Goal: Task Accomplishment & Management: Complete application form

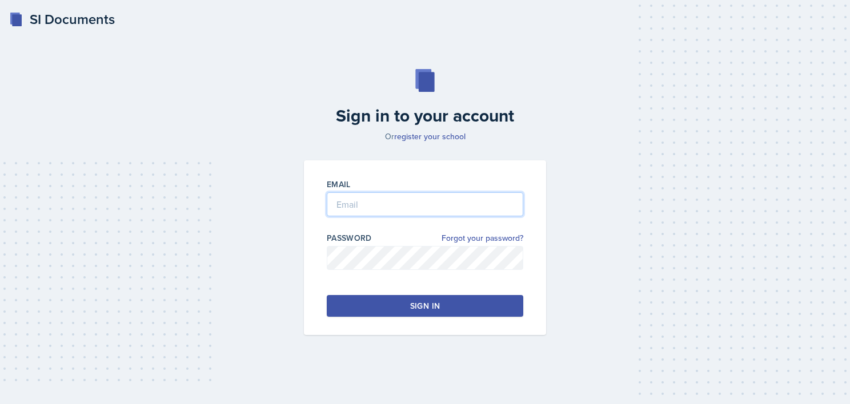
click at [393, 206] on input "email" at bounding box center [425, 204] width 196 height 24
type input "[EMAIL_ADDRESS][DOMAIN_NAME]"
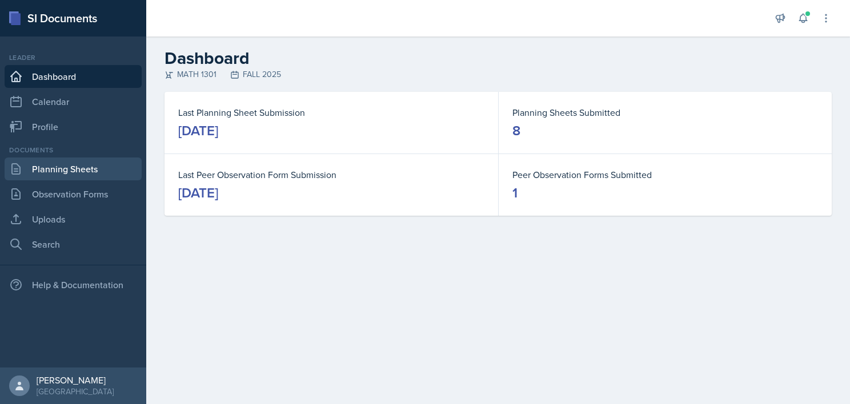
click at [62, 174] on link "Planning Sheets" at bounding box center [73, 169] width 137 height 23
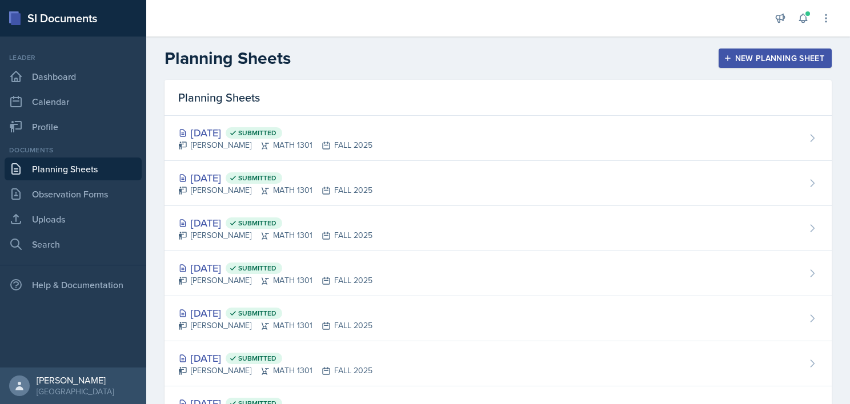
click at [413, 45] on header "Planning Sheets New Planning Sheet" at bounding box center [497, 58] width 703 height 43
click at [778, 55] on div "New Planning Sheet" at bounding box center [775, 58] width 98 height 9
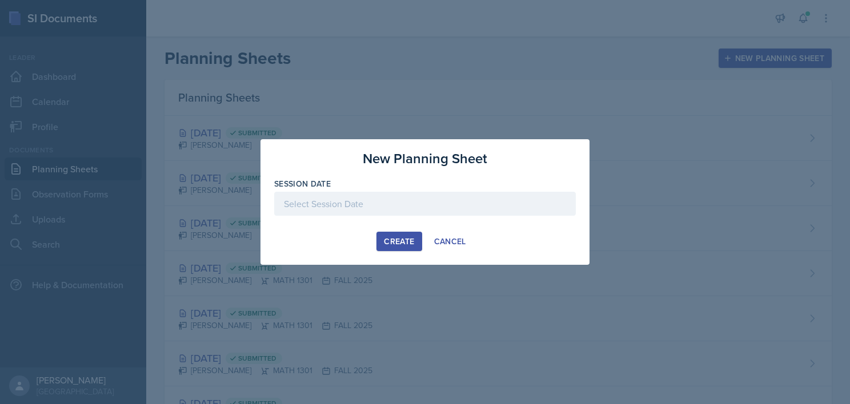
click at [384, 201] on div at bounding box center [424, 204] width 301 height 24
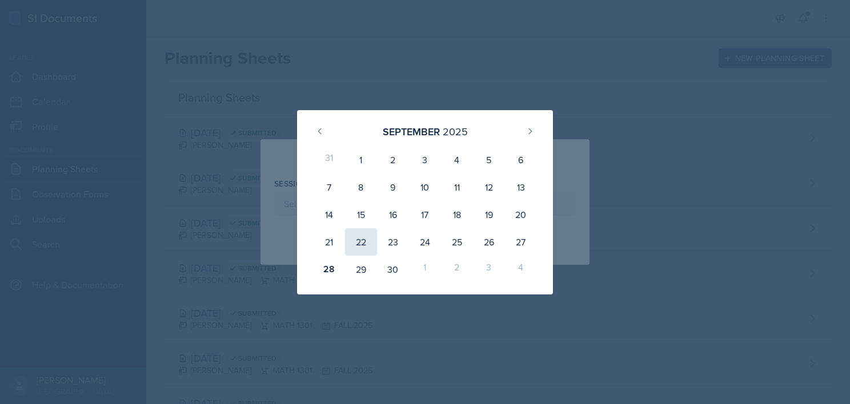
click at [360, 233] on div "22" at bounding box center [361, 241] width 32 height 27
type input "[DATE]"
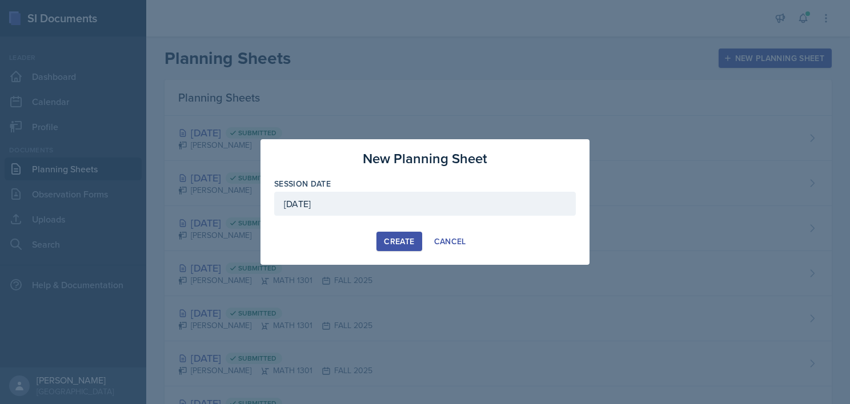
click at [391, 240] on div "Create" at bounding box center [399, 241] width 30 height 9
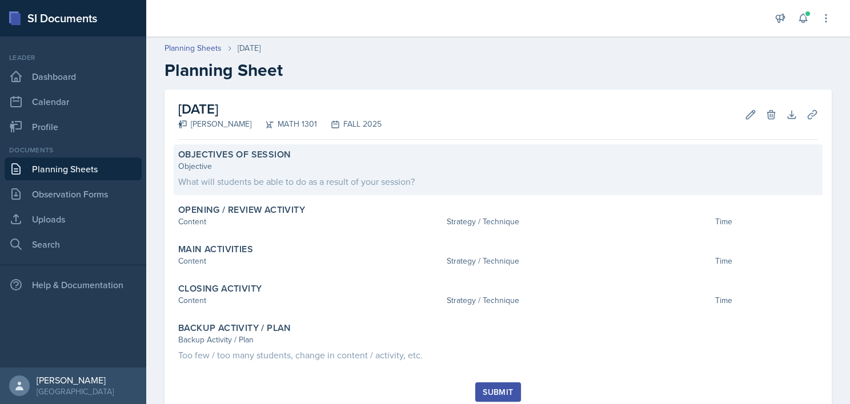
click at [244, 176] on div "What will students be able to do as a result of your session?" at bounding box center [497, 182] width 639 height 14
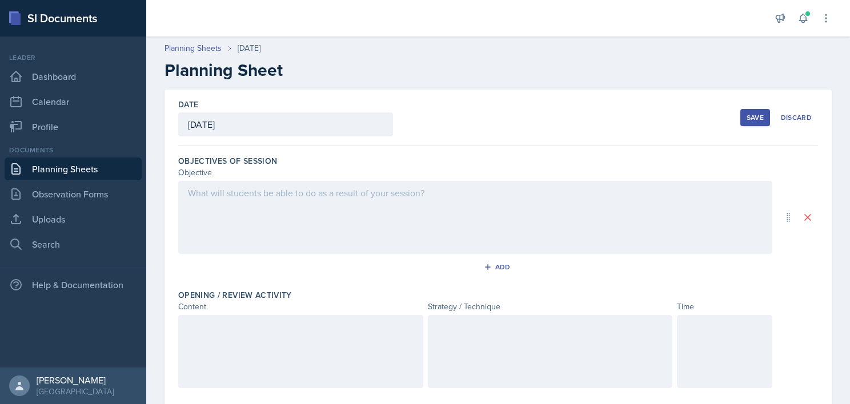
click at [261, 210] on div at bounding box center [475, 217] width 594 height 73
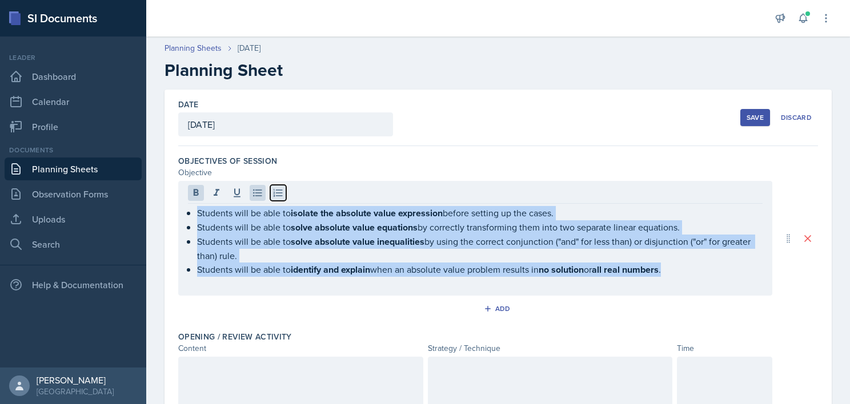
click at [284, 190] on button at bounding box center [278, 193] width 16 height 16
click at [257, 192] on icon at bounding box center [257, 192] width 11 height 11
click at [276, 191] on icon at bounding box center [277, 192] width 11 height 11
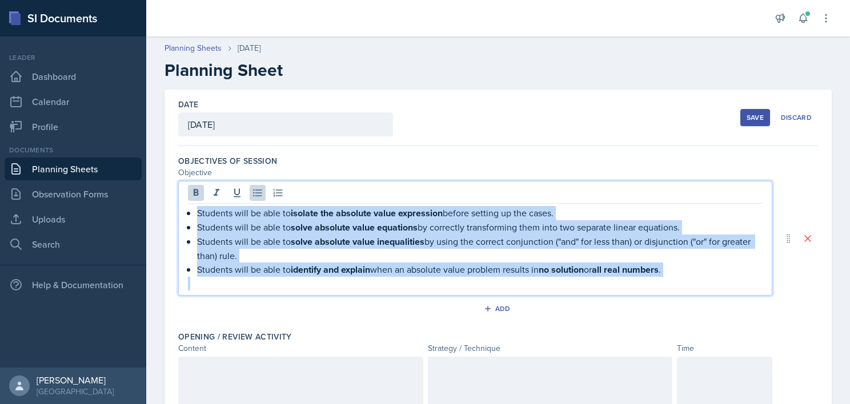
click at [299, 251] on p "Students will be able to solve absolute value inequalities by using the correct…" at bounding box center [479, 249] width 565 height 28
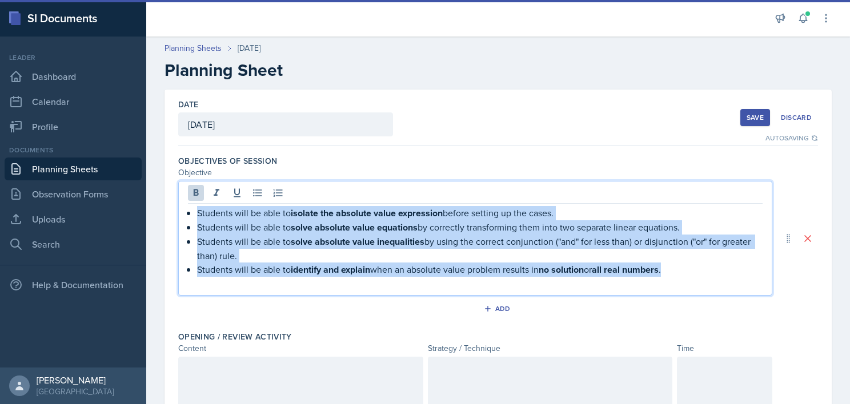
click at [203, 281] on p at bounding box center [475, 284] width 574 height 14
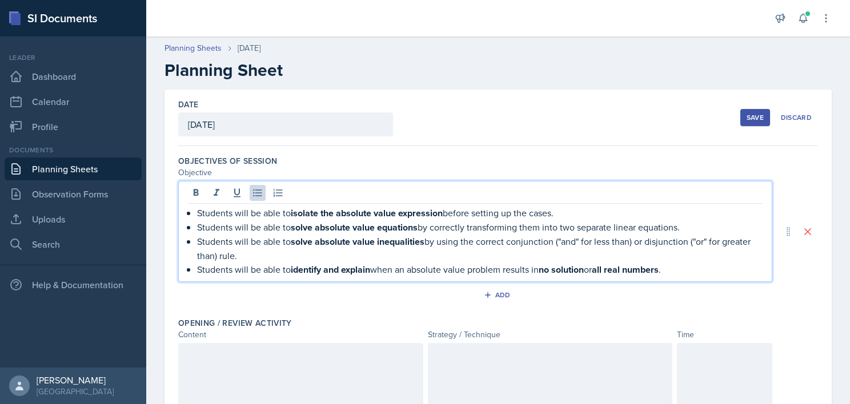
click at [198, 267] on p "Students will be able to identify and explain when an absolute value problem re…" at bounding box center [479, 270] width 565 height 14
click at [196, 226] on div "Students will be able to isolate the absolute value expression before setting u…" at bounding box center [475, 241] width 574 height 71
click at [198, 228] on p "Students will be able to solve absolute value equations by correctly transformi…" at bounding box center [479, 227] width 565 height 14
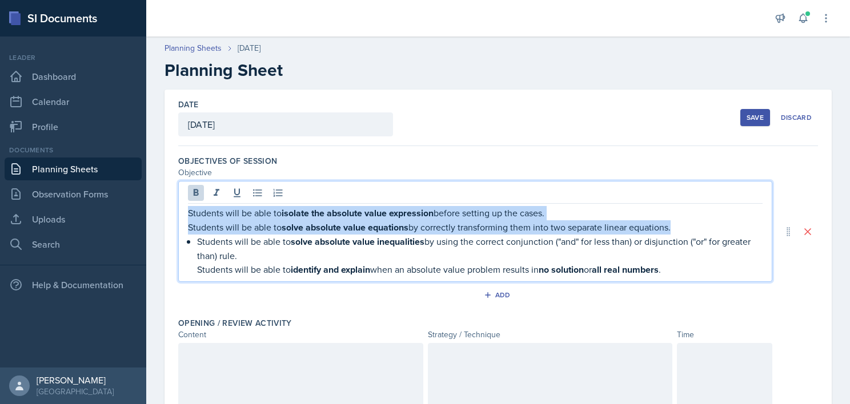
click at [197, 251] on p "Students will be able to solve absolute value inequalities by using the correct…" at bounding box center [479, 249] width 565 height 28
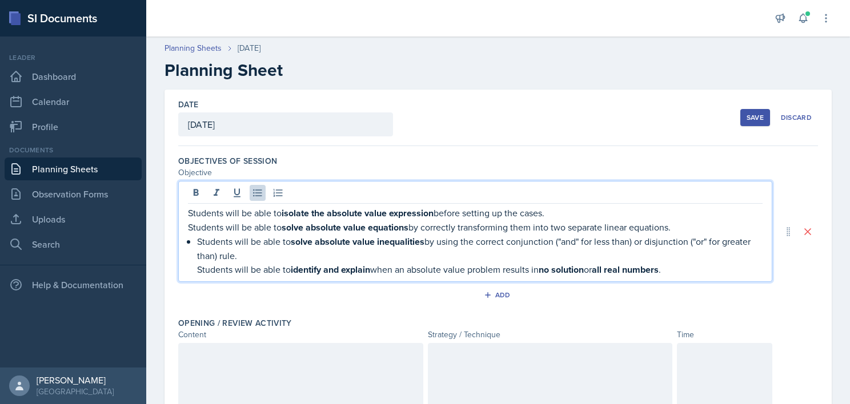
click at [199, 241] on p "Students will be able to solve absolute value inequalities by using the correct…" at bounding box center [479, 249] width 565 height 28
click at [199, 267] on p "Students will be able to identify and explain when an absolute value problem re…" at bounding box center [479, 270] width 565 height 14
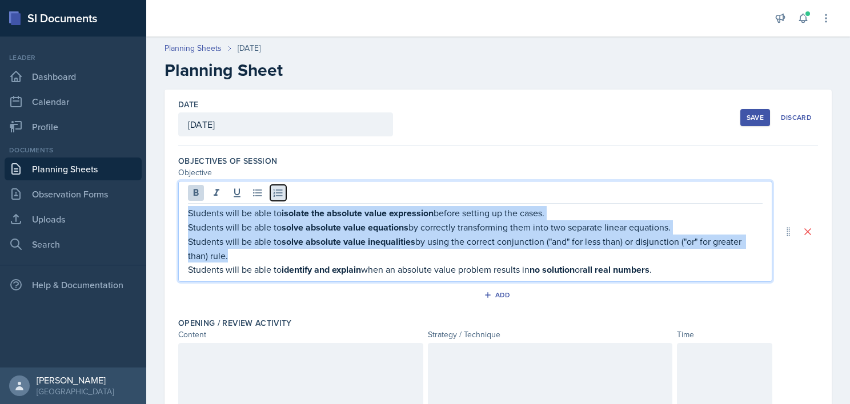
click at [276, 186] on button at bounding box center [278, 193] width 16 height 16
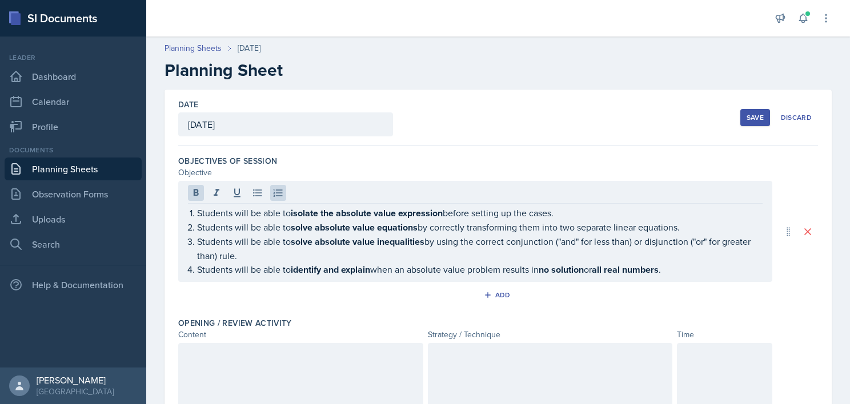
click at [377, 118] on div "[DATE]" at bounding box center [285, 124] width 215 height 24
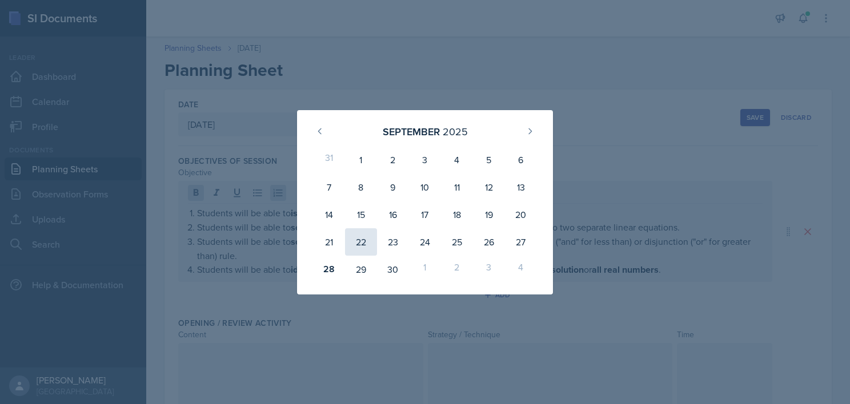
click at [359, 235] on div "22" at bounding box center [361, 241] width 32 height 27
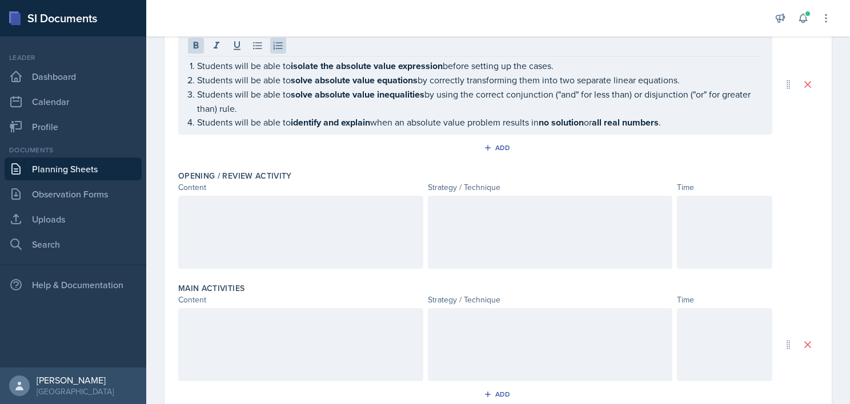
click at [331, 221] on div at bounding box center [300, 232] width 245 height 73
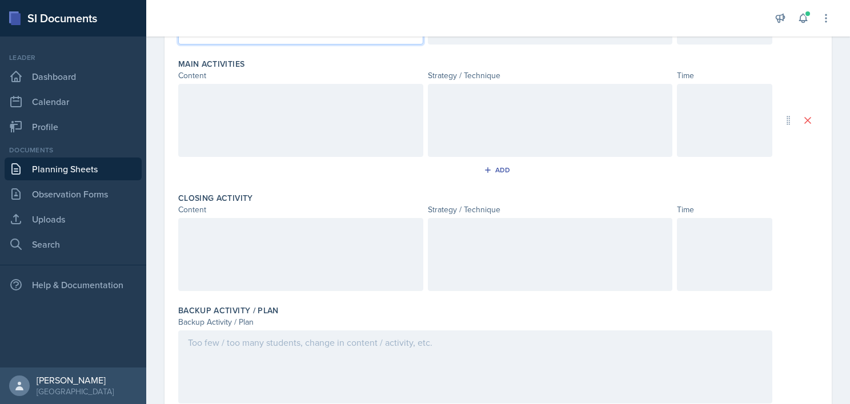
scroll to position [356, 0]
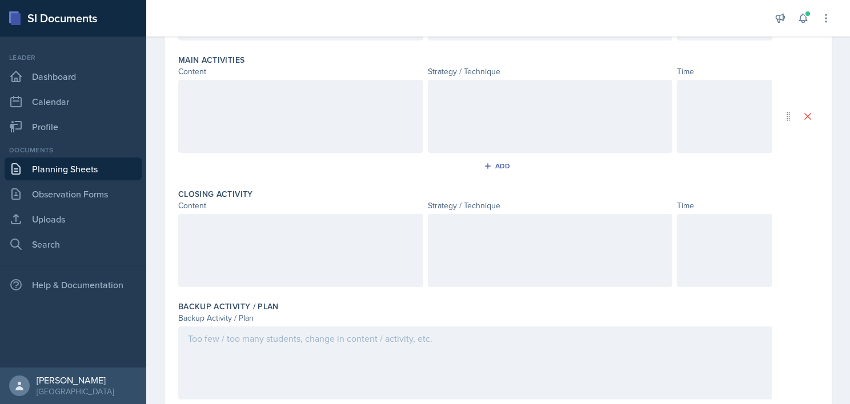
click at [489, 238] on div at bounding box center [550, 250] width 245 height 73
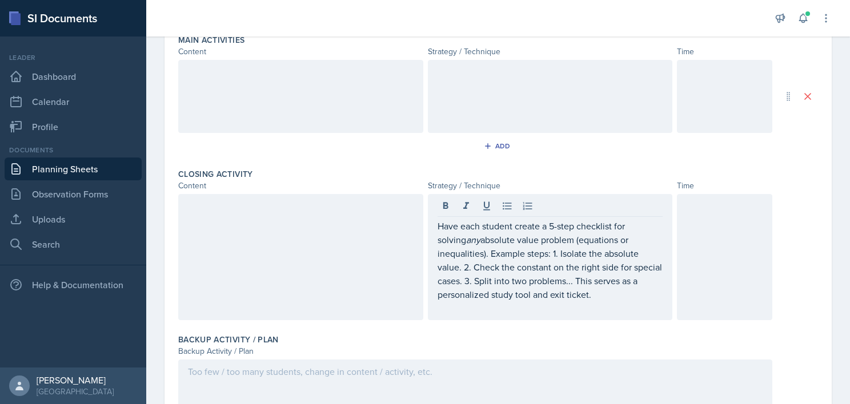
click at [488, 94] on div at bounding box center [550, 96] width 245 height 73
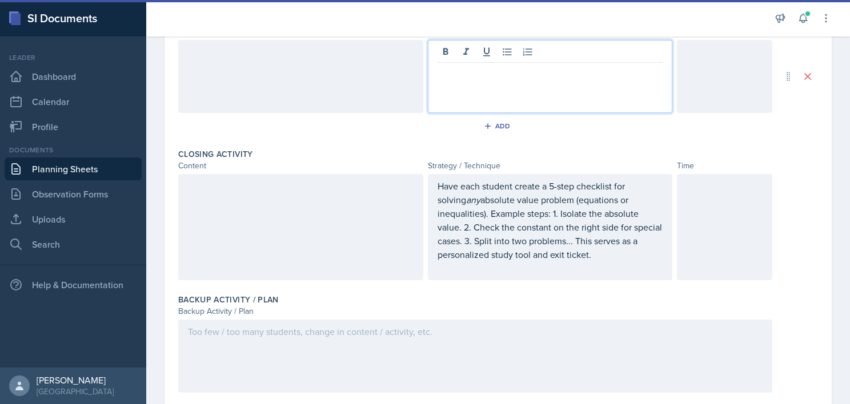
scroll to position [324, 0]
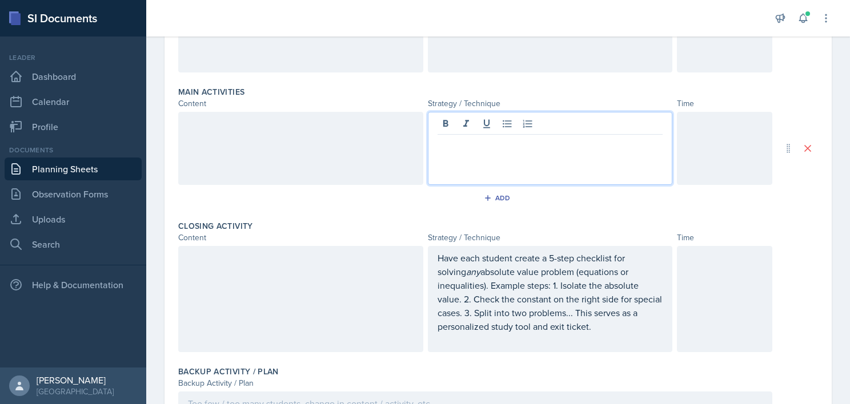
paste div
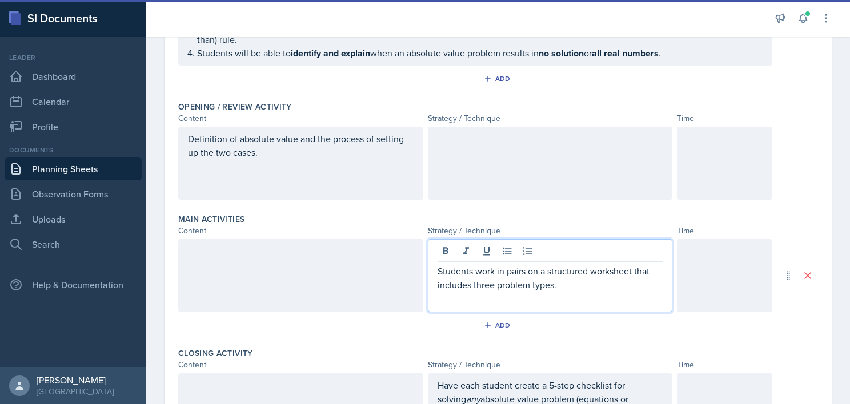
scroll to position [196, 0]
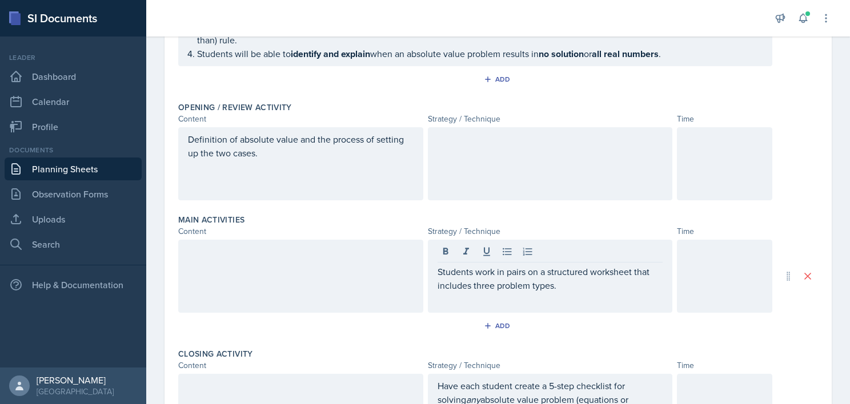
click at [491, 155] on div at bounding box center [550, 163] width 245 height 73
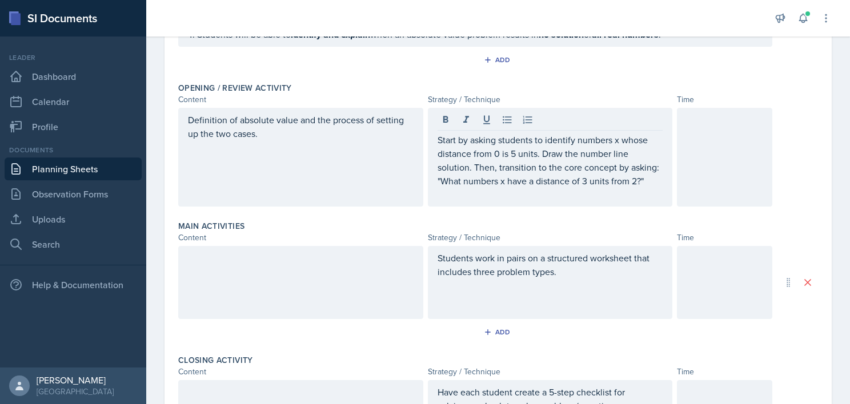
click at [250, 269] on div at bounding box center [300, 282] width 245 height 73
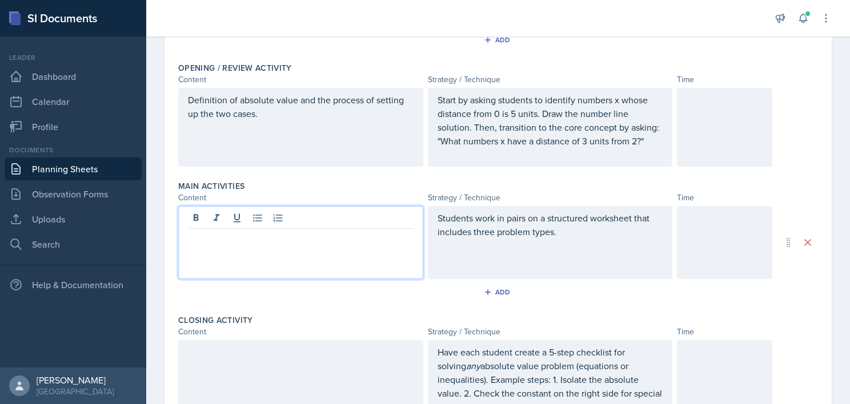
paste div
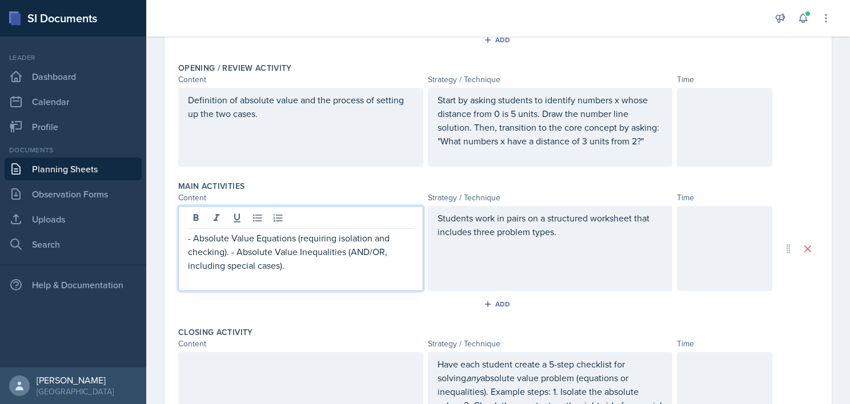
click at [235, 247] on p "- Absolute Value Equations (requiring isolation and checking). - Absolute Value…" at bounding box center [301, 251] width 226 height 41
drag, startPoint x: 192, startPoint y: 236, endPoint x: 123, endPoint y: 228, distance: 68.9
click at [123, 228] on div "SI Documents Leader Dashboard Calendar Profile Documents Planning Sheets Observ…" at bounding box center [425, 202] width 850 height 404
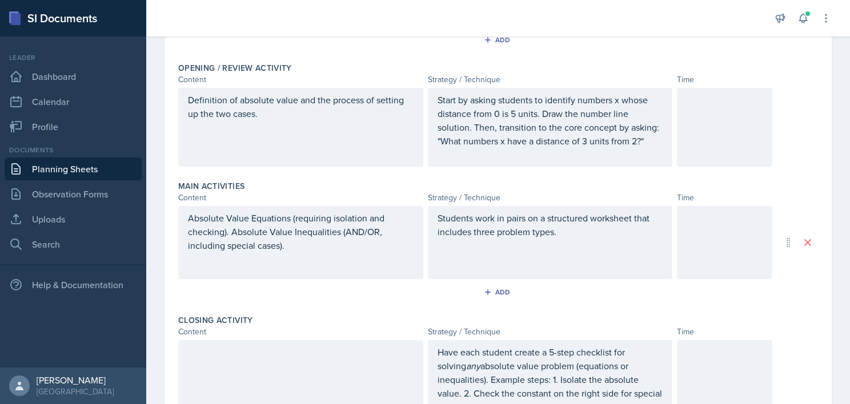
click at [249, 361] on div at bounding box center [300, 393] width 245 height 106
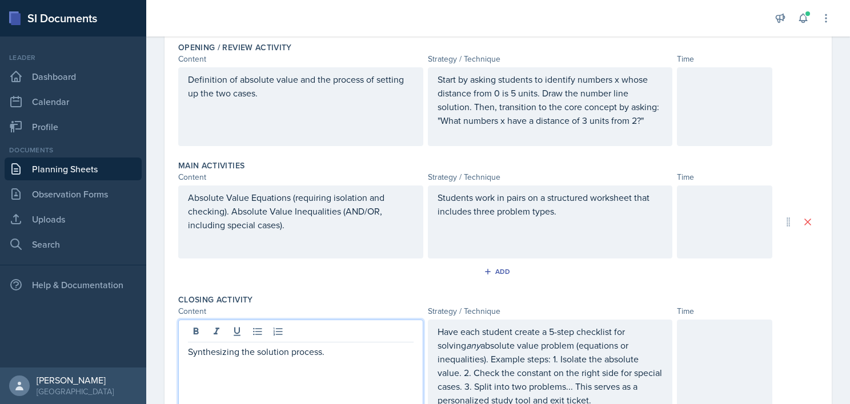
scroll to position [96, 0]
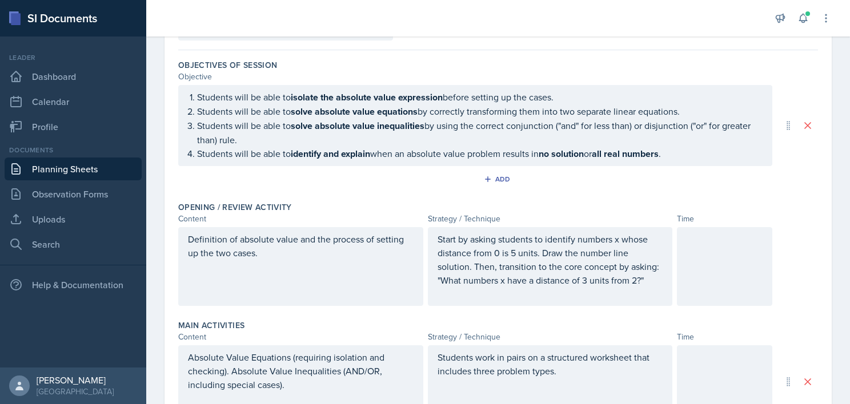
click at [724, 272] on div at bounding box center [724, 266] width 95 height 79
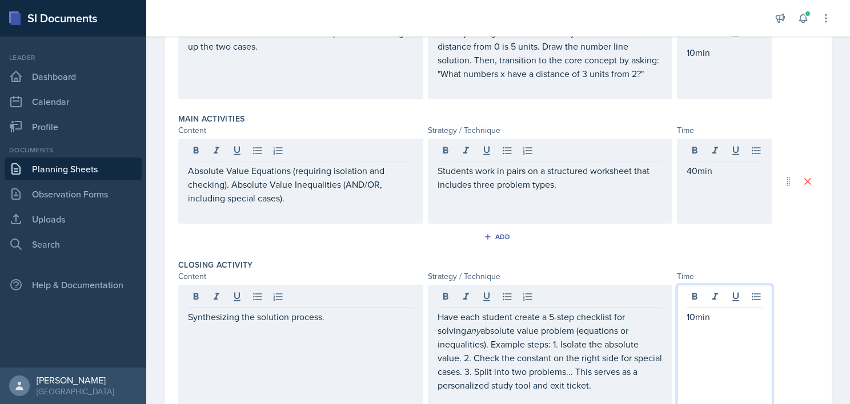
scroll to position [464, 0]
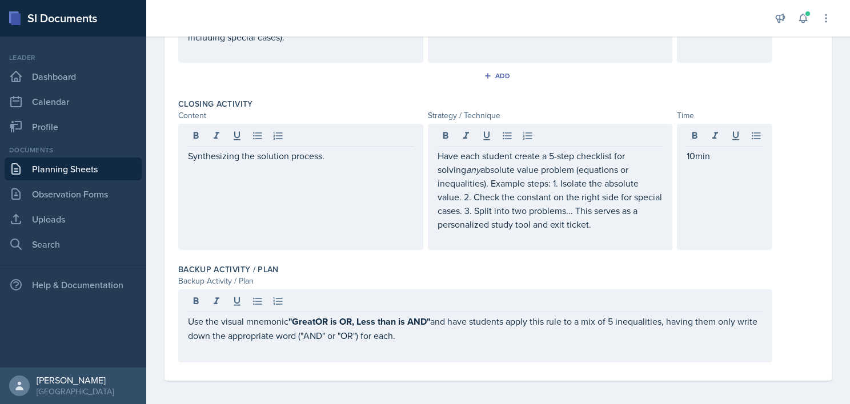
click at [343, 264] on div "Backup Activity / Plan" at bounding box center [497, 269] width 639 height 11
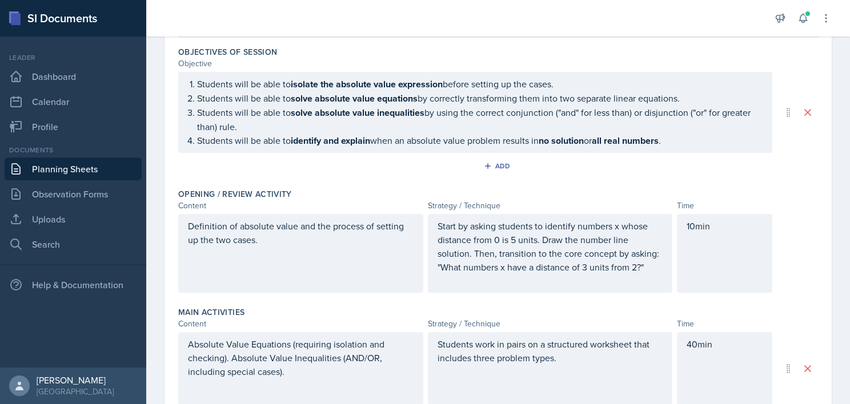
scroll to position [0, 0]
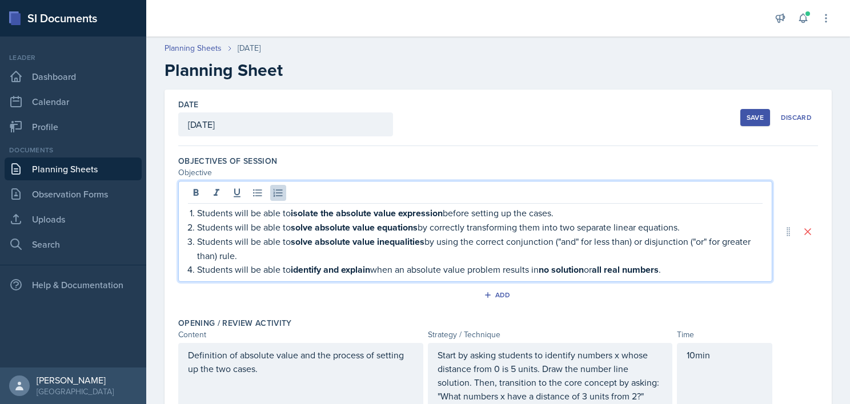
click at [492, 231] on ol "Students will be able to isolate the absolute value expression before setting u…" at bounding box center [479, 241] width 565 height 71
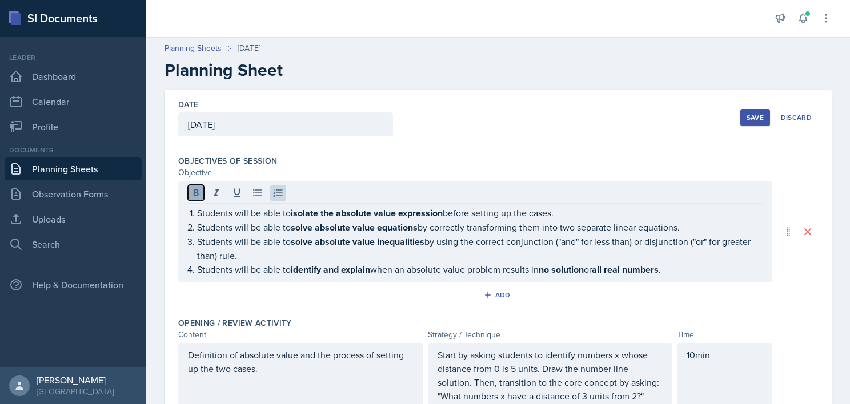
click at [194, 195] on icon at bounding box center [195, 192] width 11 height 11
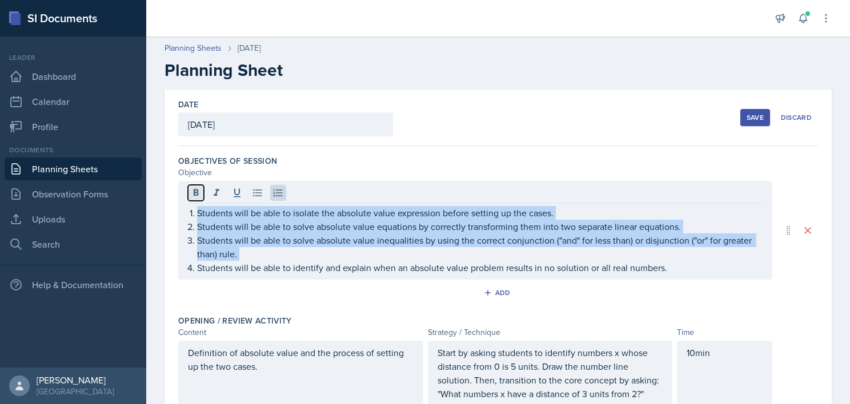
click at [194, 195] on icon at bounding box center [195, 192] width 11 height 11
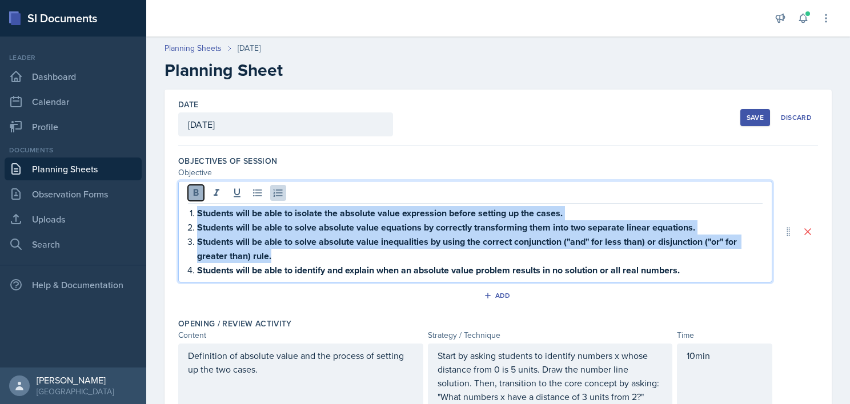
click at [194, 195] on icon at bounding box center [195, 192] width 11 height 11
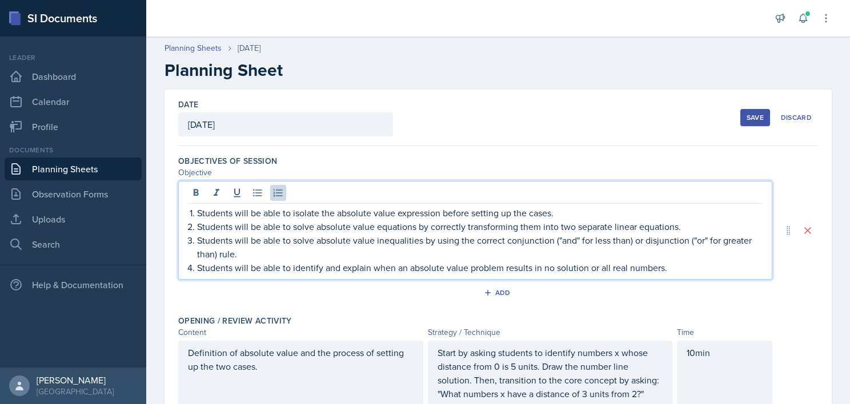
click at [388, 186] on div at bounding box center [475, 194] width 574 height 19
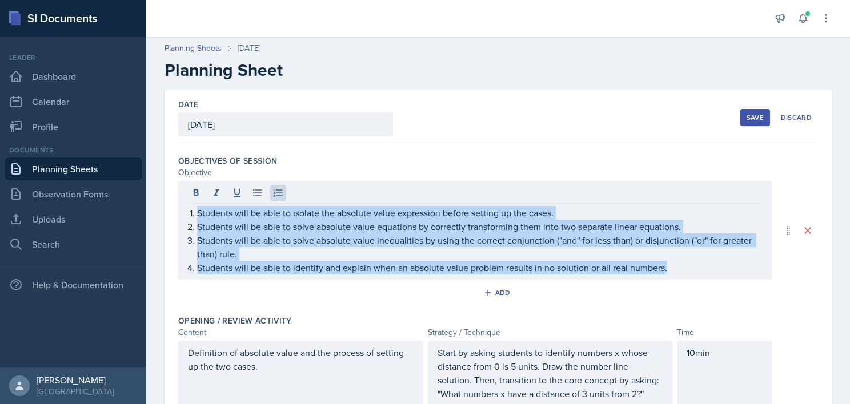
click at [746, 113] on div "Save" at bounding box center [754, 117] width 17 height 9
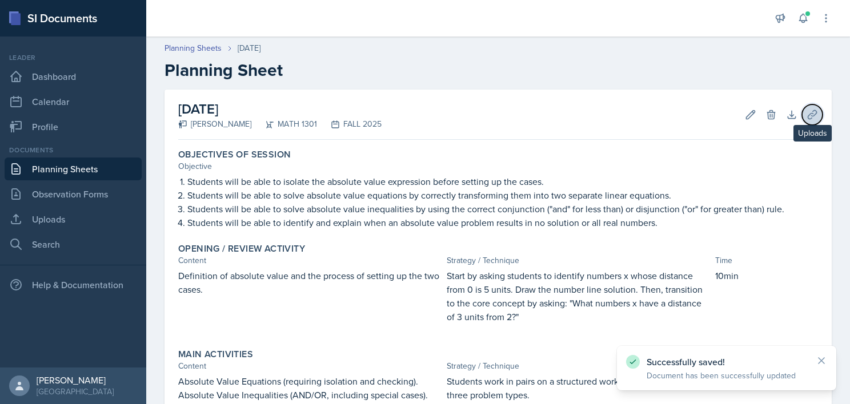
click at [806, 116] on icon at bounding box center [811, 114] width 11 height 11
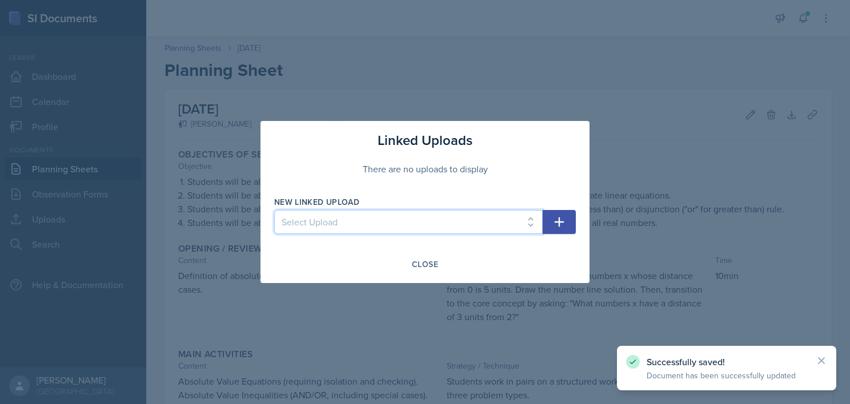
click at [527, 218] on select "Select Upload College Algebra Ch. 1: Introduction to Functions and Graphs Colle…" at bounding box center [408, 222] width 268 height 24
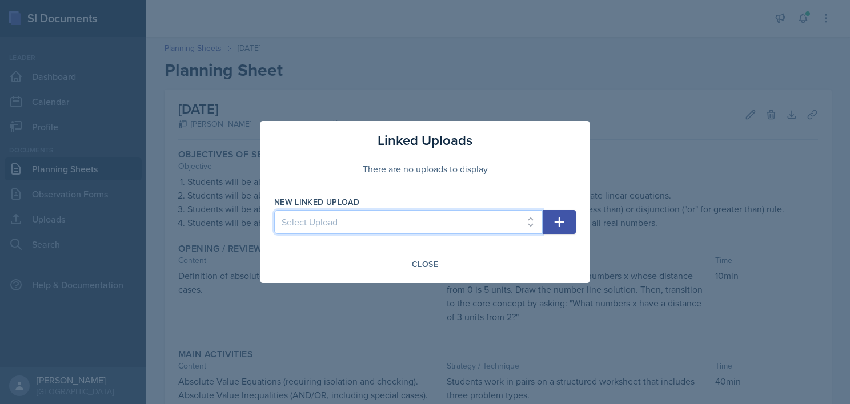
select select "ea66950a-cd16-4288-b6ab-6fb8d42728e8"
click at [274, 210] on select "Select Upload College Algebra Ch. 1: Introduction to Functions and Graphs Colle…" at bounding box center [408, 222] width 268 height 24
click at [554, 222] on icon "button" at bounding box center [559, 222] width 14 height 14
select select
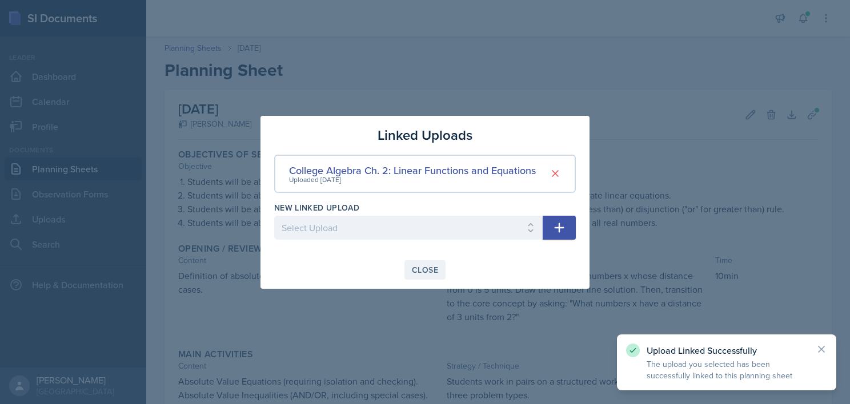
click at [419, 265] on div "Close" at bounding box center [425, 269] width 26 height 9
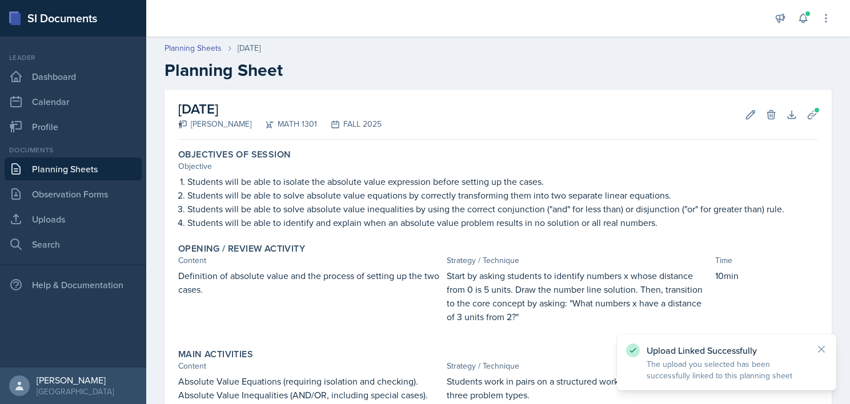
scroll to position [273, 0]
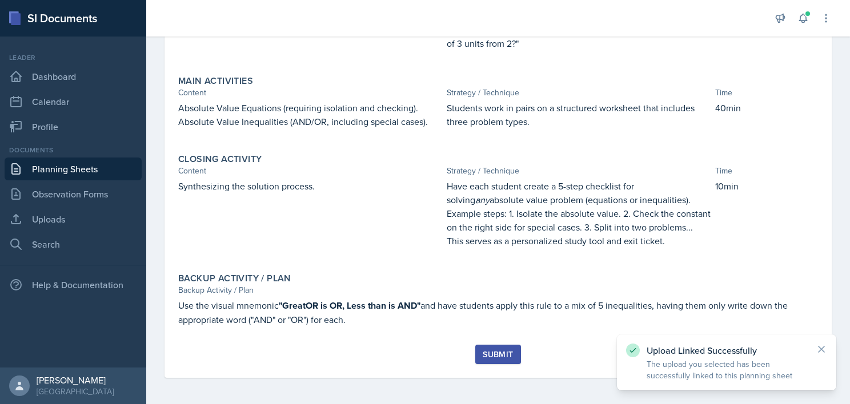
click at [482, 350] on div "Submit" at bounding box center [497, 354] width 30 height 9
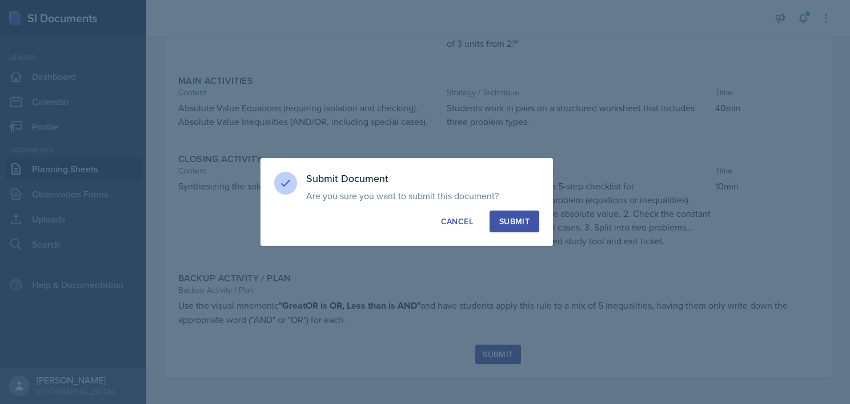
click at [503, 218] on div "Submit" at bounding box center [514, 221] width 30 height 11
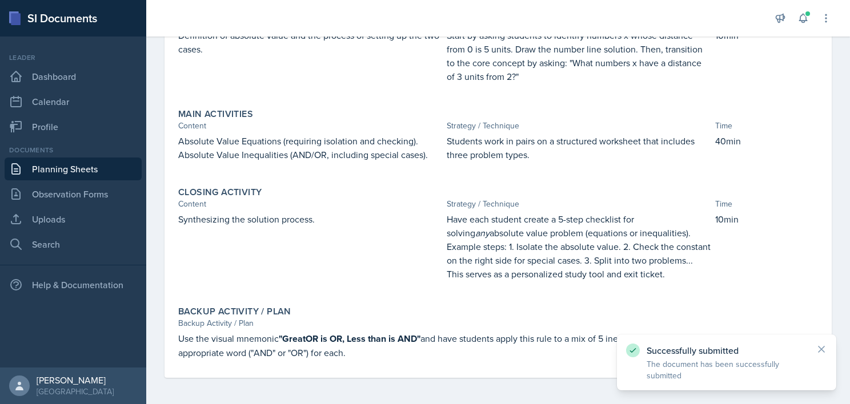
scroll to position [0, 0]
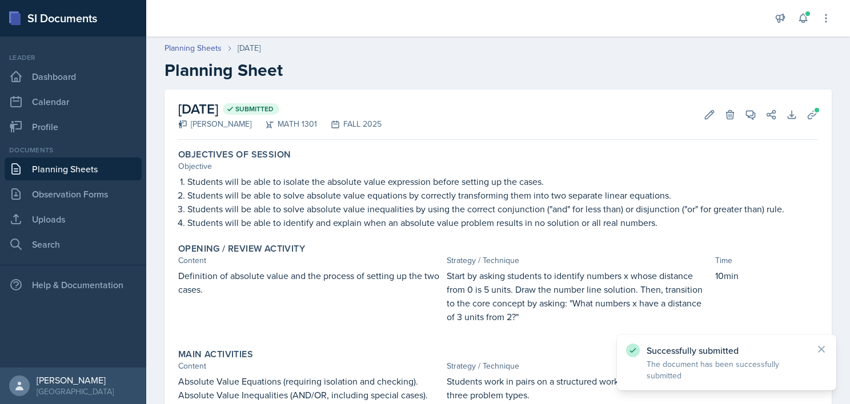
click at [94, 164] on link "Planning Sheets" at bounding box center [73, 169] width 137 height 23
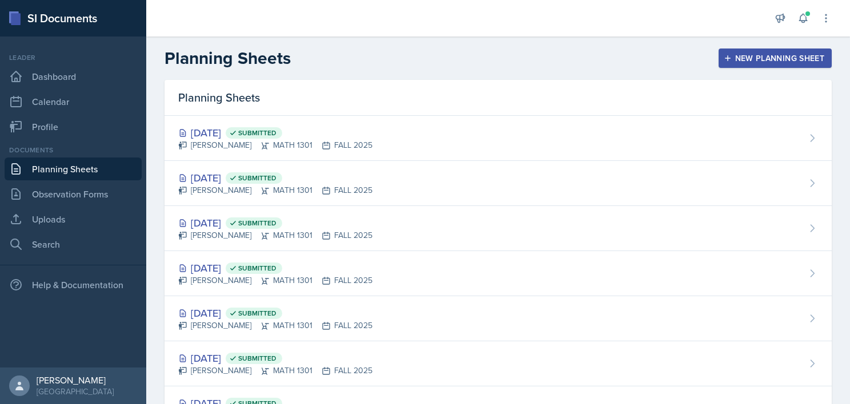
click at [757, 62] on div "New Planning Sheet" at bounding box center [775, 58] width 98 height 9
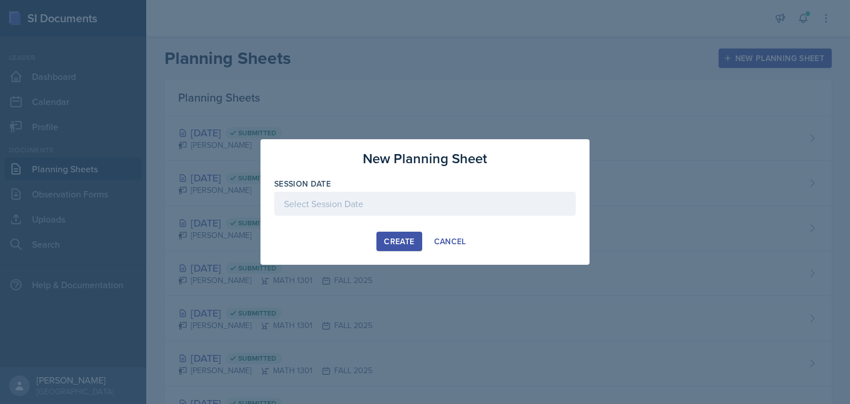
click at [335, 203] on div at bounding box center [424, 204] width 301 height 24
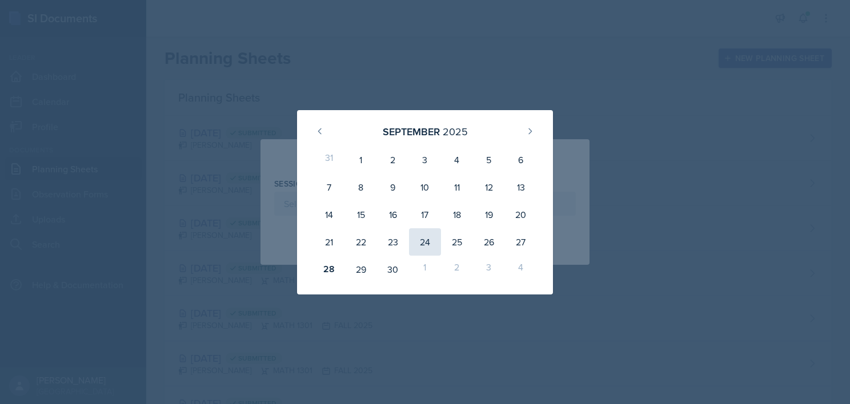
click at [429, 239] on div "24" at bounding box center [425, 241] width 32 height 27
type input "[DATE]"
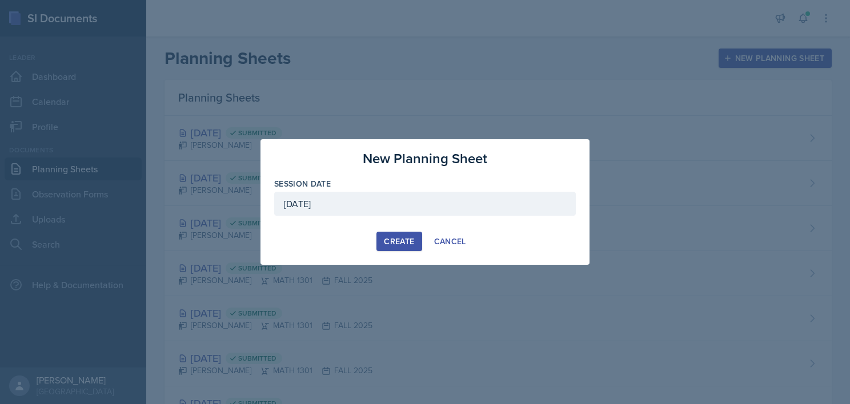
click at [387, 240] on div "Create" at bounding box center [399, 241] width 30 height 9
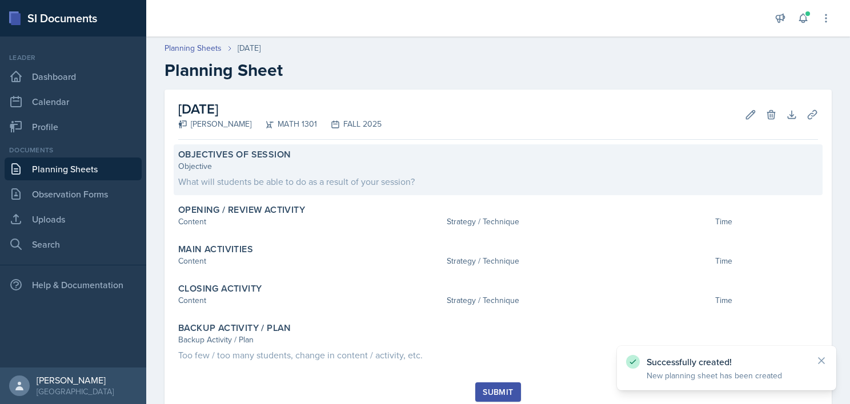
click at [279, 175] on div "What will students be able to do as a result of your session?" at bounding box center [497, 182] width 639 height 14
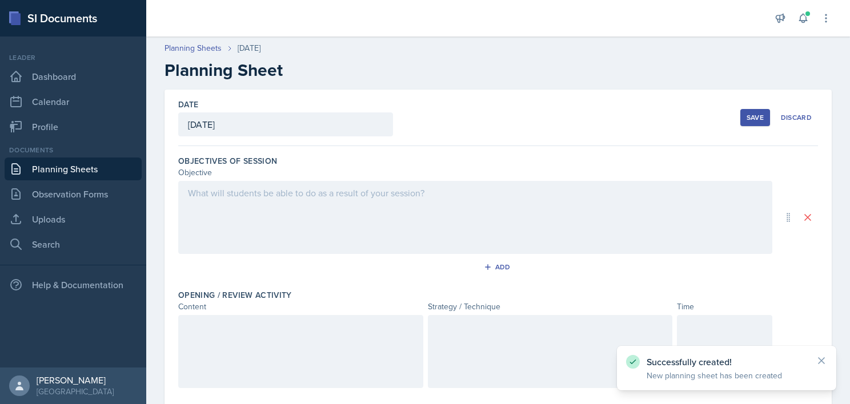
click at [281, 231] on div at bounding box center [475, 217] width 594 height 73
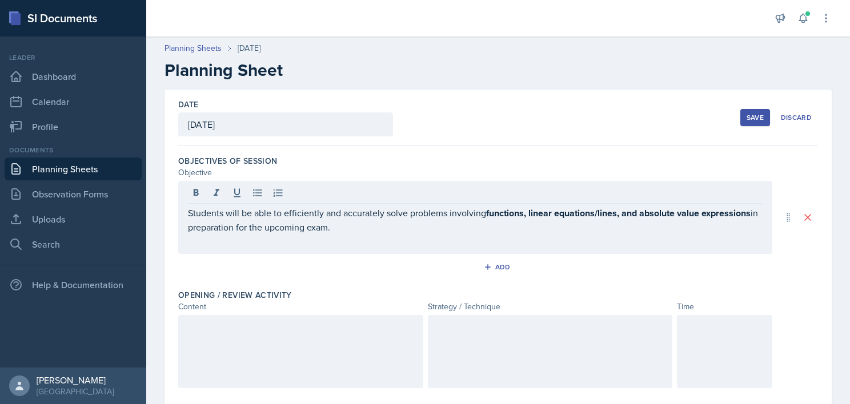
click at [428, 141] on div "Date [DATE] [DATE] 31 1 2 3 4 5 6 7 8 9 10 11 12 13 14 15 16 17 18 19 20 21 22 …" at bounding box center [497, 118] width 639 height 57
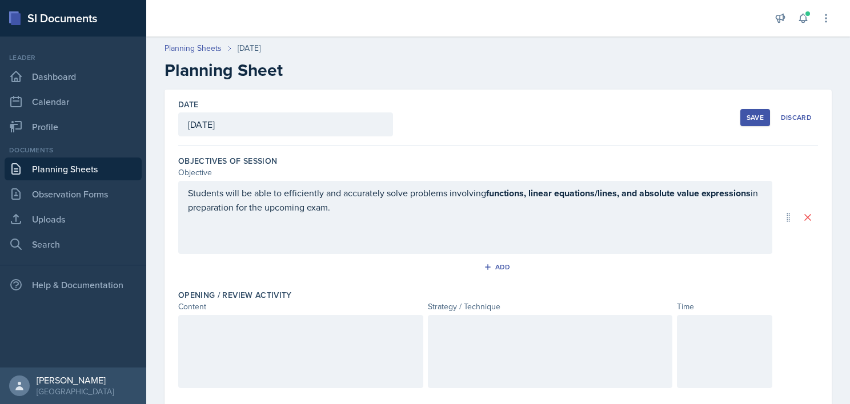
scroll to position [112, 0]
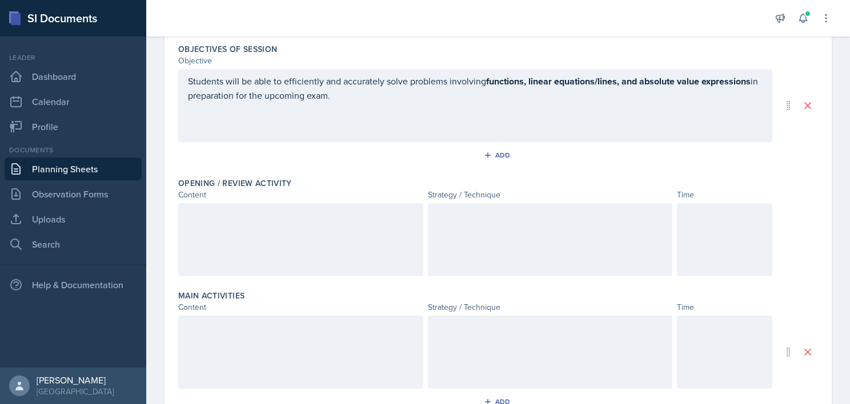
click at [264, 239] on div at bounding box center [300, 239] width 245 height 73
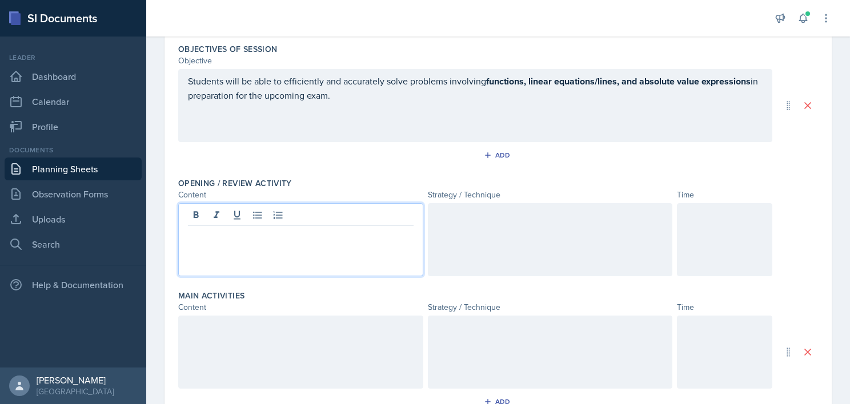
scroll to position [132, 0]
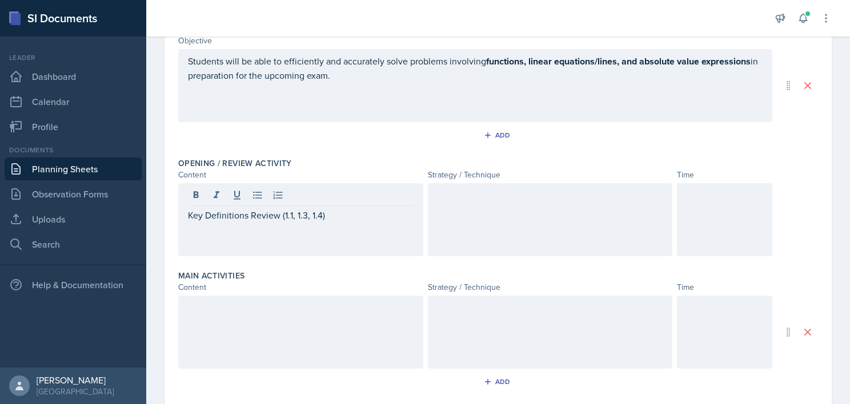
click at [545, 218] on div at bounding box center [550, 219] width 245 height 73
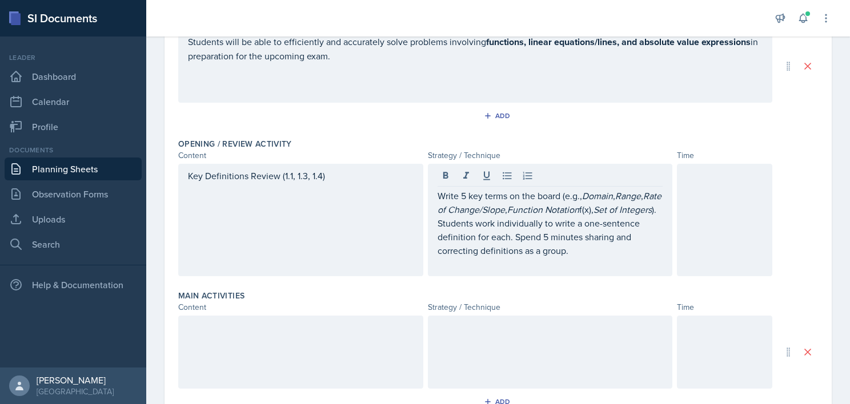
click at [252, 342] on div at bounding box center [300, 352] width 245 height 73
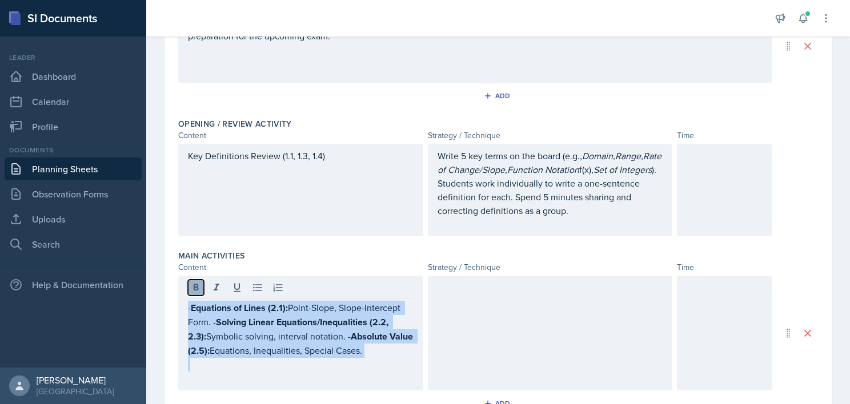
click at [192, 285] on icon at bounding box center [195, 287] width 11 height 11
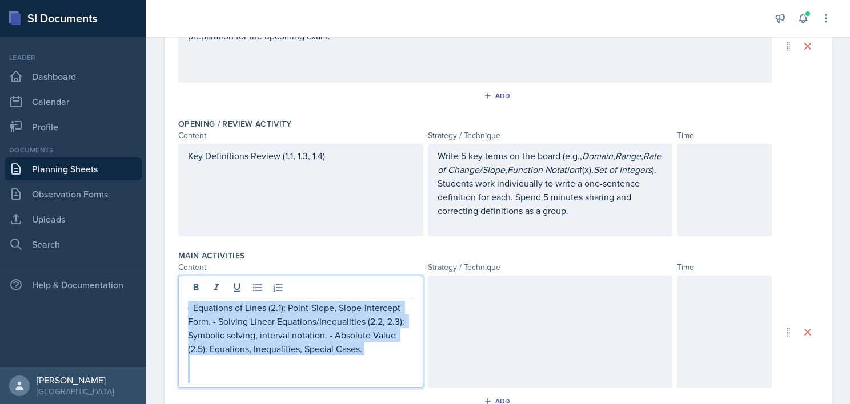
click at [229, 371] on p at bounding box center [301, 376] width 226 height 14
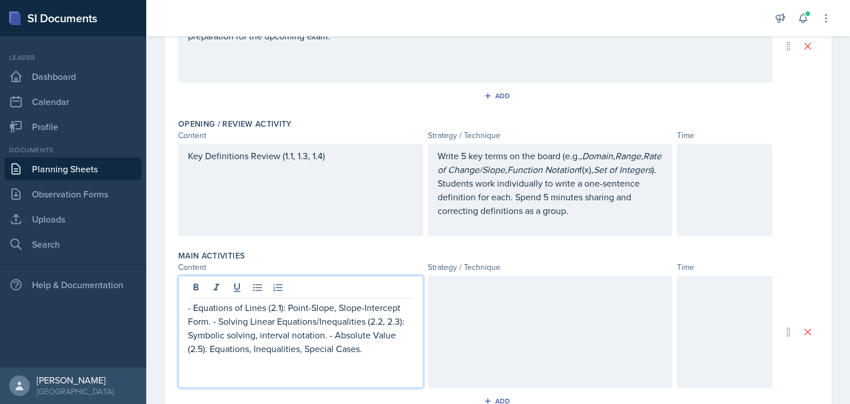
scroll to position [198, 0]
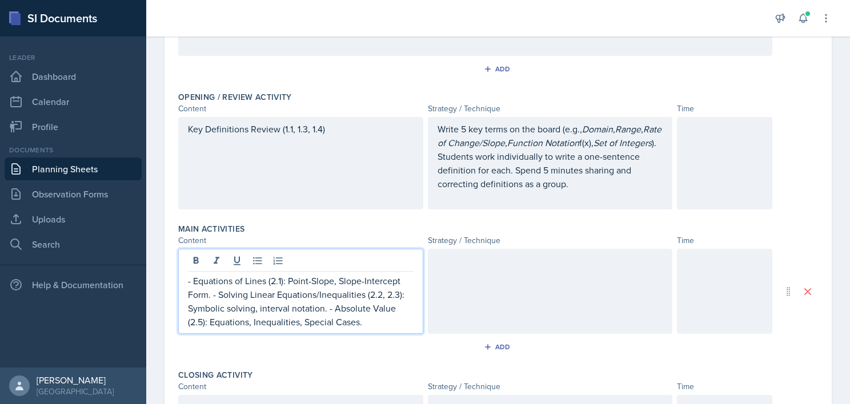
click at [335, 308] on p "- Equations of Lines (2.1): Point-Slope, Slope-Intercept Form. - Solving Linear…" at bounding box center [301, 301] width 226 height 55
click at [219, 295] on p "- Equations of Lines (2.1): Point-Slope, Slope-Intercept Form. - Solving Linear…" at bounding box center [301, 301] width 226 height 55
drag, startPoint x: 195, startPoint y: 281, endPoint x: 166, endPoint y: 283, distance: 29.2
click at [166, 283] on div "Date [DATE] [DATE] 31 1 2 3 4 5 6 7 8 9 10 11 12 13 14 15 16 17 18 19 20 21 22 …" at bounding box center [497, 245] width 667 height 707
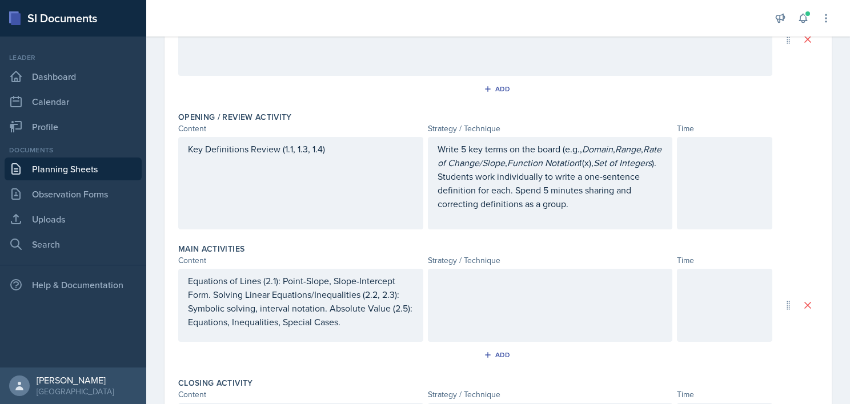
click at [464, 293] on div at bounding box center [550, 305] width 245 height 73
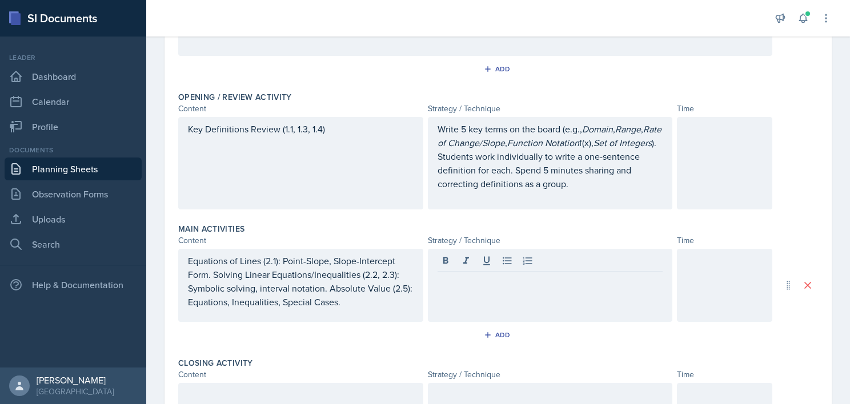
click at [470, 298] on div at bounding box center [550, 285] width 245 height 73
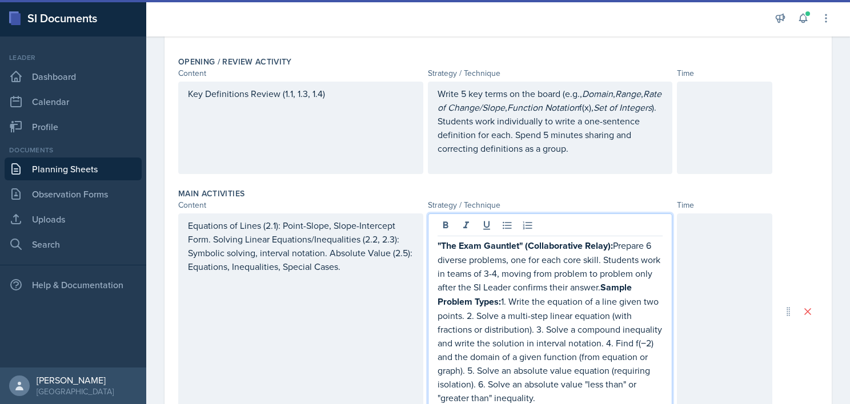
scroll to position [384, 0]
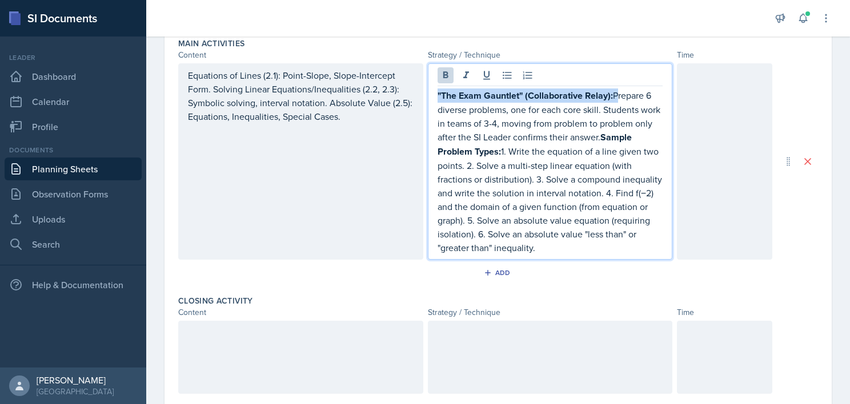
drag, startPoint x: 613, startPoint y: 94, endPoint x: 369, endPoint y: 75, distance: 243.9
click at [369, 75] on div "Equations of Lines (2.1): Point-Slope, Slope-Intercept Form. Solving Linear Equ…" at bounding box center [475, 161] width 594 height 196
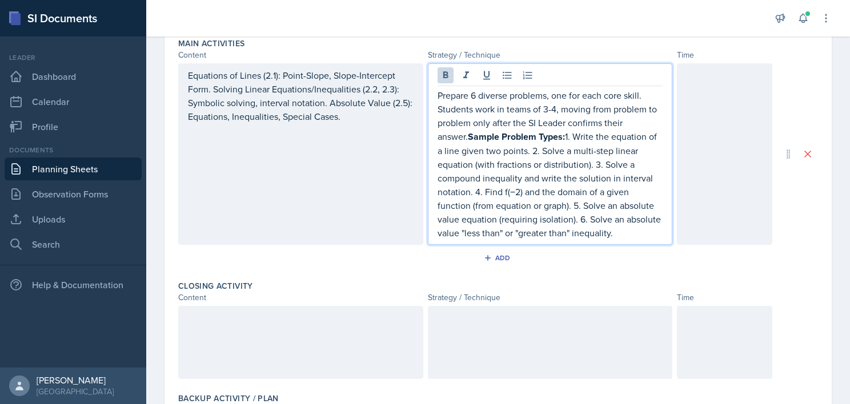
click at [292, 347] on div at bounding box center [300, 342] width 245 height 73
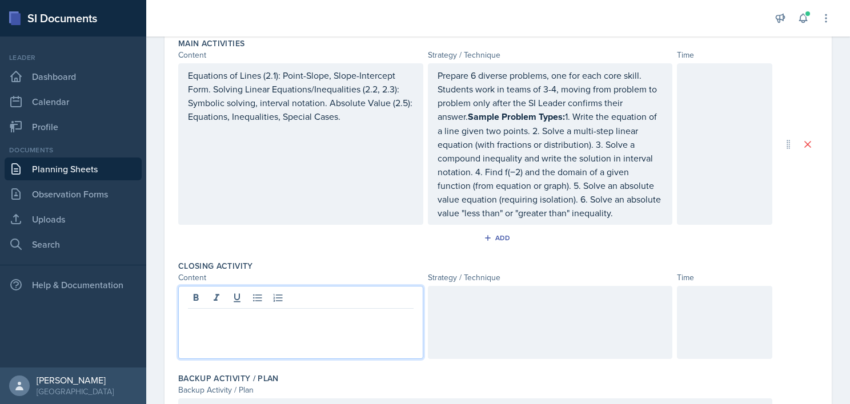
scroll to position [404, 0]
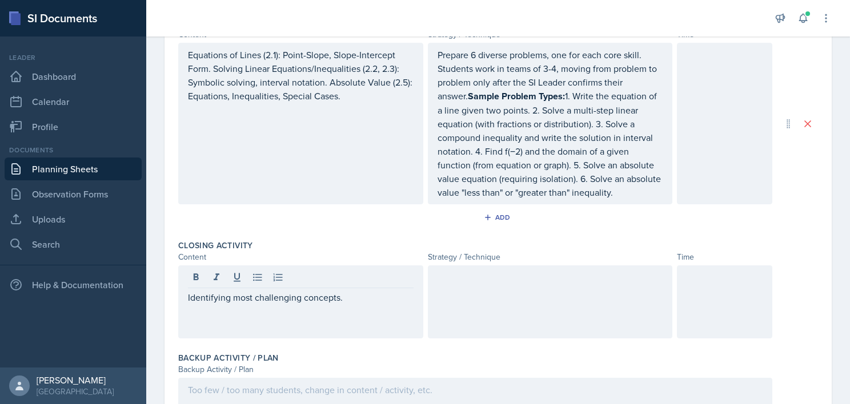
click at [490, 289] on div at bounding box center [550, 301] width 245 height 73
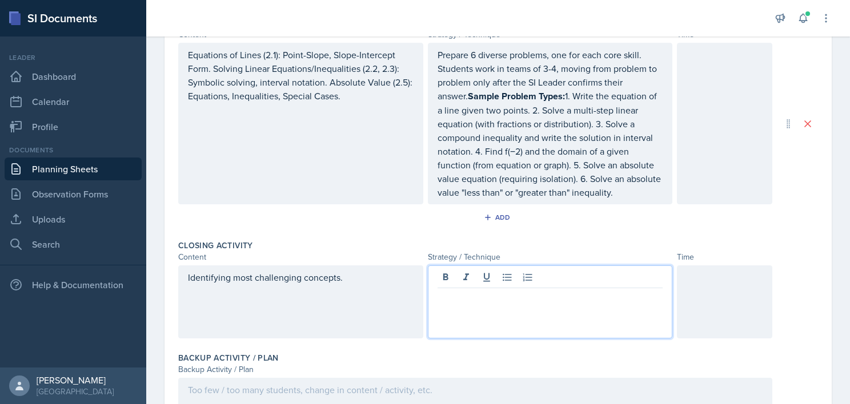
scroll to position [424, 0]
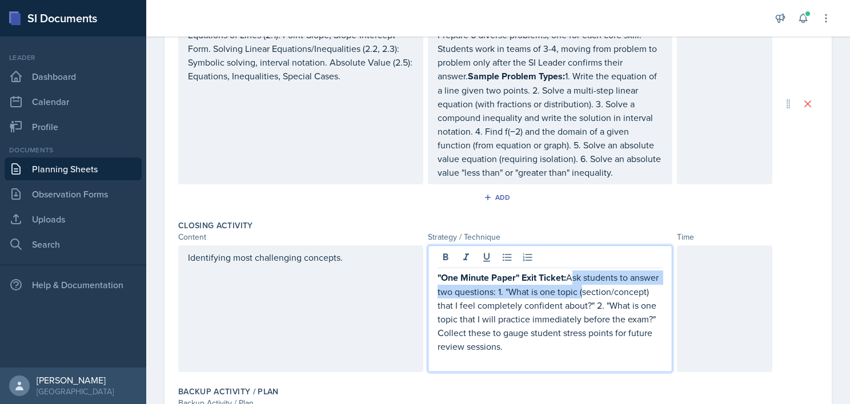
drag, startPoint x: 566, startPoint y: 279, endPoint x: 241, endPoint y: 299, distance: 325.5
click at [241, 299] on div "Identifying most challenging concepts. "One Minute Paper" Exit Ticket: Ask stud…" at bounding box center [475, 308] width 594 height 127
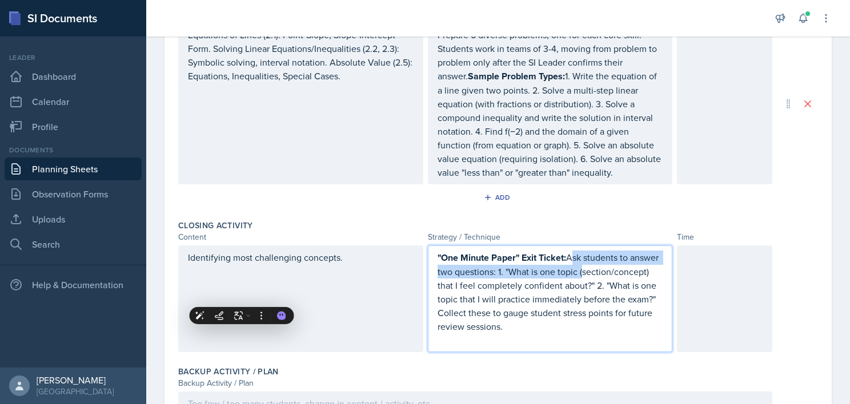
scroll to position [404, 0]
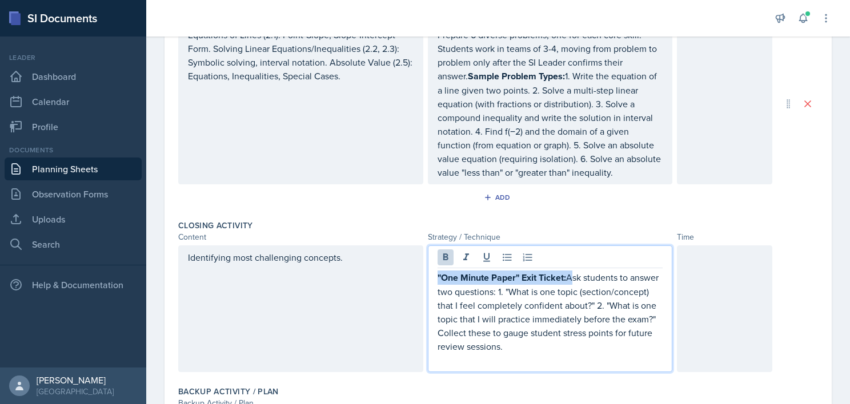
click at [241, 299] on div "Identifying most challenging concepts." at bounding box center [300, 308] width 245 height 127
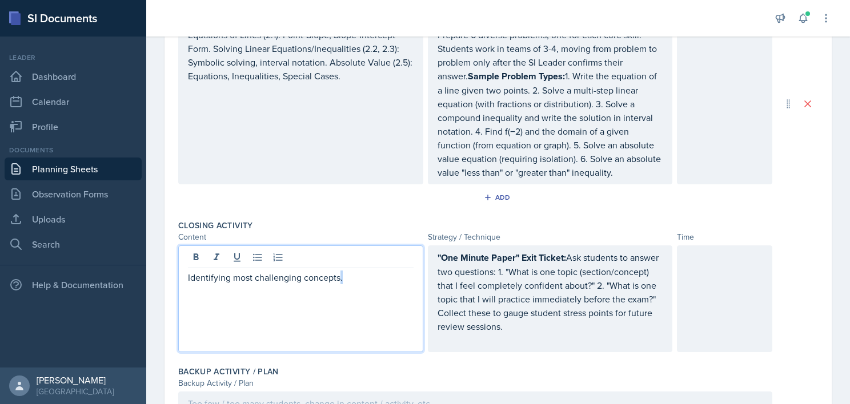
scroll to position [424, 0]
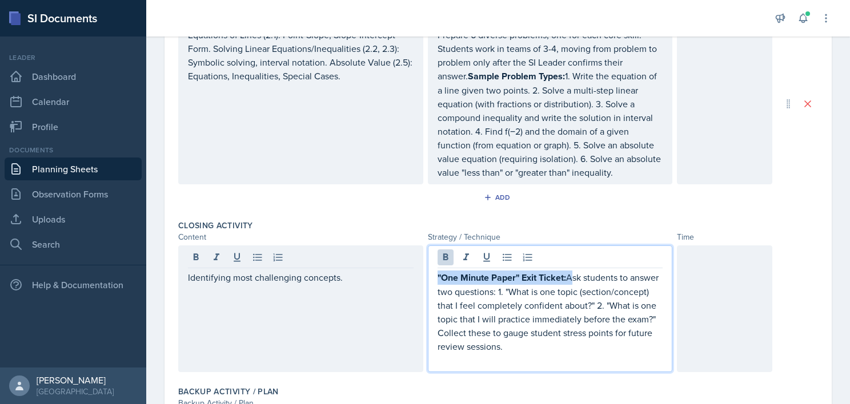
drag, startPoint x: 565, startPoint y: 257, endPoint x: 349, endPoint y: 267, distance: 216.1
click at [349, 267] on div "Identifying most challenging concepts. "One Minute Paper" Exit Ticket: Ask stud…" at bounding box center [475, 308] width 594 height 127
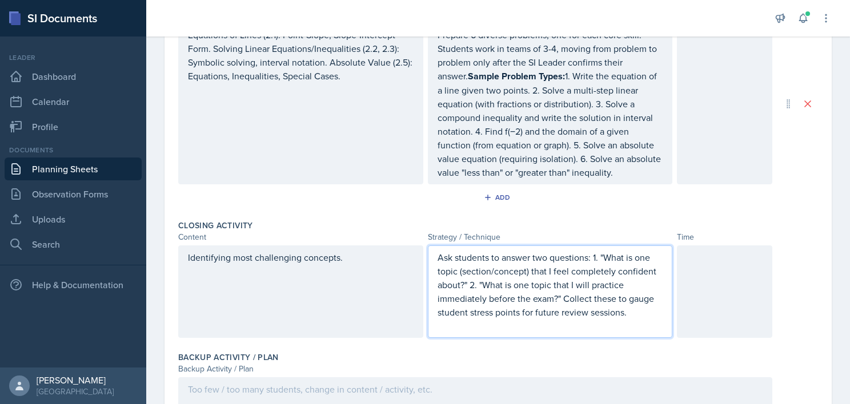
scroll to position [226, 0]
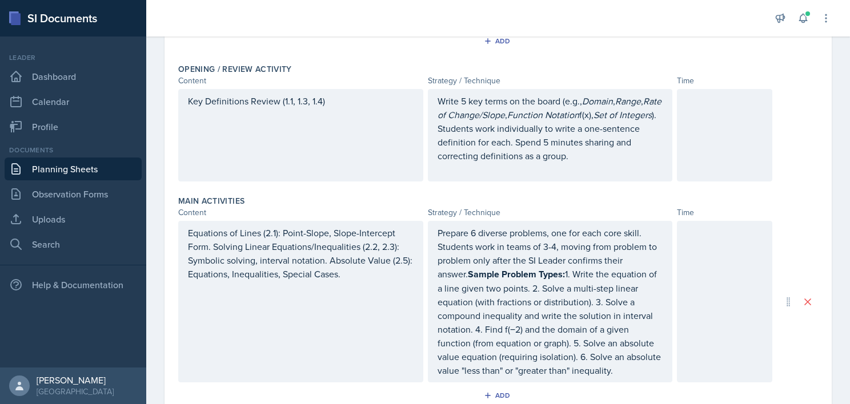
click at [694, 147] on div at bounding box center [724, 135] width 95 height 92
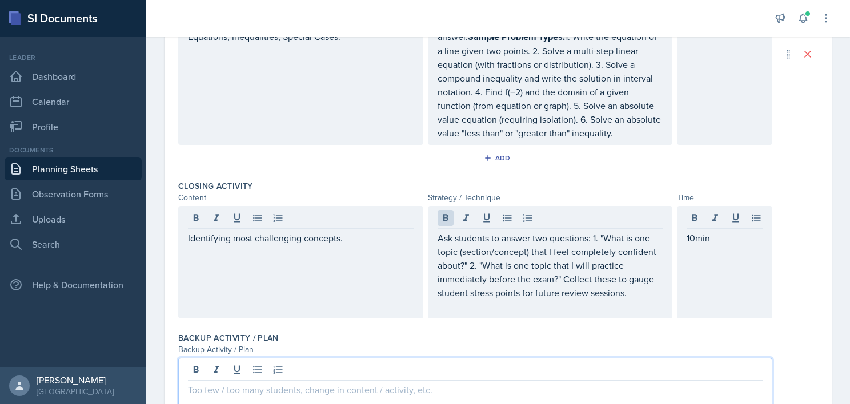
scroll to position [554, 0]
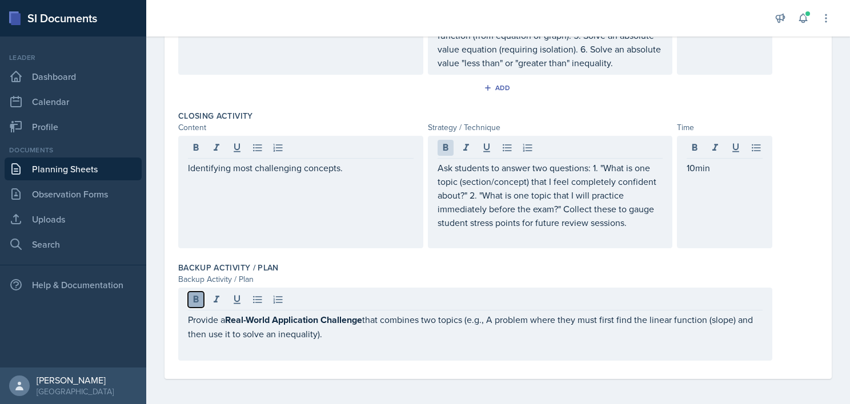
click at [194, 303] on button at bounding box center [196, 300] width 16 height 16
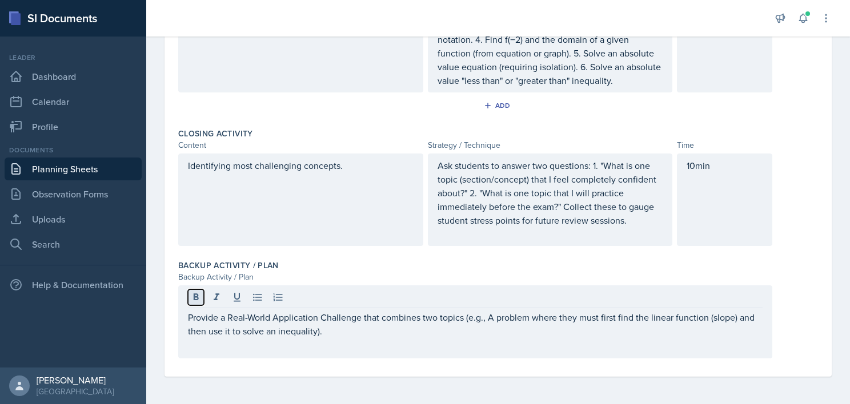
scroll to position [514, 0]
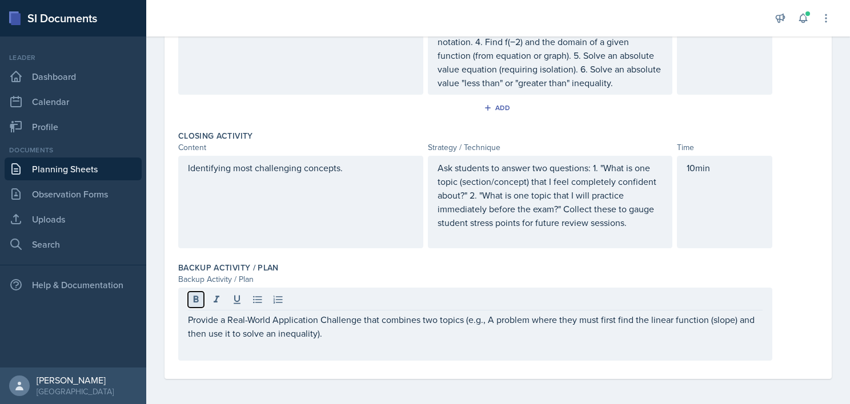
click at [194, 303] on button at bounding box center [196, 300] width 16 height 16
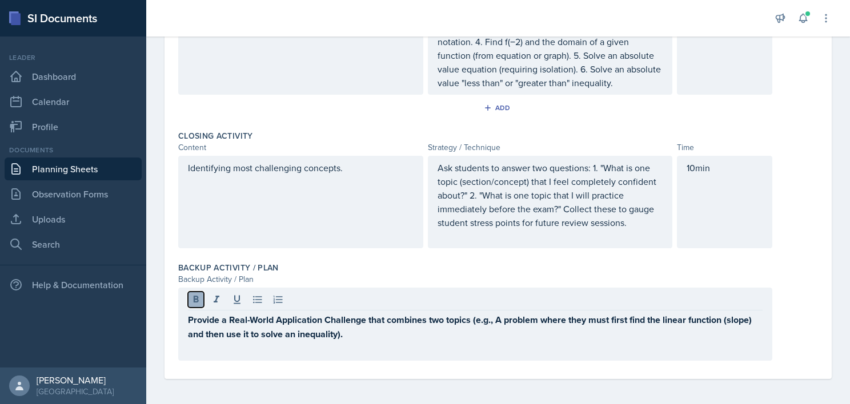
click at [194, 303] on button at bounding box center [196, 300] width 16 height 16
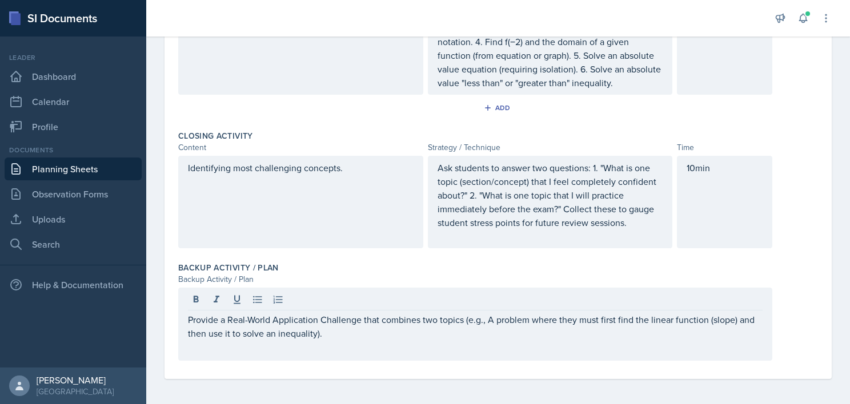
click at [315, 269] on div "Backup Activity / Plan" at bounding box center [497, 267] width 639 height 11
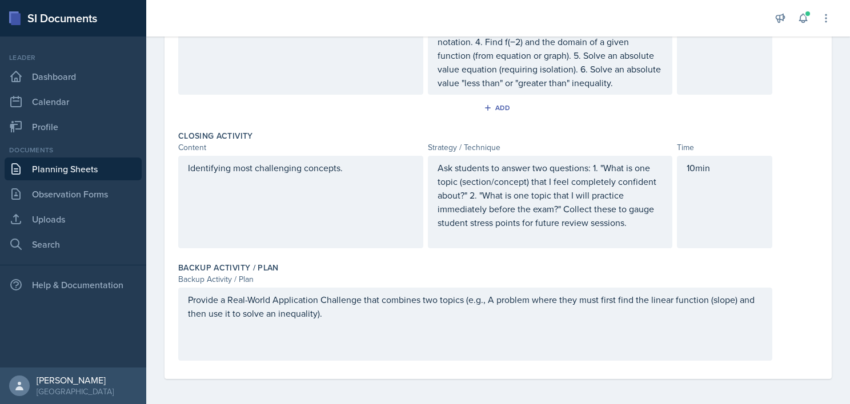
scroll to position [0, 0]
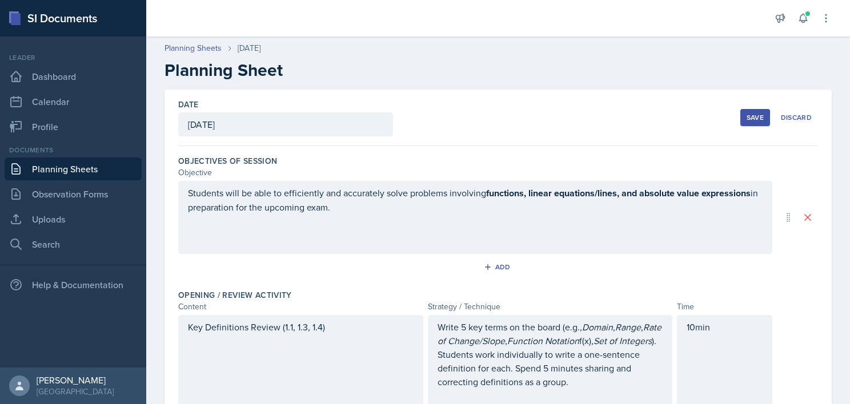
click at [752, 119] on div "Save" at bounding box center [754, 117] width 17 height 9
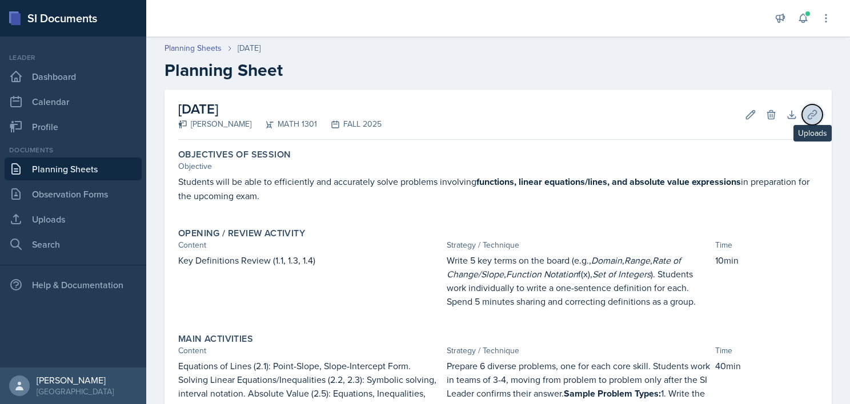
click at [802, 122] on button "Uploads" at bounding box center [812, 114] width 21 height 21
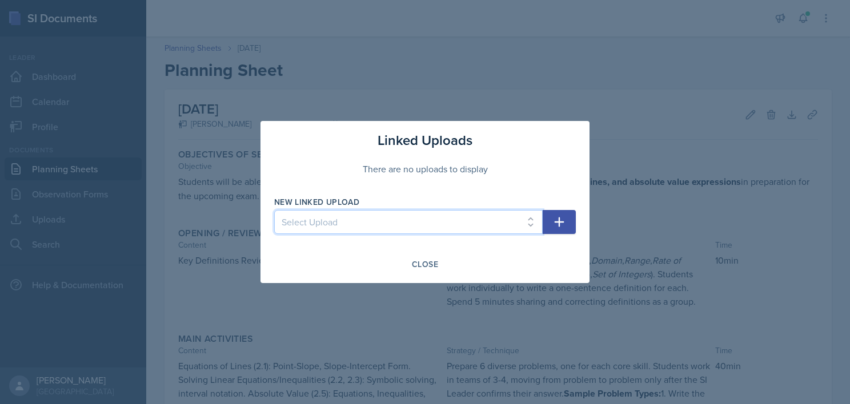
click at [484, 210] on select "Select Upload College Algebra Ch. 1: Introduction to Functions and Graphs Colle…" at bounding box center [408, 222] width 268 height 24
select select "ea66950a-cd16-4288-b6ab-6fb8d42728e8"
click at [274, 210] on select "Select Upload College Algebra Ch. 1: Introduction to Functions and Graphs Colle…" at bounding box center [408, 222] width 268 height 24
click at [558, 224] on icon "button" at bounding box center [559, 223] width 10 height 10
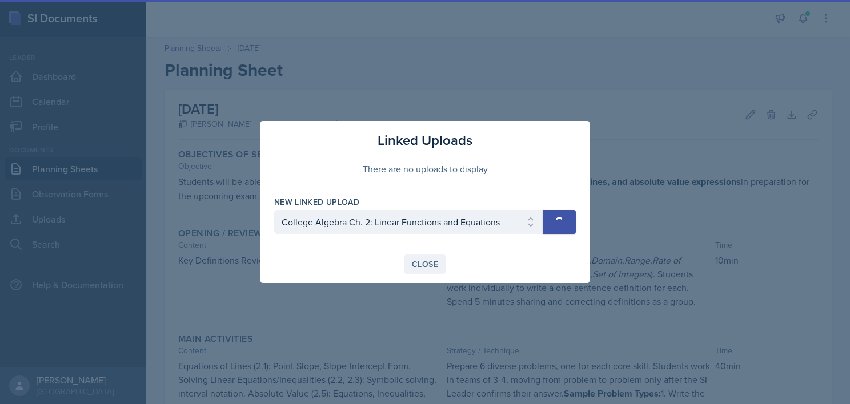
select select
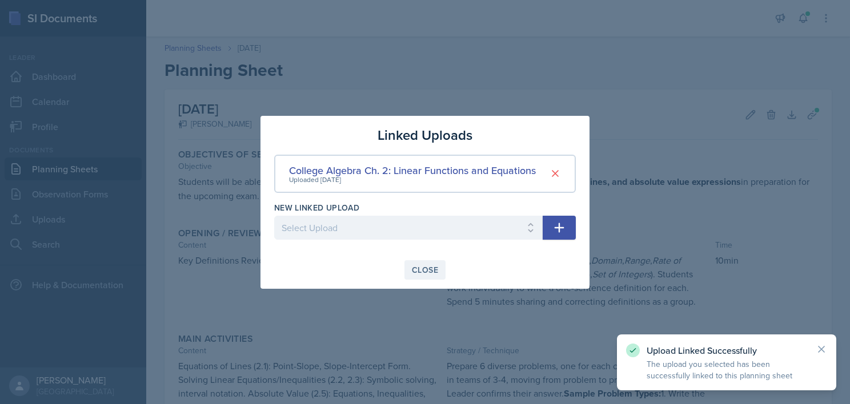
click at [413, 260] on button "Close" at bounding box center [424, 269] width 41 height 19
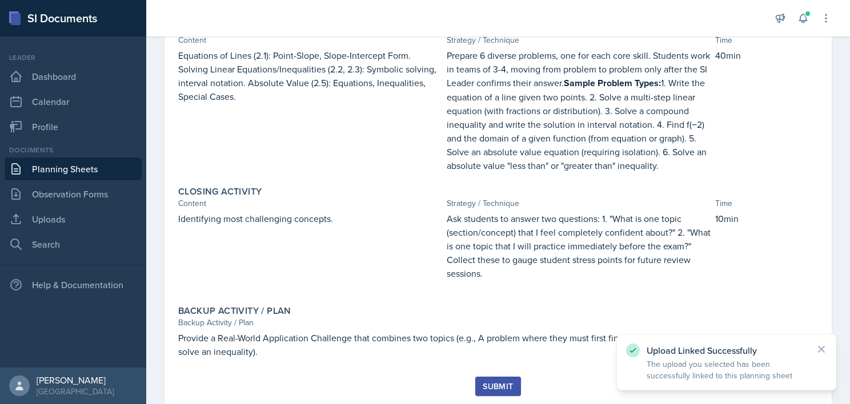
scroll to position [342, 0]
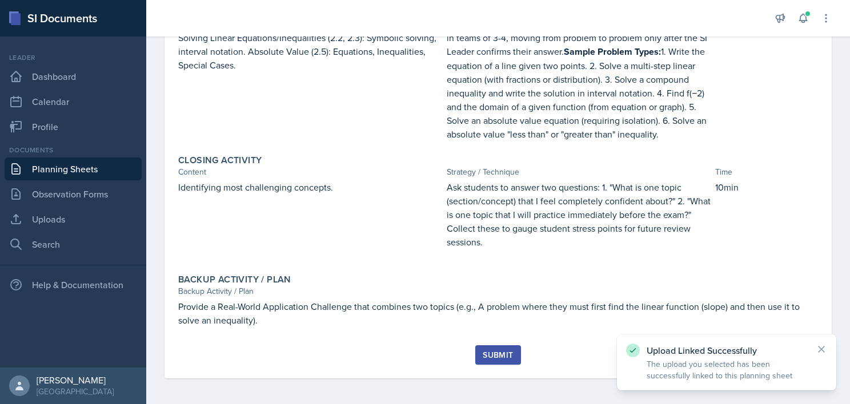
click at [484, 351] on div "Submit" at bounding box center [497, 355] width 30 height 9
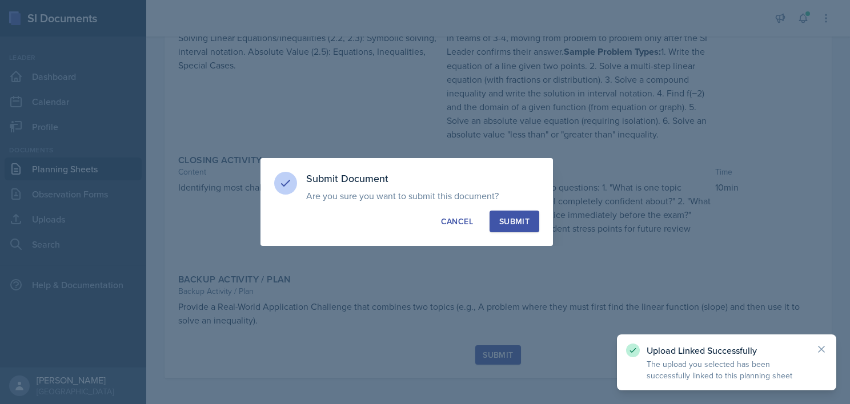
click at [521, 218] on div "Submit" at bounding box center [514, 221] width 30 height 11
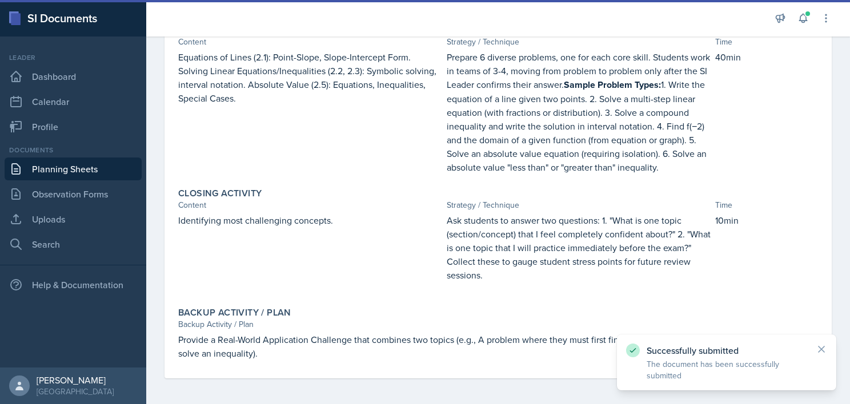
scroll to position [0, 0]
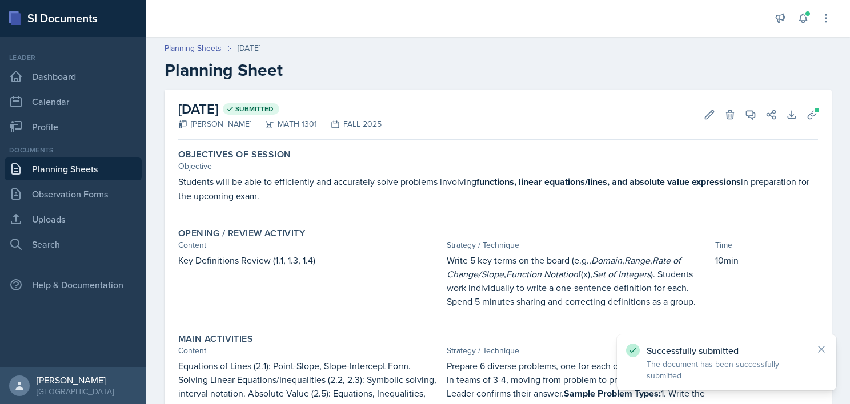
click at [43, 169] on link "Planning Sheets" at bounding box center [73, 169] width 137 height 23
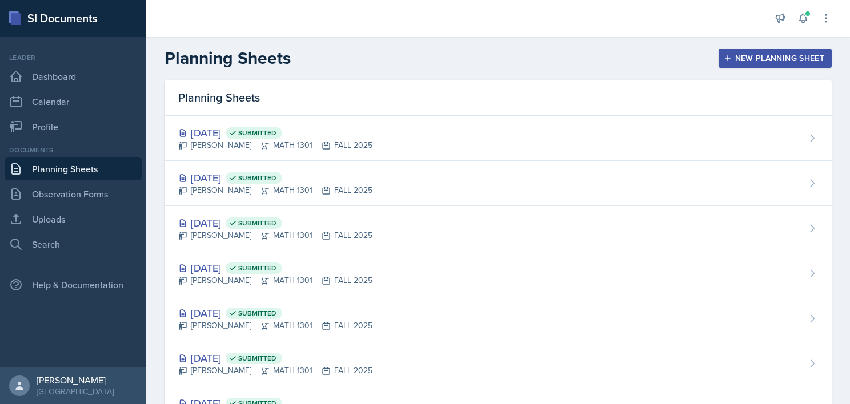
click at [723, 59] on icon "button" at bounding box center [727, 58] width 8 height 8
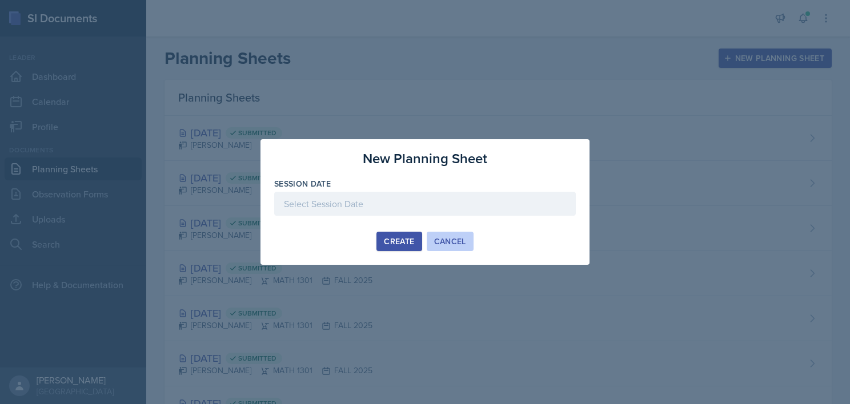
click at [444, 239] on div "Cancel" at bounding box center [450, 241] width 32 height 9
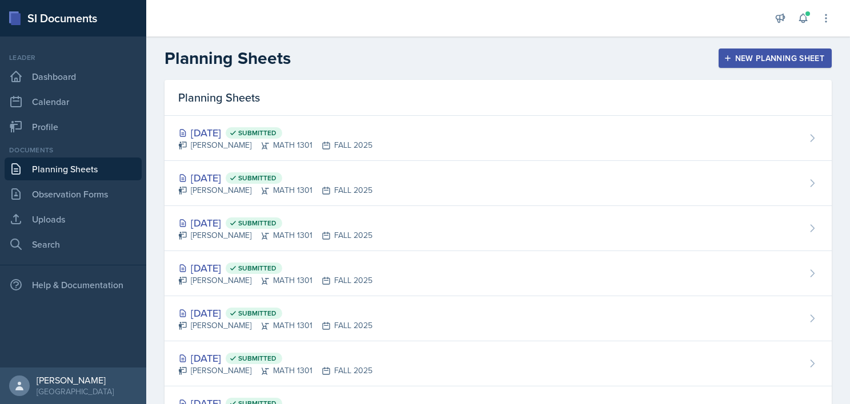
click at [742, 62] on div "New Planning Sheet" at bounding box center [775, 58] width 98 height 9
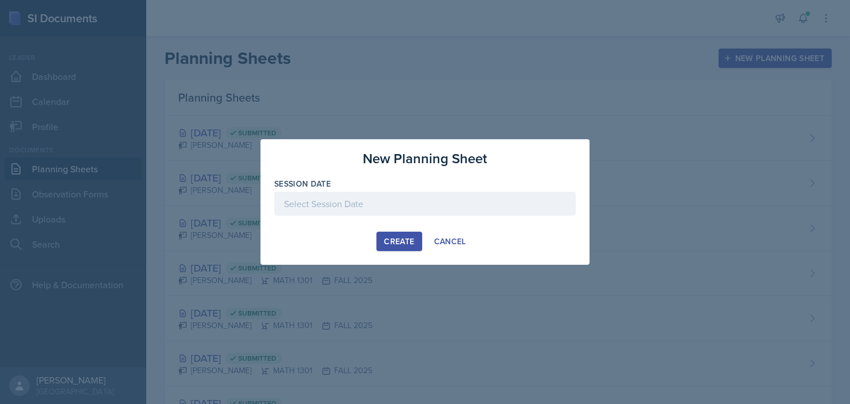
click at [386, 208] on div at bounding box center [424, 204] width 301 height 24
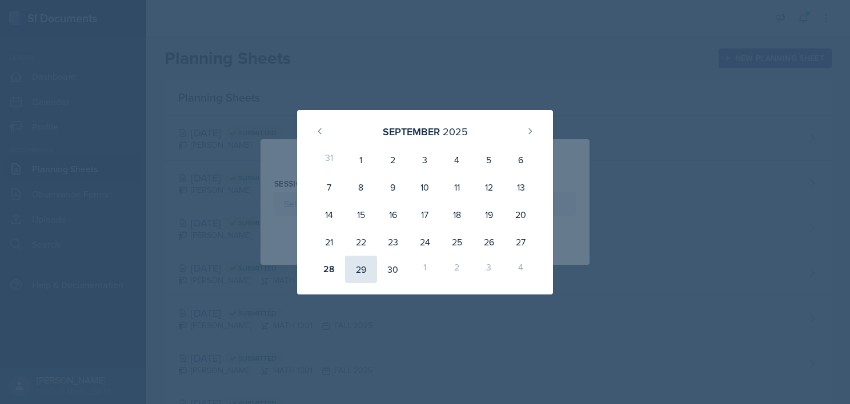
click at [368, 268] on div "29" at bounding box center [361, 269] width 32 height 27
type input "[DATE]"
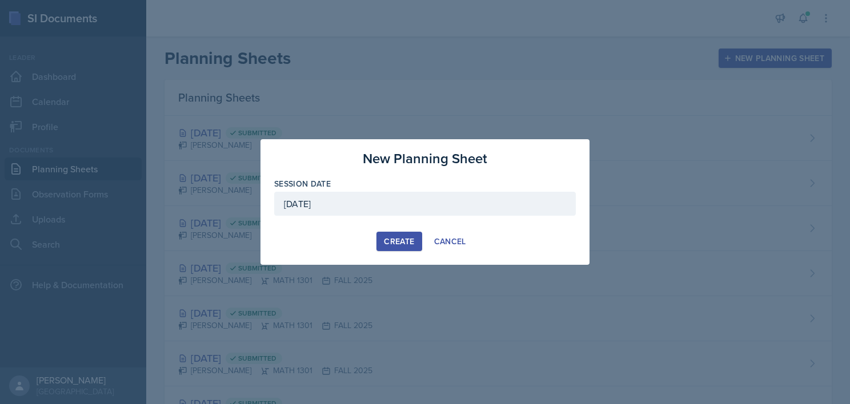
click at [395, 244] on div "Create" at bounding box center [399, 241] width 30 height 9
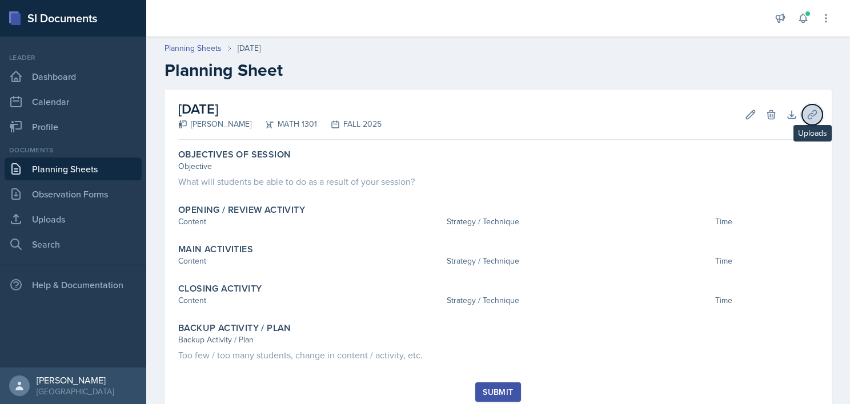
click at [802, 114] on button "Uploads" at bounding box center [812, 114] width 21 height 21
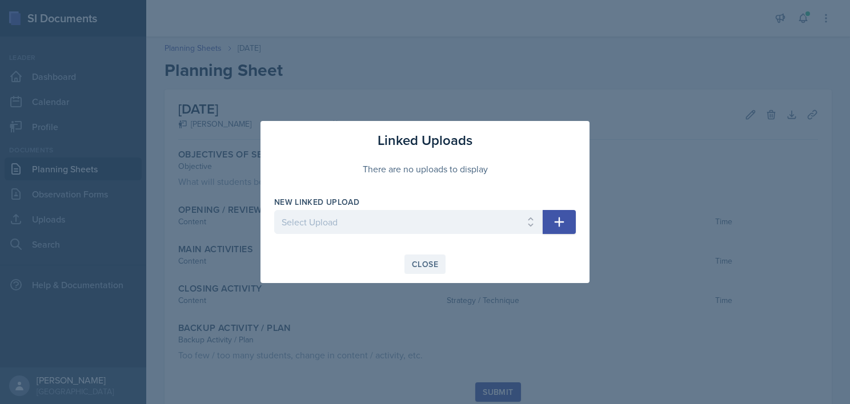
click at [430, 267] on div "Close" at bounding box center [425, 264] width 26 height 9
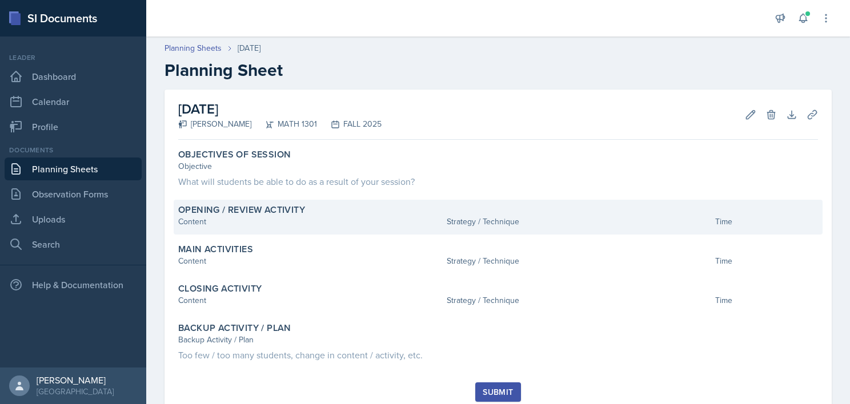
click at [337, 219] on div "Content" at bounding box center [310, 222] width 264 height 12
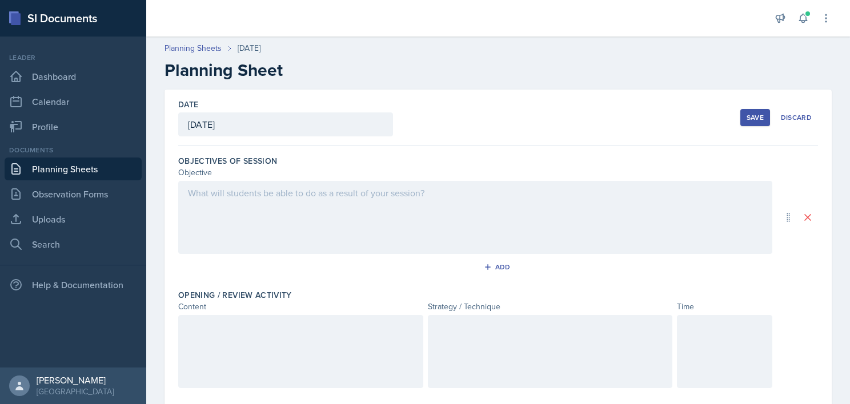
click at [277, 241] on div at bounding box center [475, 217] width 594 height 73
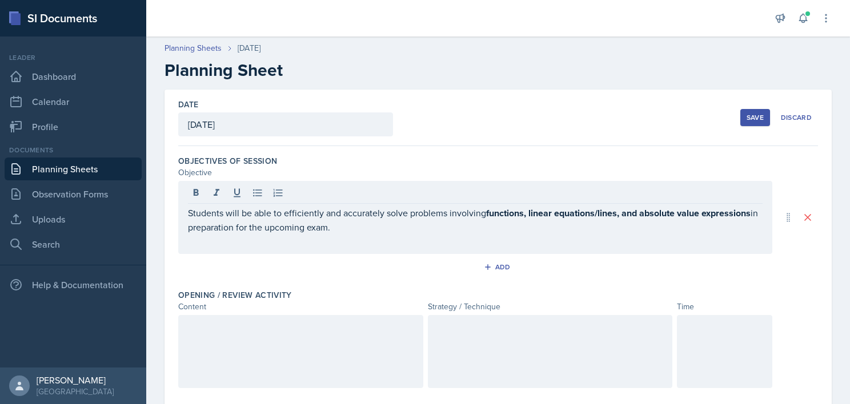
click at [230, 356] on div at bounding box center [300, 351] width 245 height 73
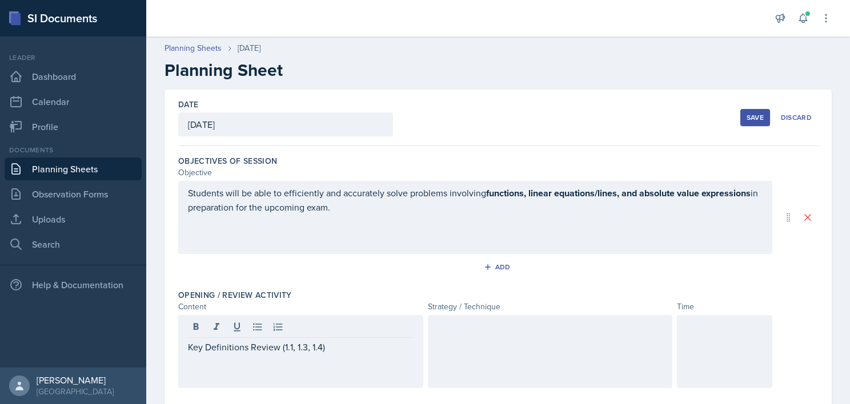
click at [504, 348] on div at bounding box center [550, 351] width 245 height 73
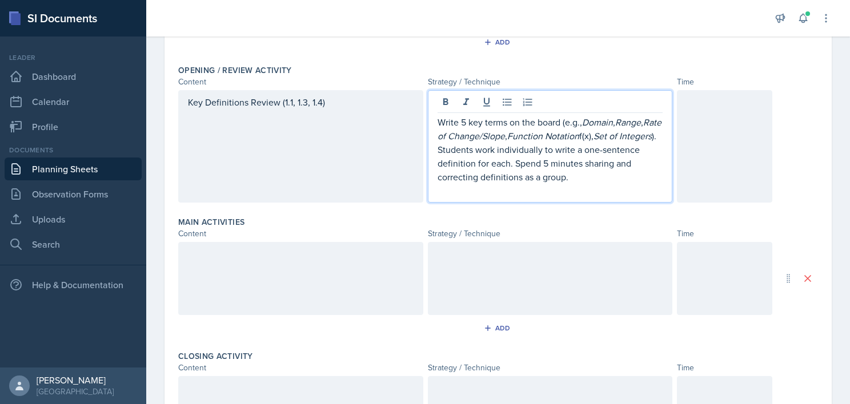
scroll to position [233, 0]
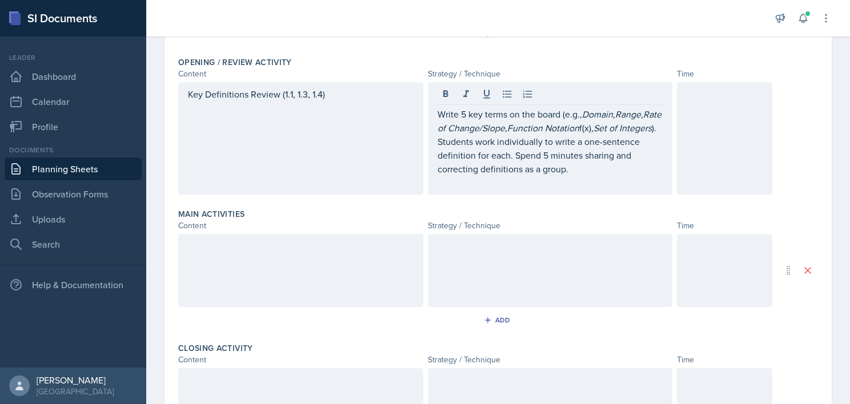
click at [263, 256] on div at bounding box center [300, 270] width 245 height 73
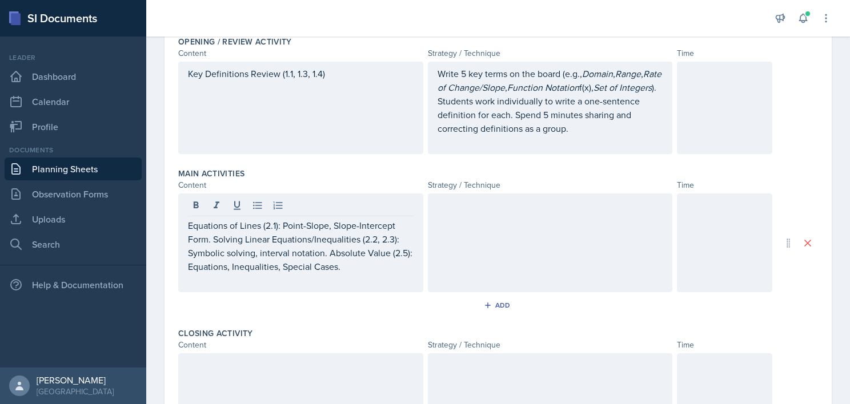
click at [526, 243] on div at bounding box center [550, 243] width 245 height 99
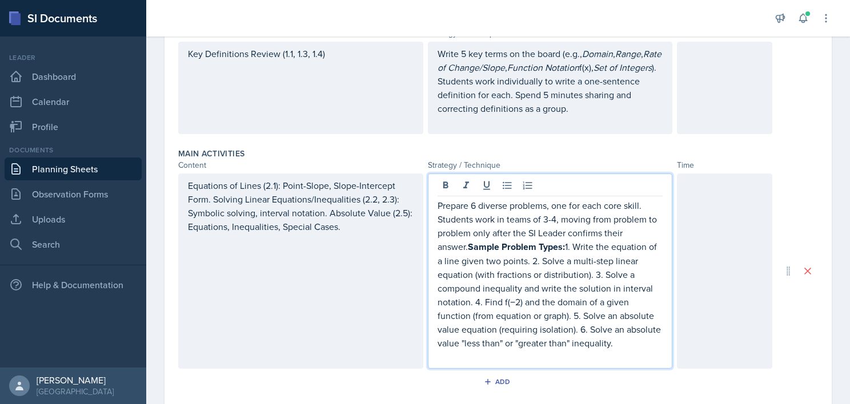
scroll to position [377, 0]
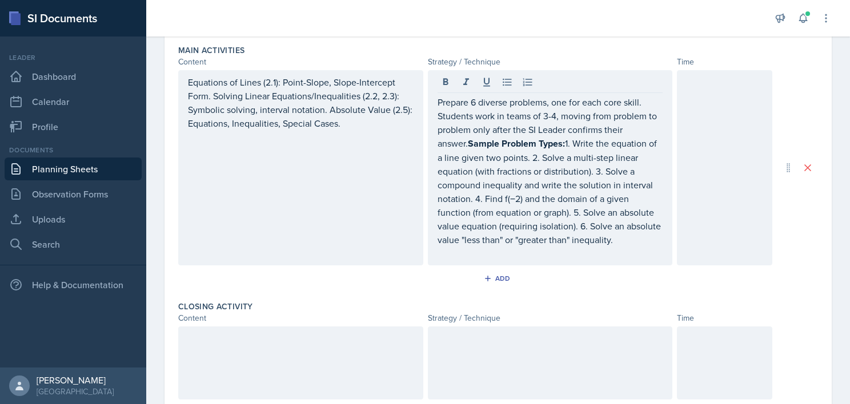
click at [249, 378] on div at bounding box center [300, 363] width 245 height 73
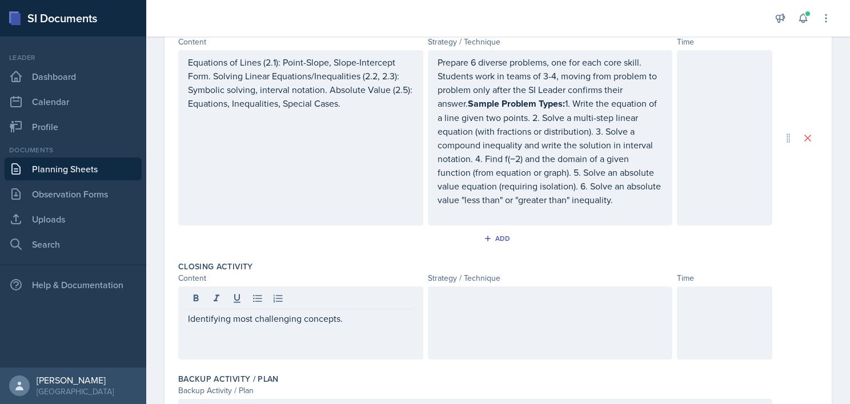
click at [518, 328] on div at bounding box center [550, 323] width 245 height 73
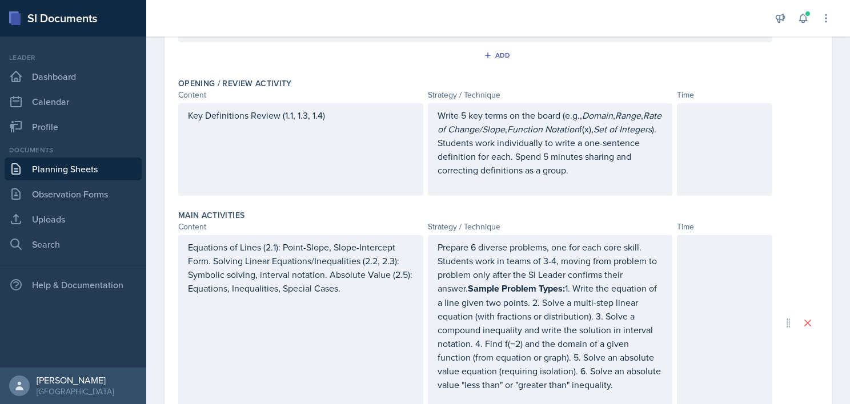
click at [705, 152] on div at bounding box center [724, 149] width 95 height 92
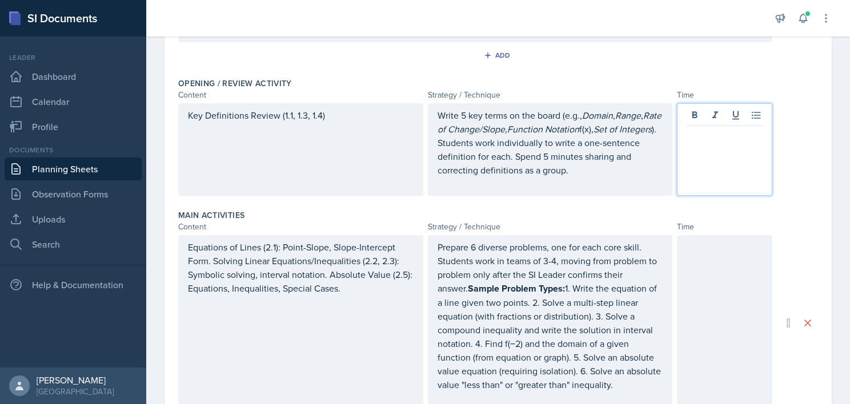
scroll to position [231, 0]
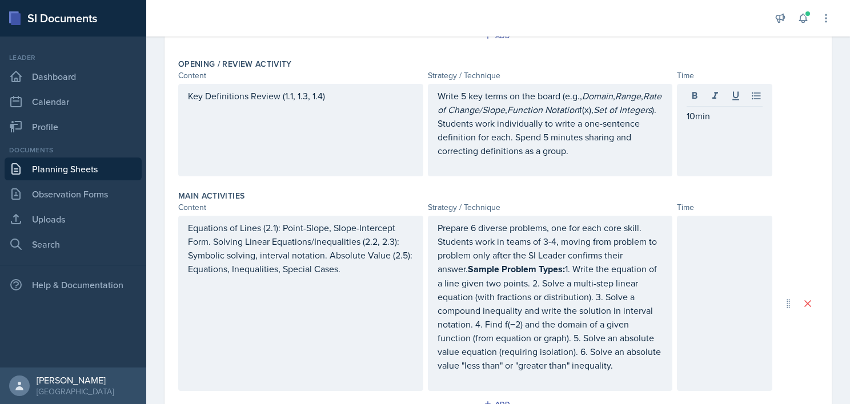
click at [688, 244] on div at bounding box center [724, 303] width 95 height 175
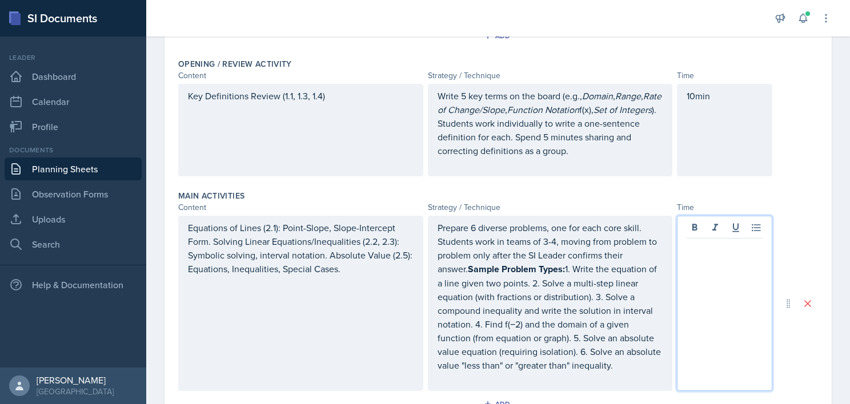
scroll to position [251, 0]
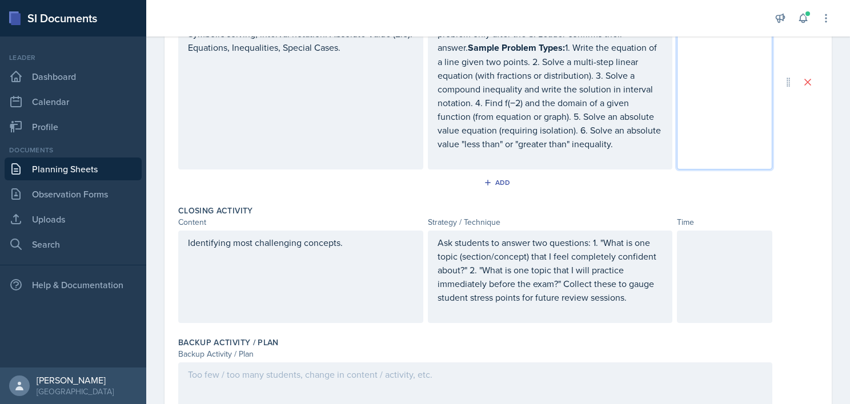
click at [712, 283] on div at bounding box center [724, 277] width 95 height 92
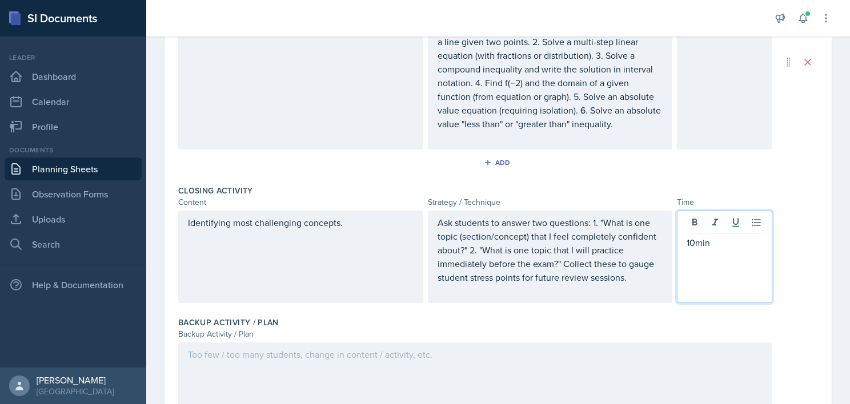
scroll to position [528, 0]
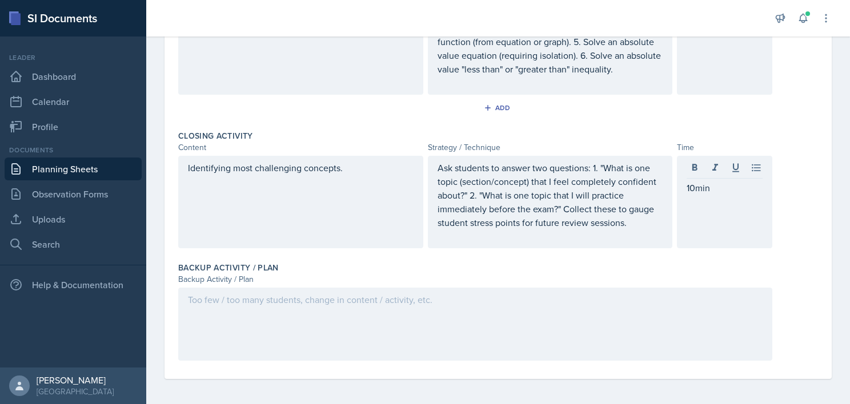
click at [537, 324] on div at bounding box center [475, 324] width 594 height 73
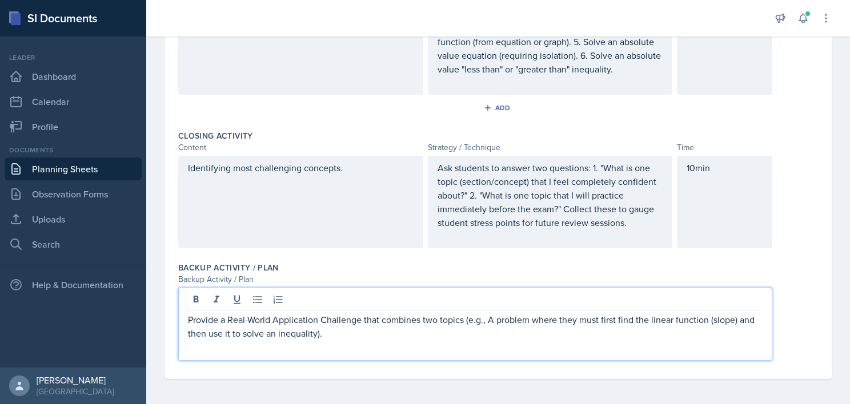
scroll to position [0, 0]
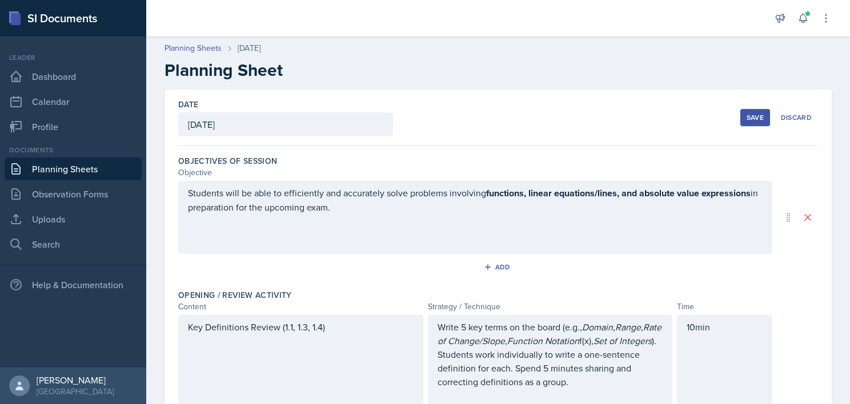
click at [746, 118] on div "Save" at bounding box center [754, 117] width 17 height 9
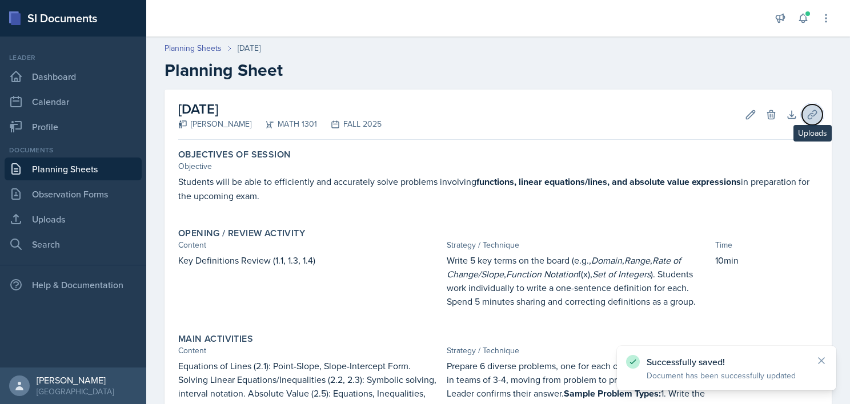
click at [806, 111] on icon at bounding box center [811, 114] width 11 height 11
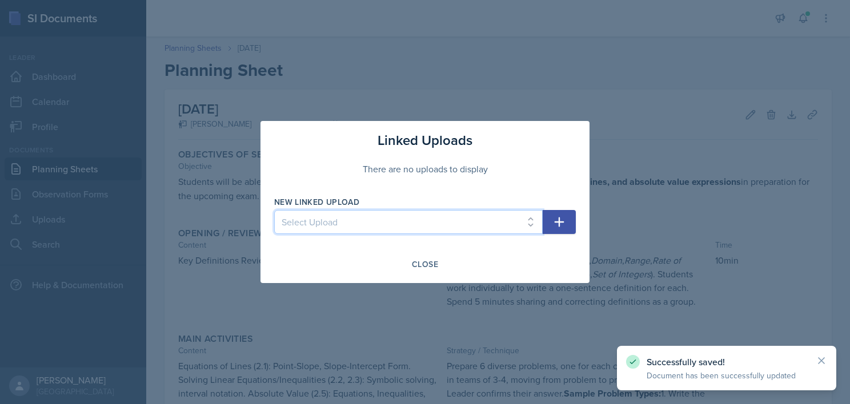
click at [410, 228] on select "Select Upload College Algebra Ch. 1: Introduction to Functions and Graphs Colle…" at bounding box center [408, 222] width 268 height 24
select select "ea66950a-cd16-4288-b6ab-6fb8d42728e8"
click at [274, 210] on select "Select Upload College Algebra Ch. 1: Introduction to Functions and Graphs Colle…" at bounding box center [408, 222] width 268 height 24
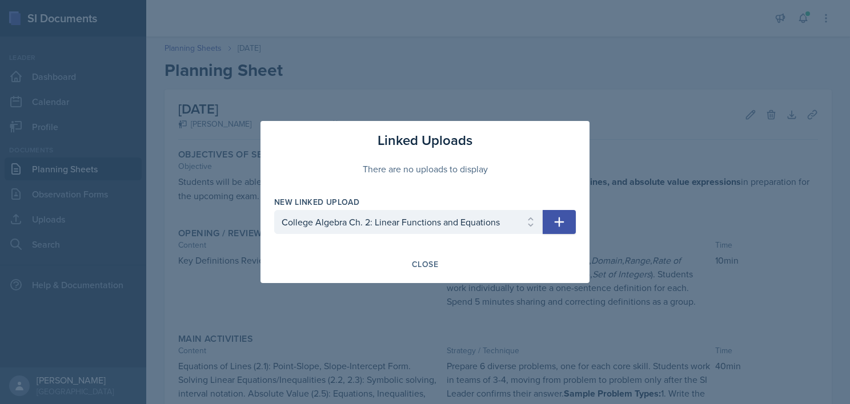
click at [558, 228] on icon "button" at bounding box center [559, 222] width 14 height 14
select select
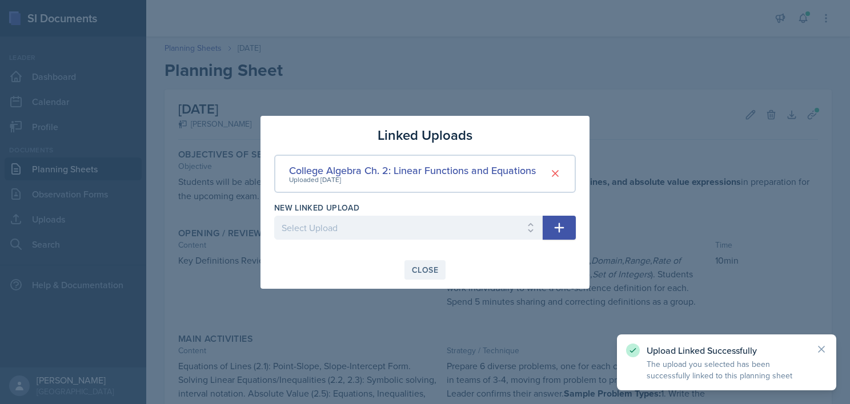
click at [421, 262] on button "Close" at bounding box center [424, 269] width 41 height 19
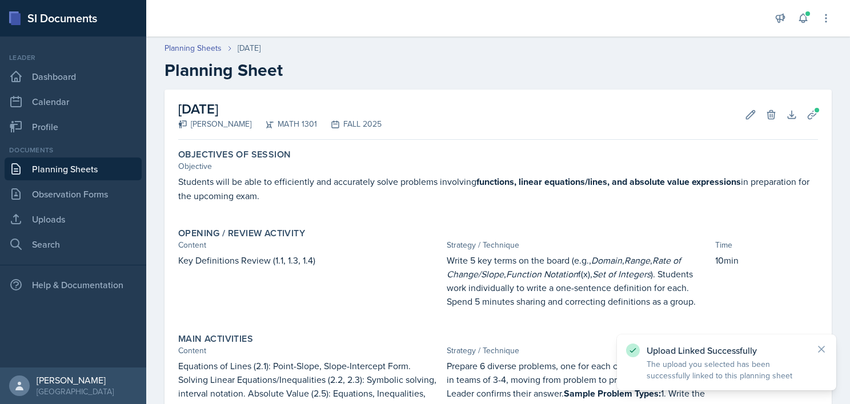
scroll to position [353, 0]
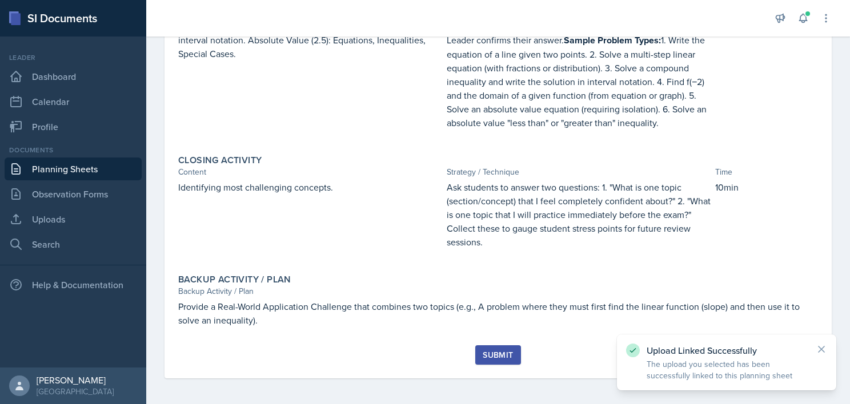
click at [484, 356] on div "Submit" at bounding box center [497, 355] width 30 height 9
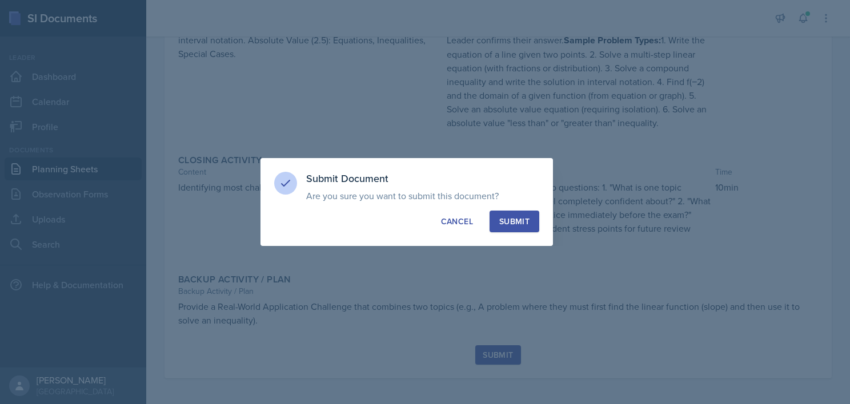
click at [514, 218] on div "Submit" at bounding box center [514, 221] width 30 height 11
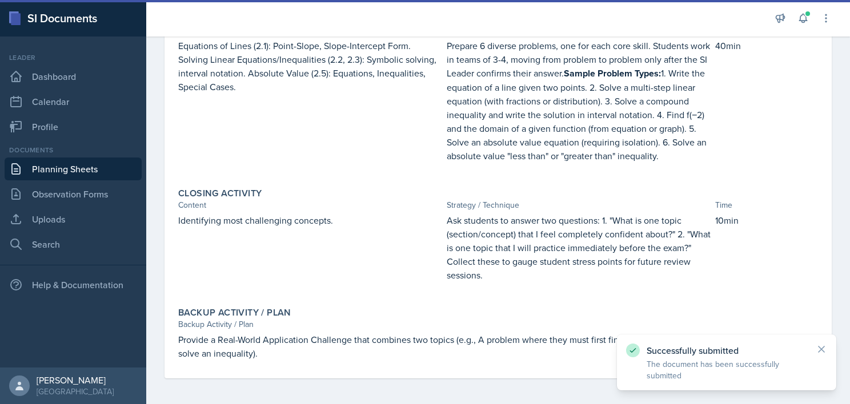
scroll to position [0, 0]
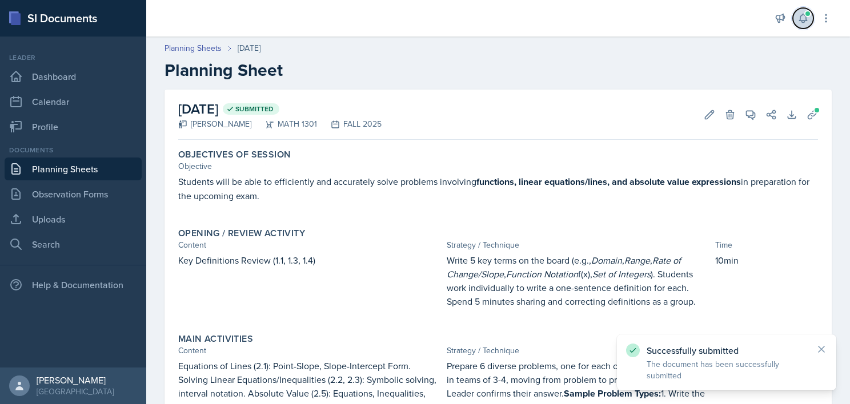
click at [803, 18] on icon at bounding box center [802, 18] width 11 height 11
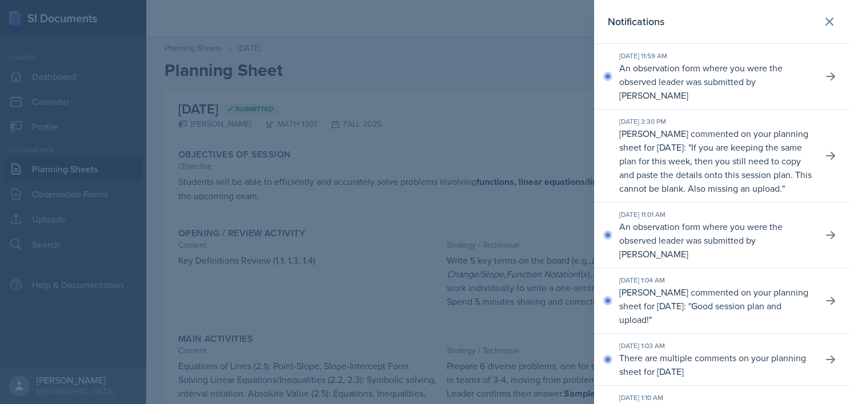
click at [545, 104] on div at bounding box center [425, 202] width 850 height 404
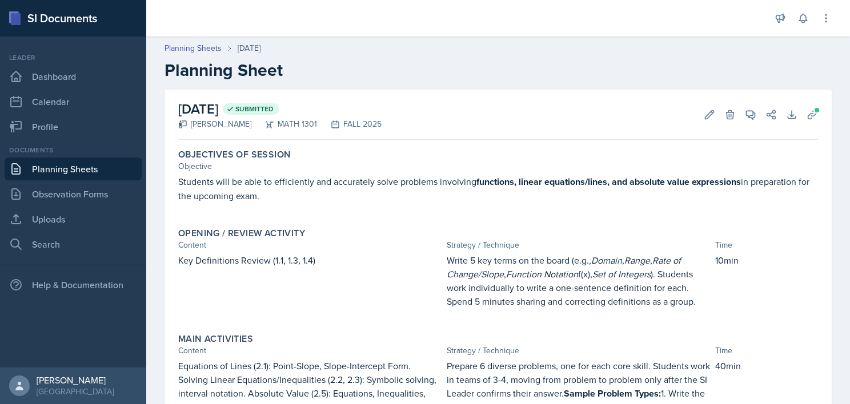
click at [66, 160] on link "Planning Sheets" at bounding box center [73, 169] width 137 height 23
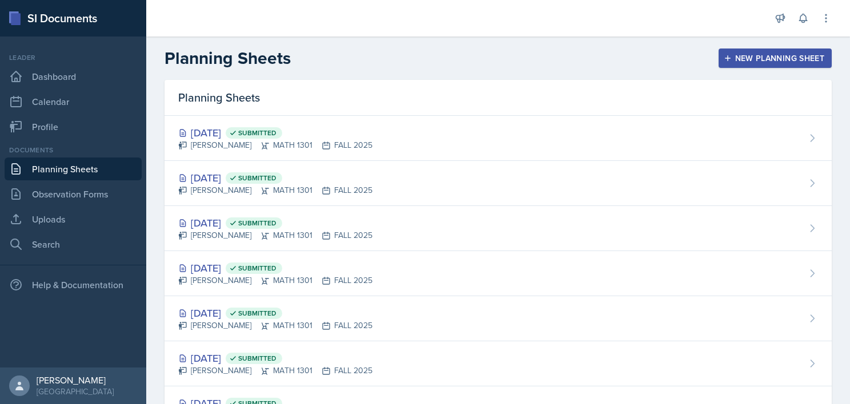
click at [755, 37] on header "Planning Sheets New Planning Sheet" at bounding box center [497, 58] width 703 height 43
click at [764, 57] on div "New Planning Sheet" at bounding box center [775, 58] width 98 height 9
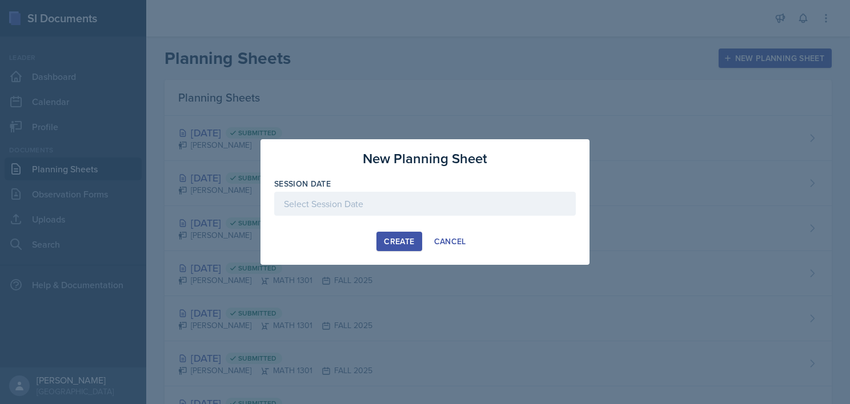
click at [412, 208] on div at bounding box center [424, 204] width 301 height 24
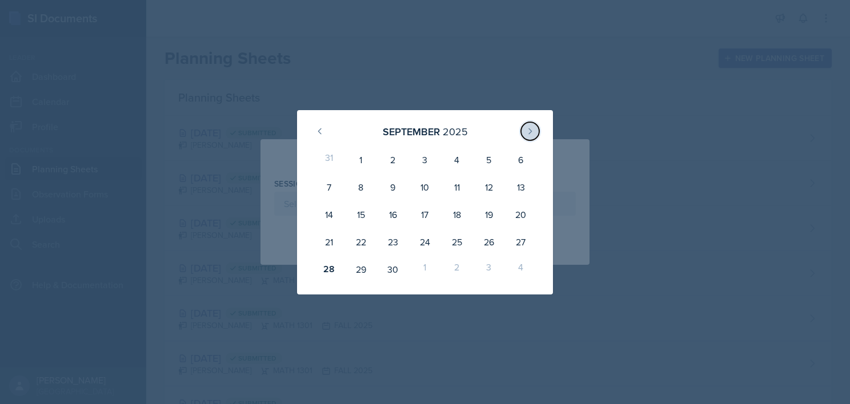
click at [531, 131] on icon at bounding box center [530, 130] width 3 height 5
click at [420, 151] on div "1" at bounding box center [425, 159] width 32 height 27
type input "[DATE]"
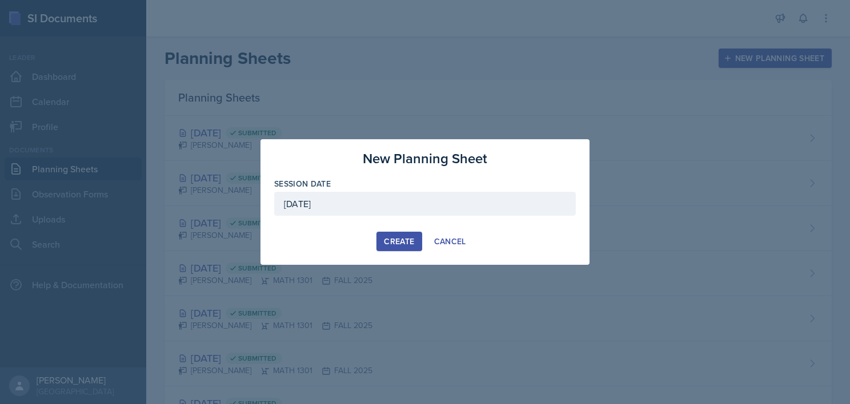
click at [381, 242] on button "Create" at bounding box center [398, 241] width 45 height 19
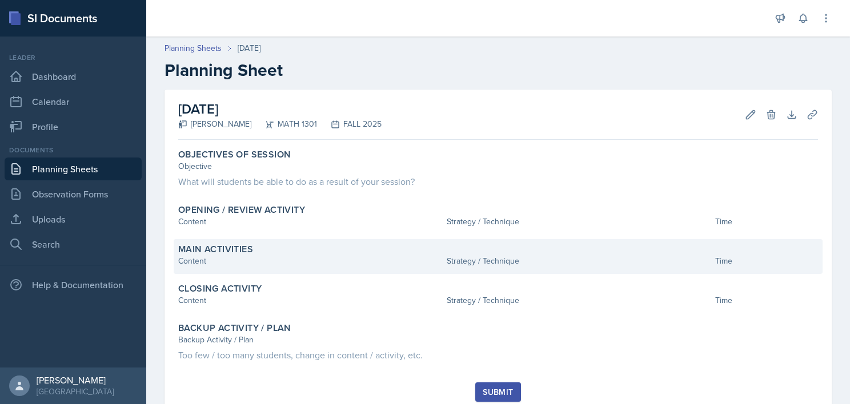
scroll to position [38, 0]
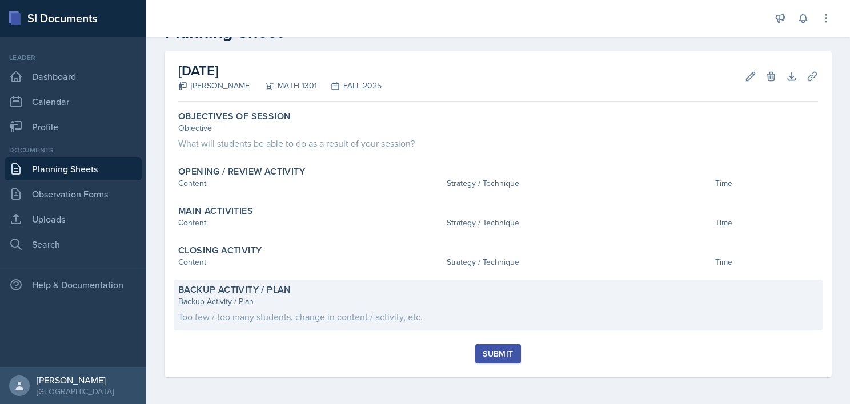
click at [286, 328] on div "Backup Activity / Plan Backup Activity / Plan Too few / too many students, chan…" at bounding box center [498, 305] width 649 height 51
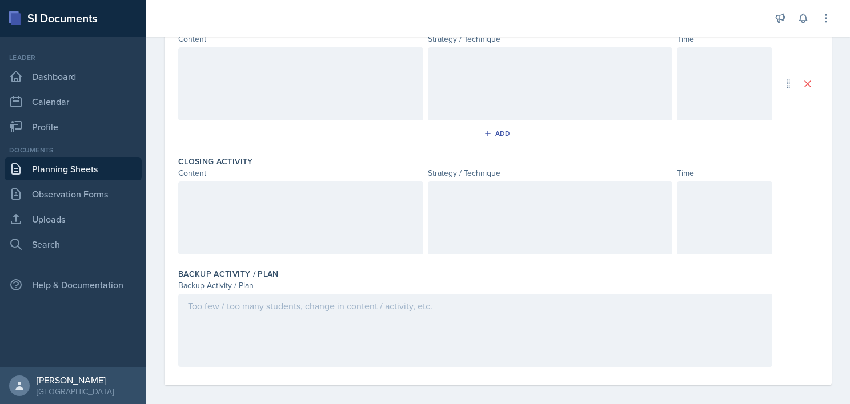
scroll to position [388, 0]
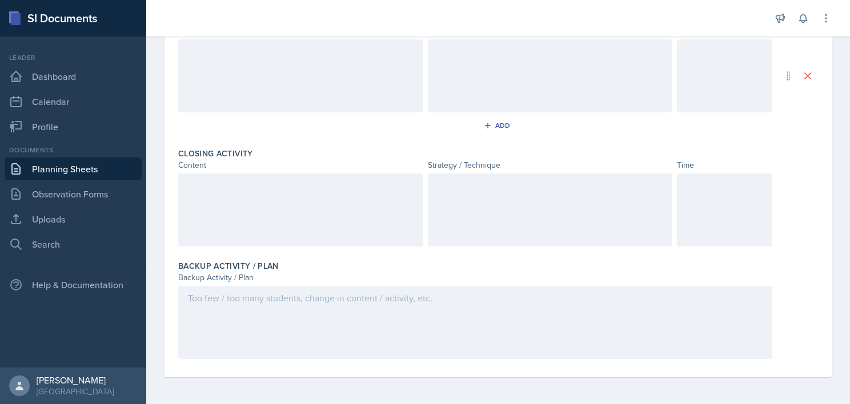
click at [284, 333] on div at bounding box center [475, 322] width 594 height 73
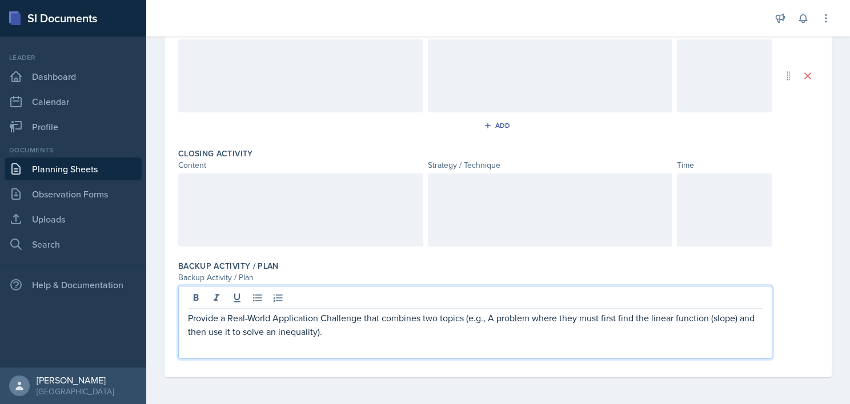
scroll to position [0, 0]
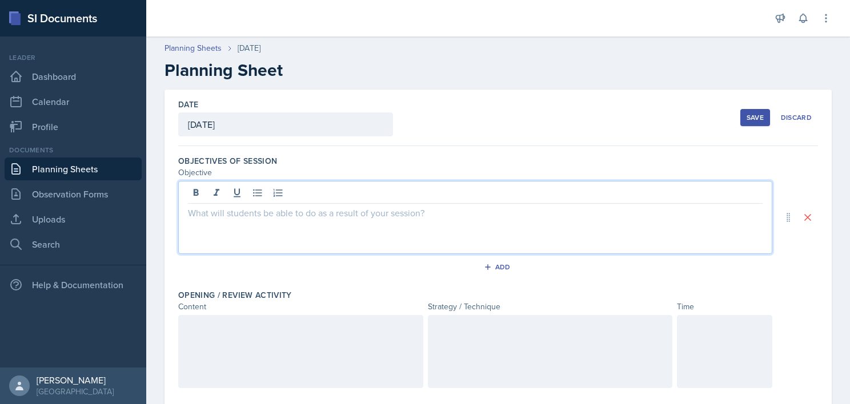
click at [315, 195] on div at bounding box center [475, 217] width 594 height 73
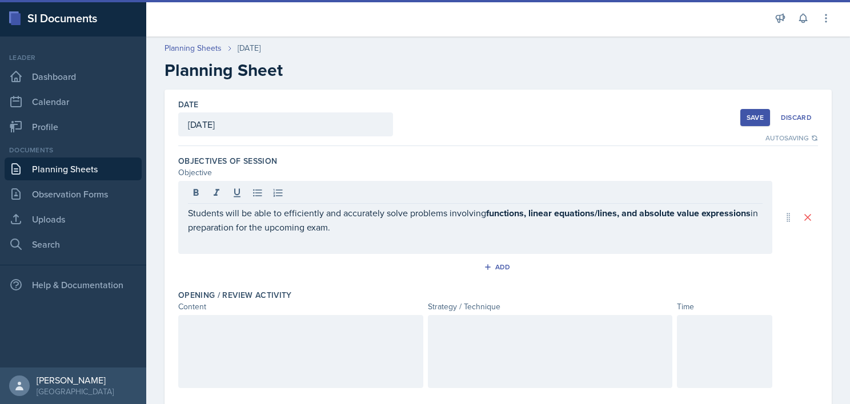
click at [277, 363] on div at bounding box center [300, 351] width 245 height 73
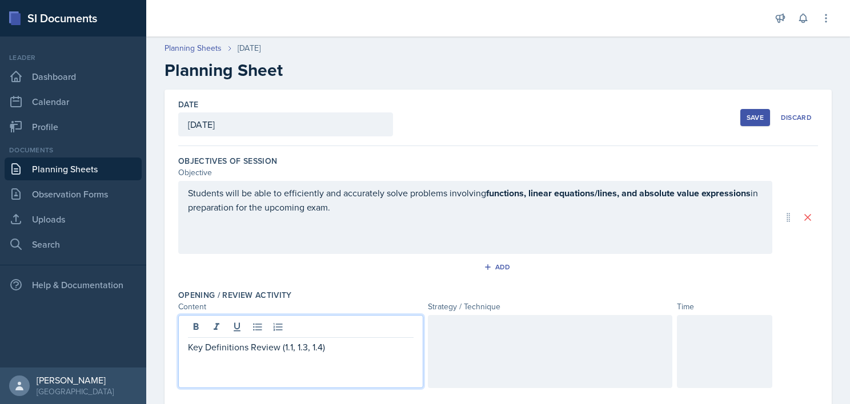
click at [482, 356] on div at bounding box center [550, 351] width 245 height 73
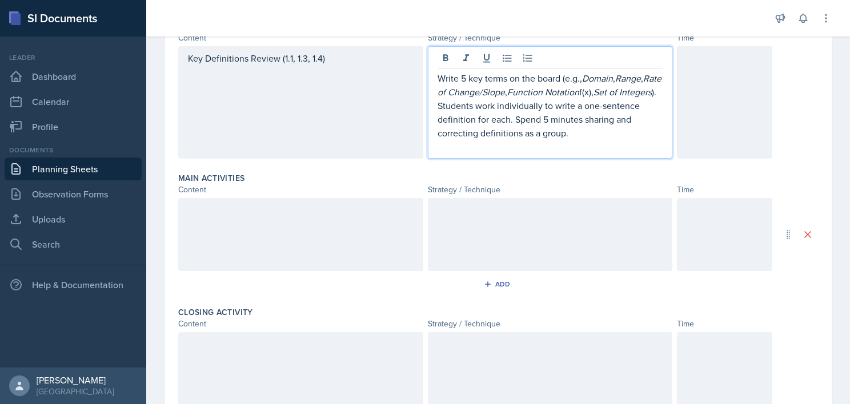
scroll to position [270, 0]
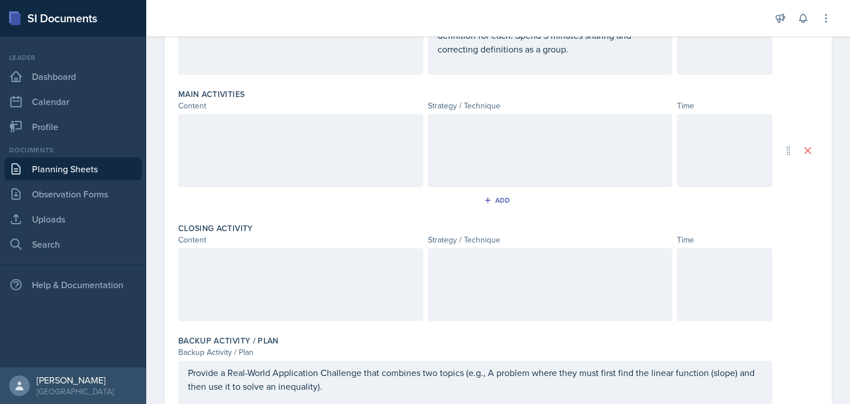
click at [285, 160] on div at bounding box center [300, 150] width 245 height 73
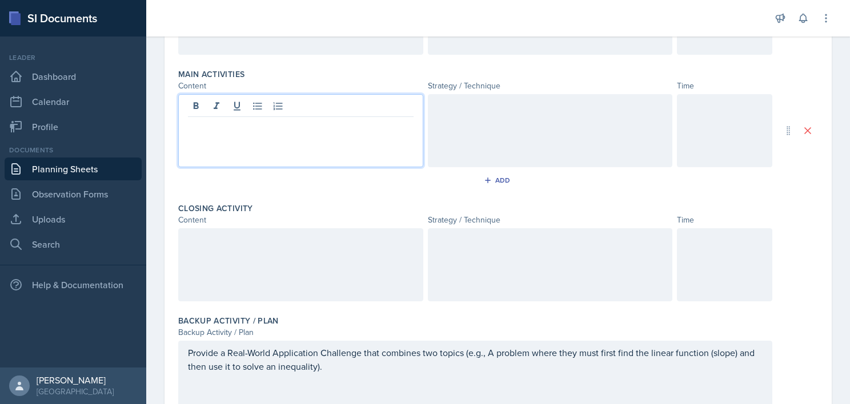
scroll to position [373, 0]
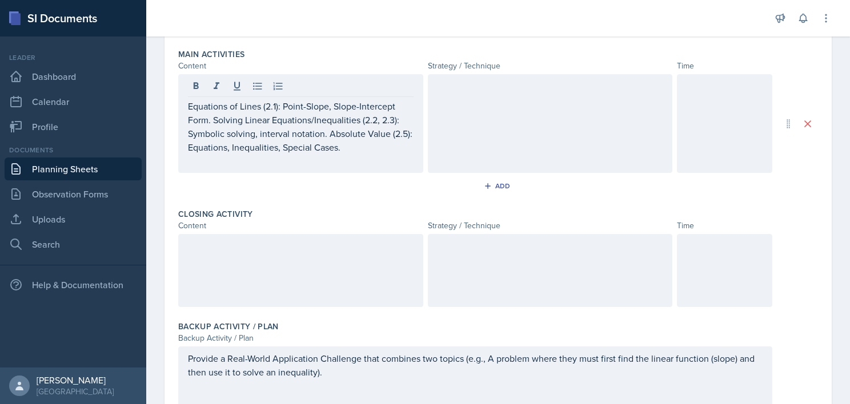
click at [520, 99] on div at bounding box center [550, 123] width 245 height 99
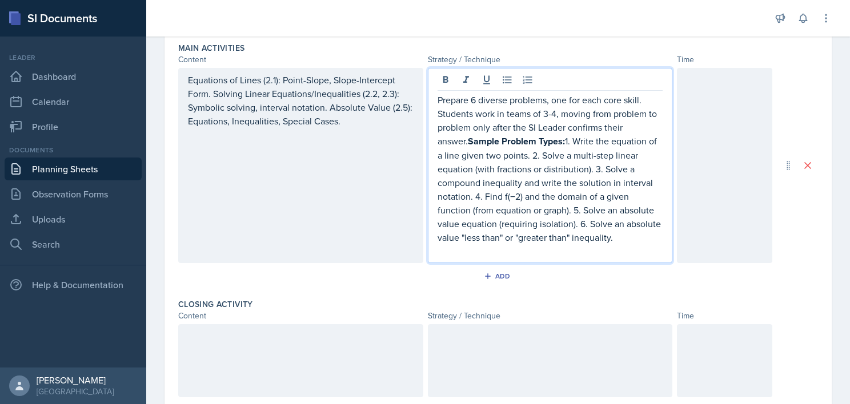
scroll to position [528, 0]
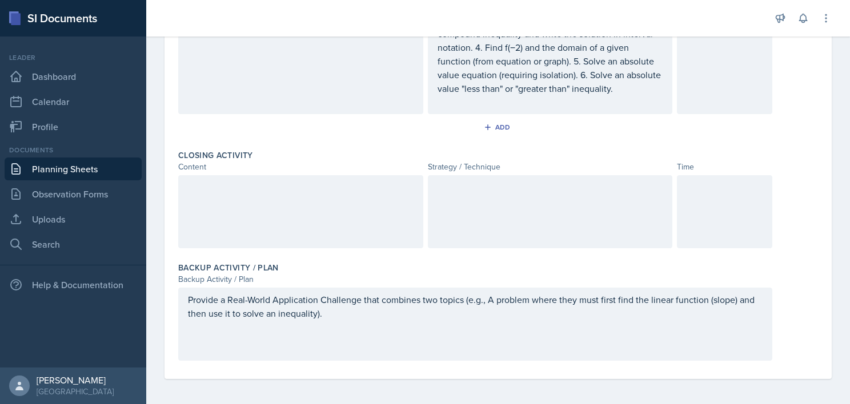
click at [286, 210] on div at bounding box center [300, 211] width 245 height 73
click at [502, 224] on div at bounding box center [550, 211] width 245 height 73
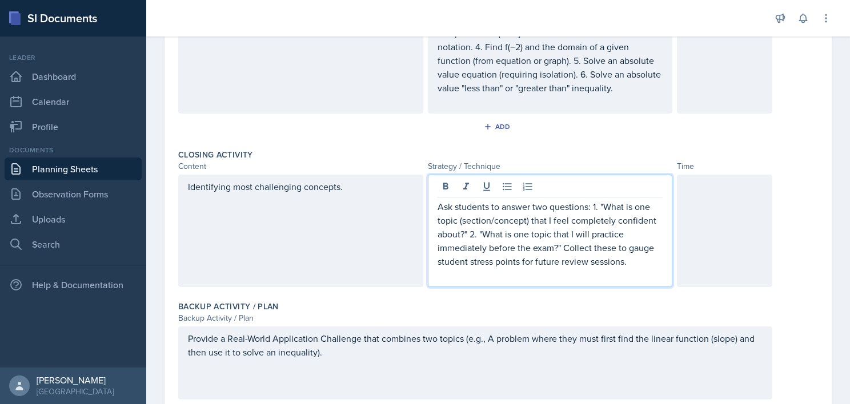
scroll to position [293, 0]
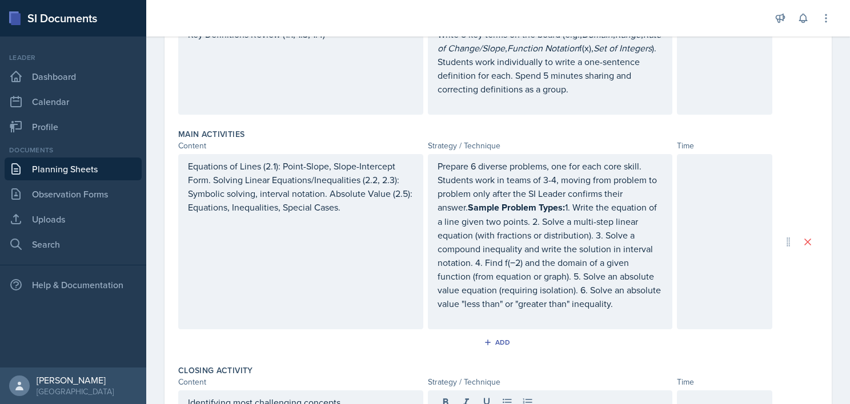
click at [725, 46] on div at bounding box center [724, 68] width 95 height 92
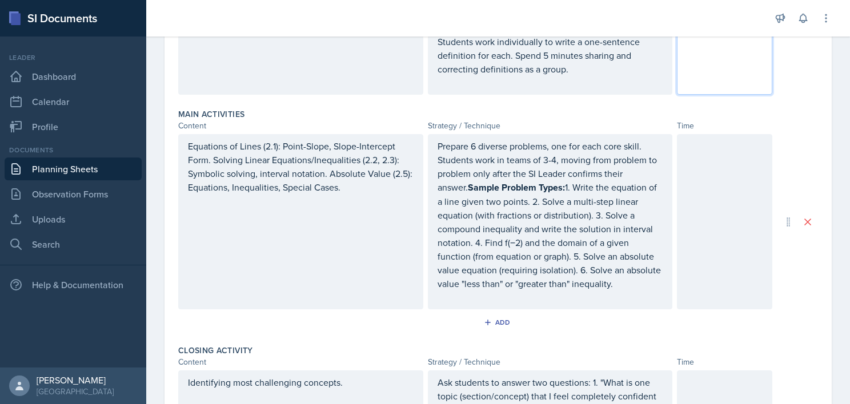
scroll to position [300, 0]
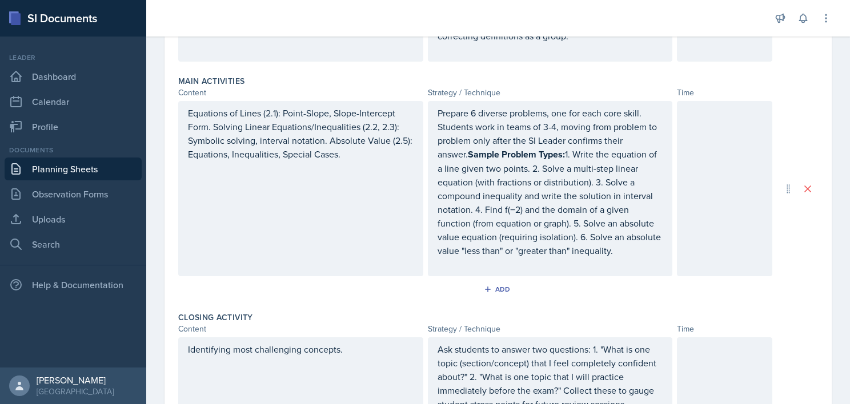
click at [709, 152] on div at bounding box center [724, 188] width 95 height 175
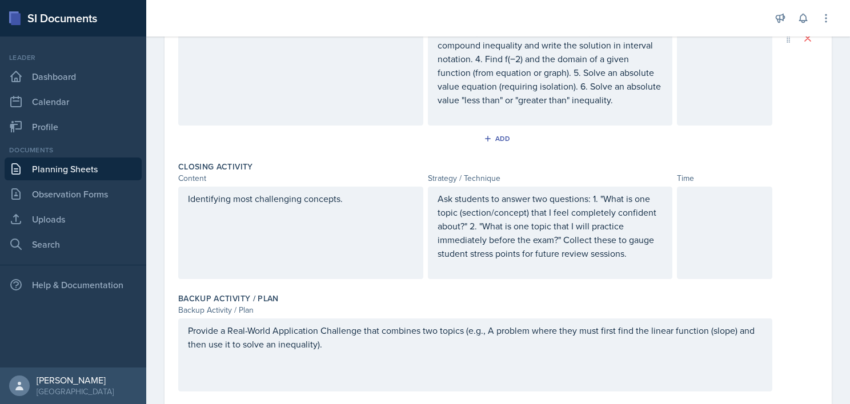
click at [709, 243] on div at bounding box center [724, 233] width 95 height 92
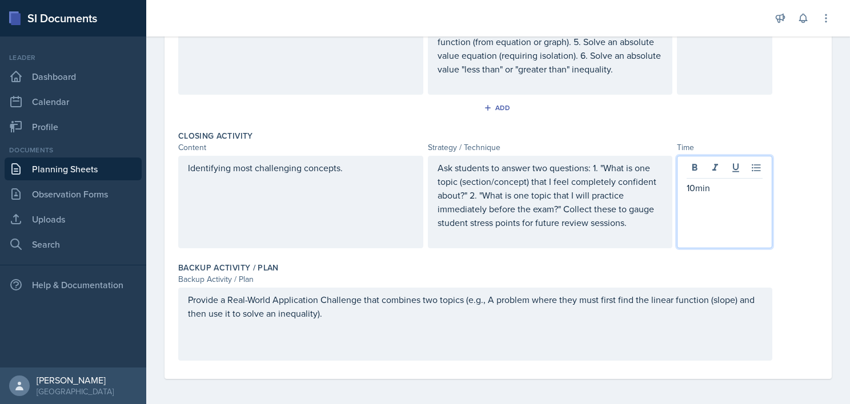
scroll to position [0, 0]
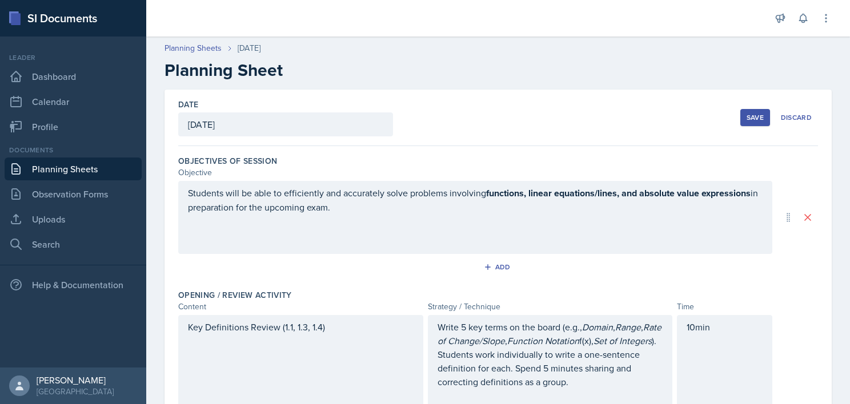
click at [740, 111] on button "Save" at bounding box center [755, 117] width 30 height 17
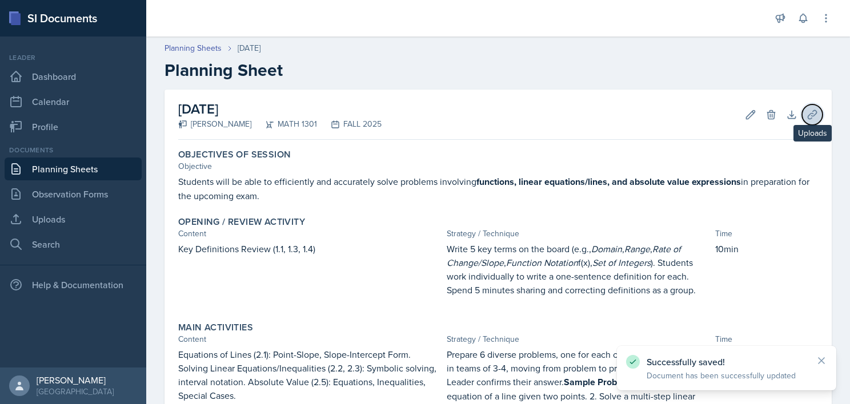
click at [806, 109] on icon at bounding box center [811, 114] width 11 height 11
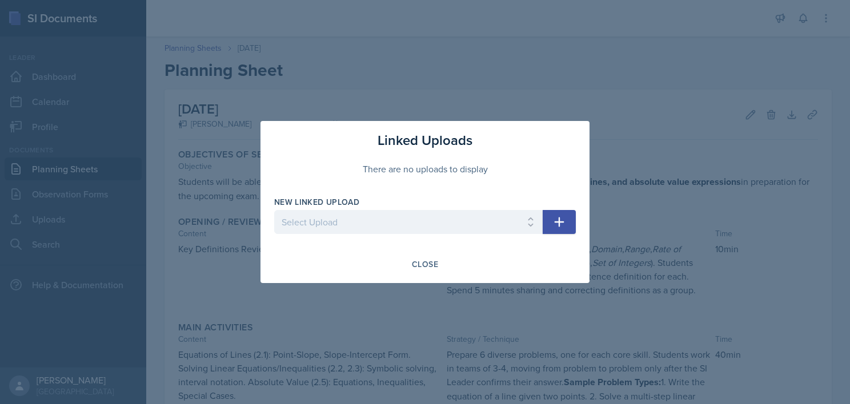
click at [556, 224] on icon "button" at bounding box center [559, 222] width 14 height 14
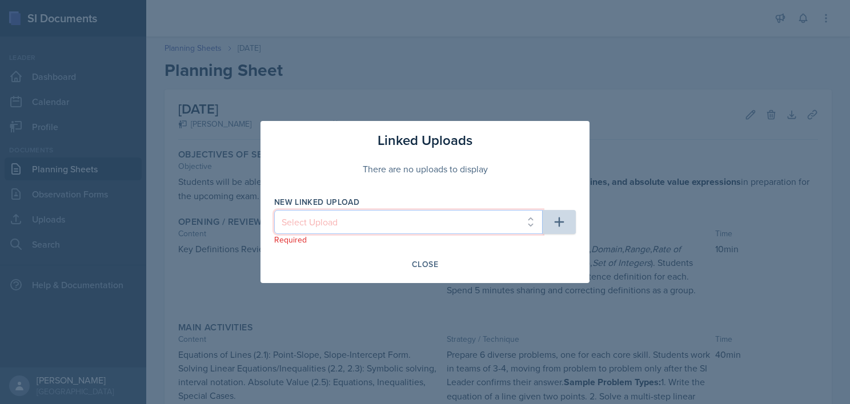
click at [472, 224] on select "Select Upload College Algebra Ch. 1: Introduction to Functions and Graphs Colle…" at bounding box center [408, 222] width 268 height 24
select select "ea66950a-cd16-4288-b6ab-6fb8d42728e8"
click at [274, 210] on select "Select Upload College Algebra Ch. 1: Introduction to Functions and Graphs Colle…" at bounding box center [408, 222] width 268 height 24
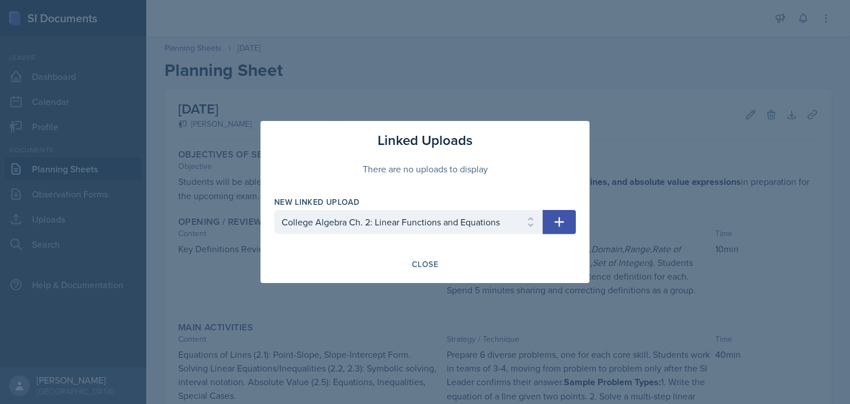
click at [549, 222] on button "button" at bounding box center [558, 222] width 33 height 24
select select
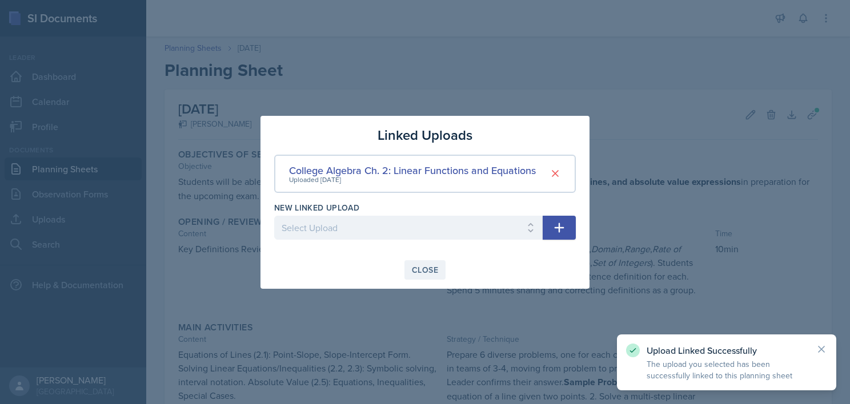
click at [416, 269] on div "Close" at bounding box center [425, 269] width 26 height 9
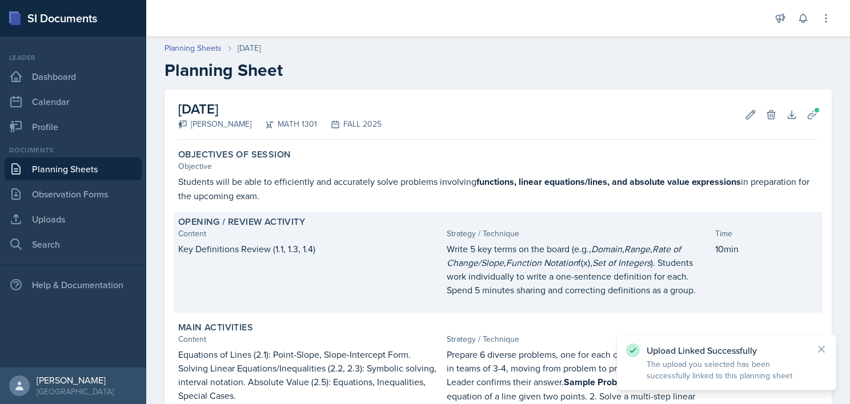
scroll to position [353, 0]
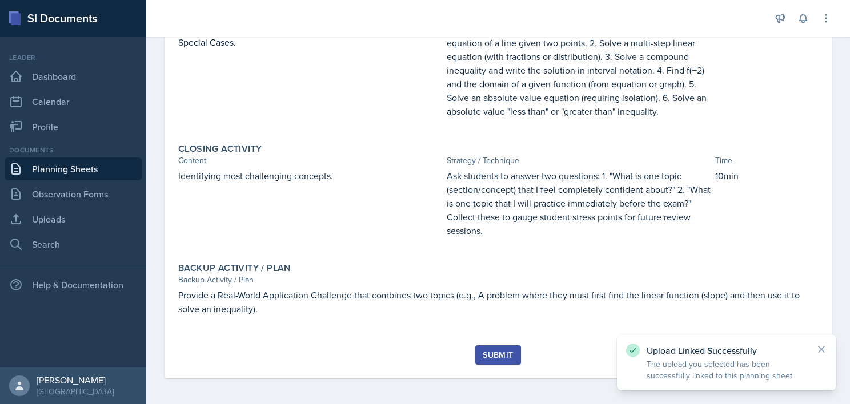
click at [496, 354] on div "Submit" at bounding box center [497, 355] width 30 height 9
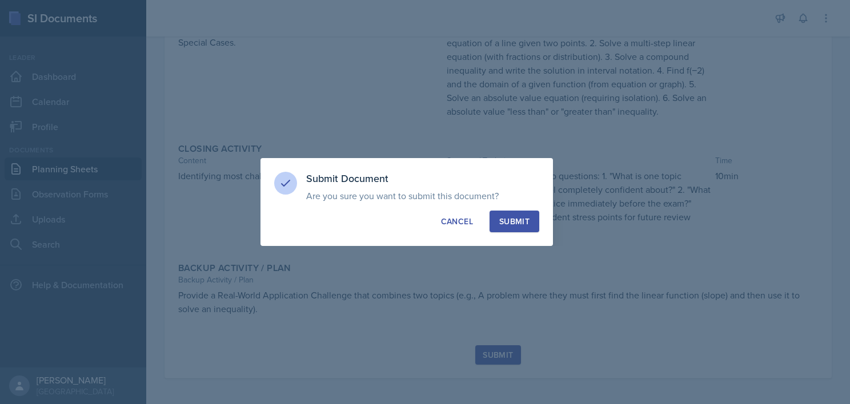
click at [514, 229] on button "Submit" at bounding box center [514, 222] width 50 height 22
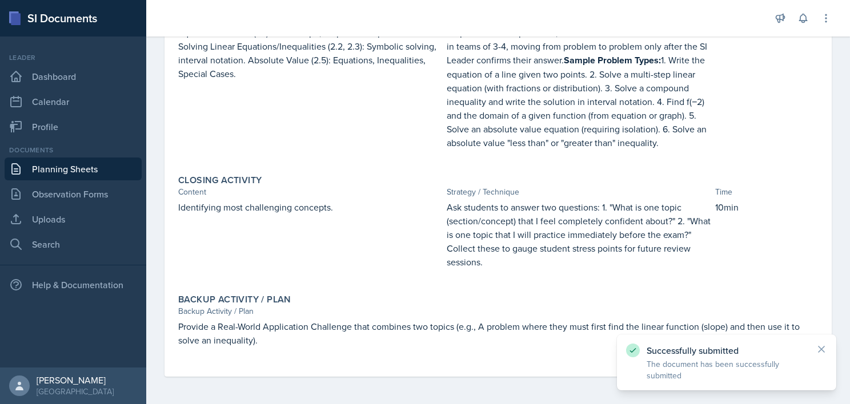
scroll to position [320, 0]
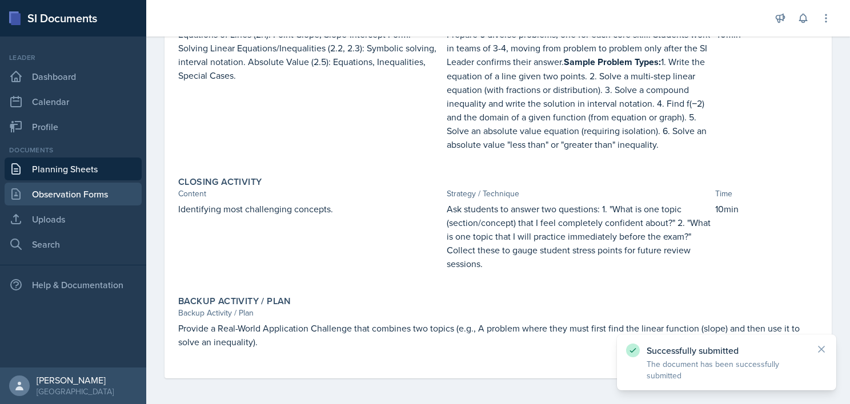
click at [101, 187] on link "Observation Forms" at bounding box center [73, 194] width 137 height 23
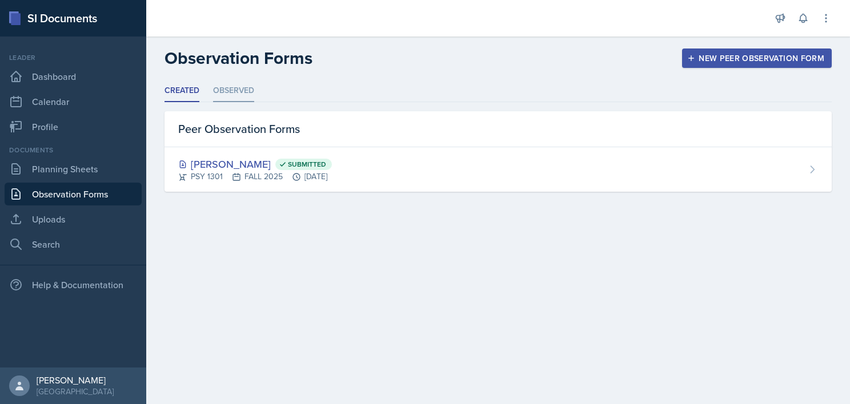
click at [231, 89] on li "Observed" at bounding box center [233, 91] width 41 height 22
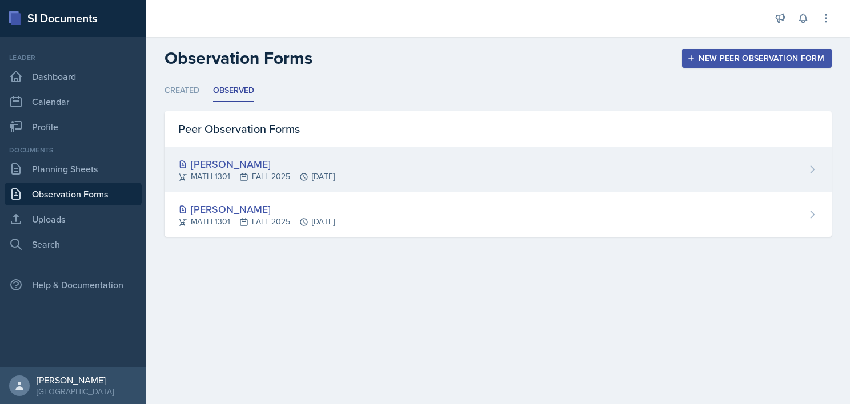
click at [227, 166] on div "[PERSON_NAME]" at bounding box center [256, 163] width 156 height 15
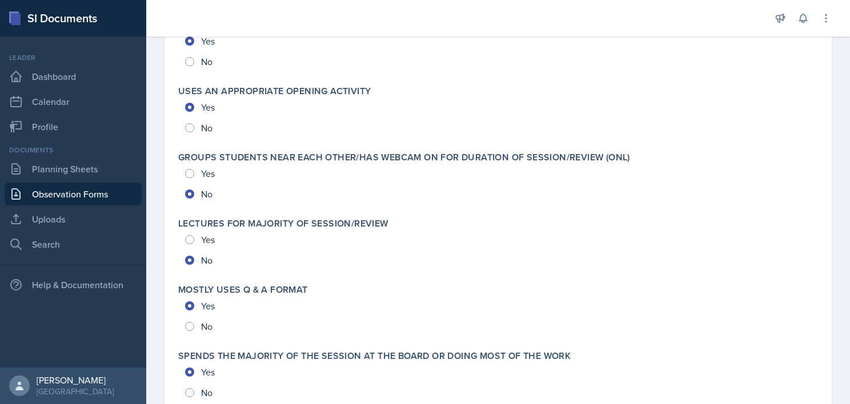
scroll to position [2181, 0]
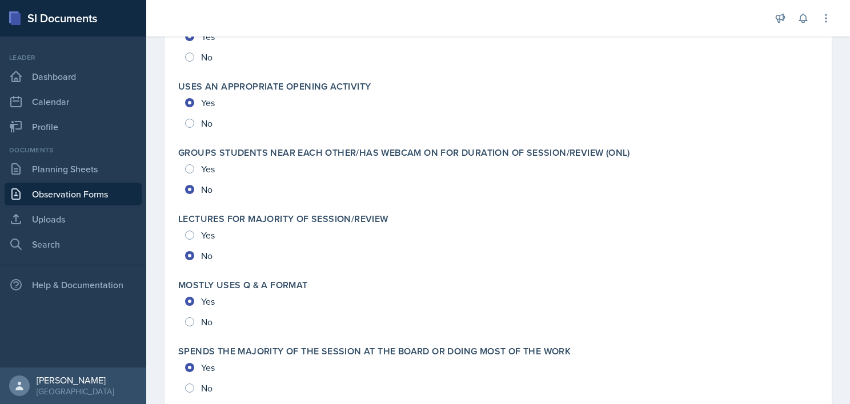
click at [97, 194] on link "Observation Forms" at bounding box center [73, 194] width 137 height 23
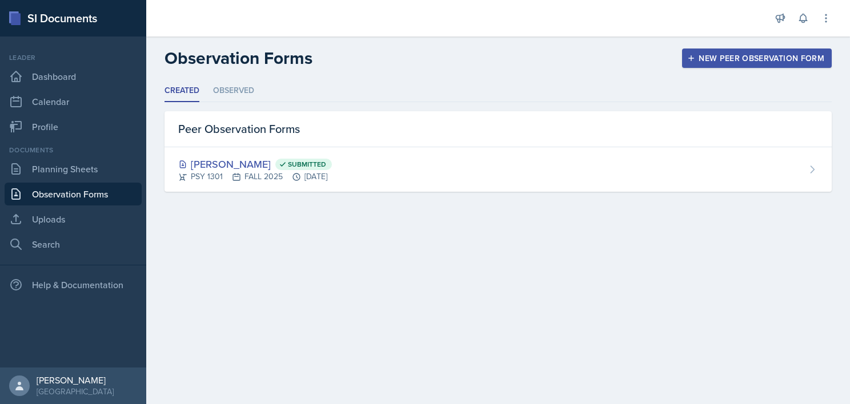
click at [758, 55] on div "New Peer Observation Form" at bounding box center [756, 58] width 135 height 9
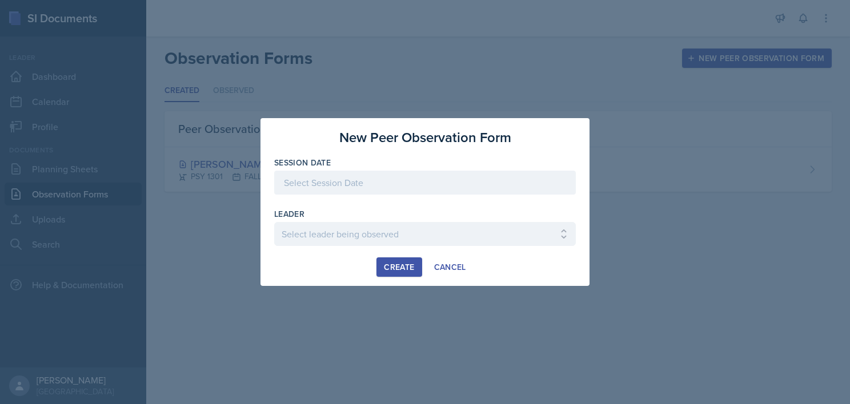
click at [397, 185] on div at bounding box center [424, 183] width 301 height 24
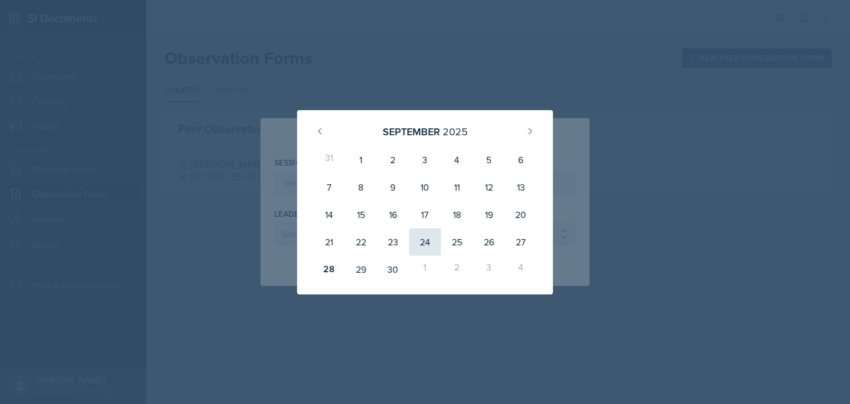
click at [418, 235] on div "24" at bounding box center [425, 241] width 32 height 27
type input "[DATE]"
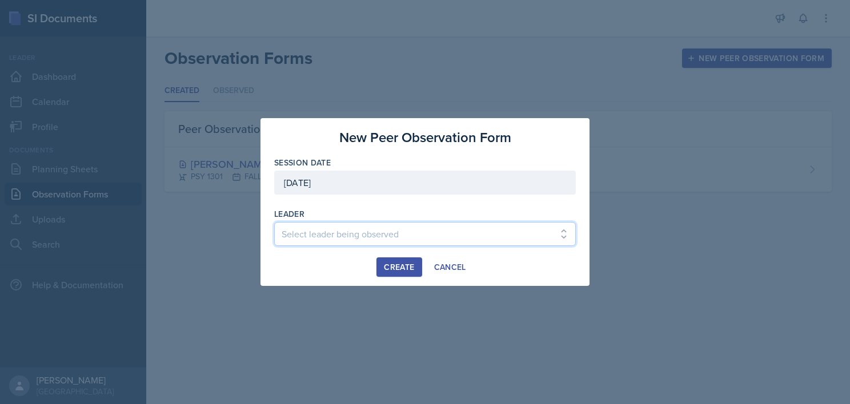
click at [382, 231] on select "Select leader being observed [PERSON_NAME] / BIOL 1301 / COP #5 - Mercury [PERS…" at bounding box center [424, 234] width 301 height 24
select select "bb295913-fe78-441b-a875-d62290bd0881"
click at [274, 222] on select "Select leader being observed [PERSON_NAME] / BIOL 1301 / COP #5 - Mercury [PERS…" at bounding box center [424, 234] width 301 height 24
click at [391, 267] on div "Create" at bounding box center [399, 267] width 30 height 9
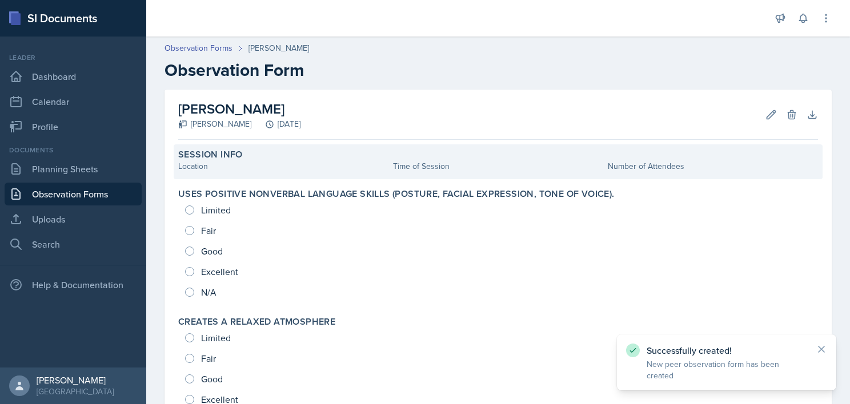
click at [258, 167] on div "Location" at bounding box center [283, 166] width 210 height 12
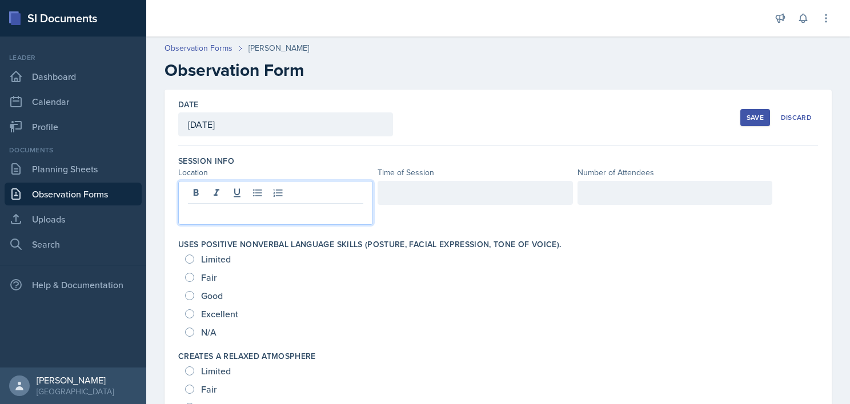
click at [259, 199] on div at bounding box center [275, 203] width 195 height 44
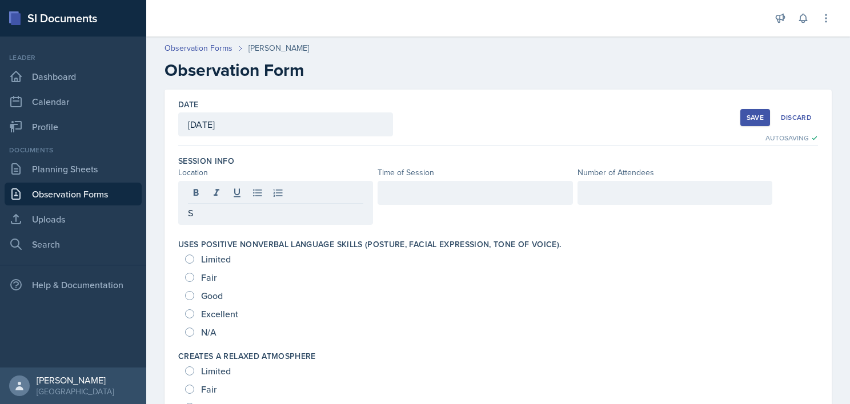
click at [227, 212] on p "S" at bounding box center [275, 213] width 175 height 14
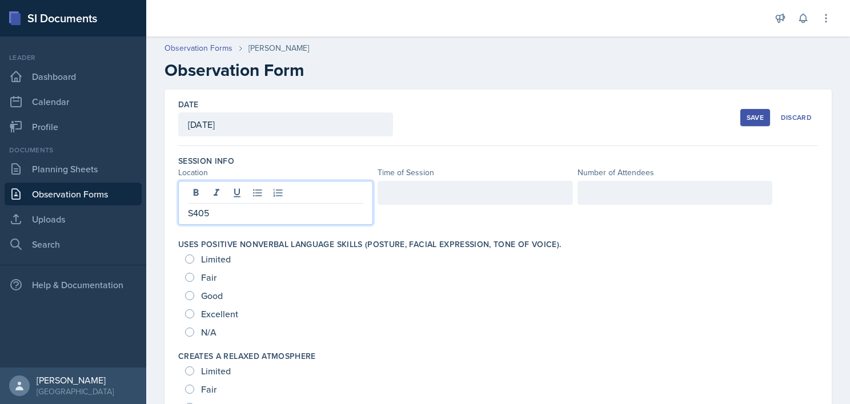
click at [427, 190] on div at bounding box center [474, 193] width 195 height 24
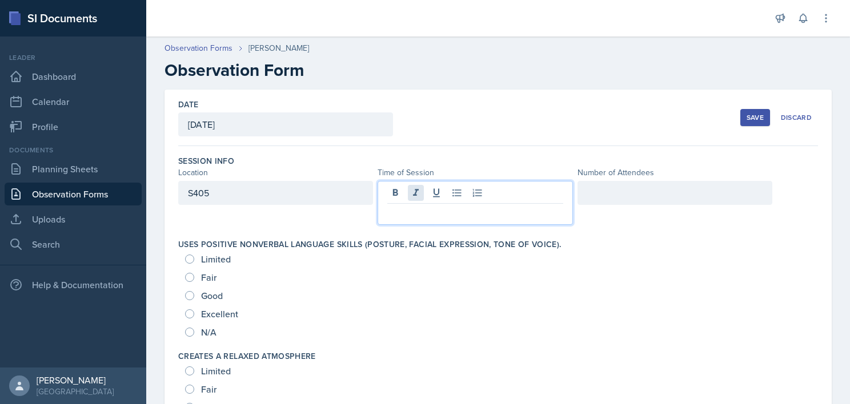
paste div
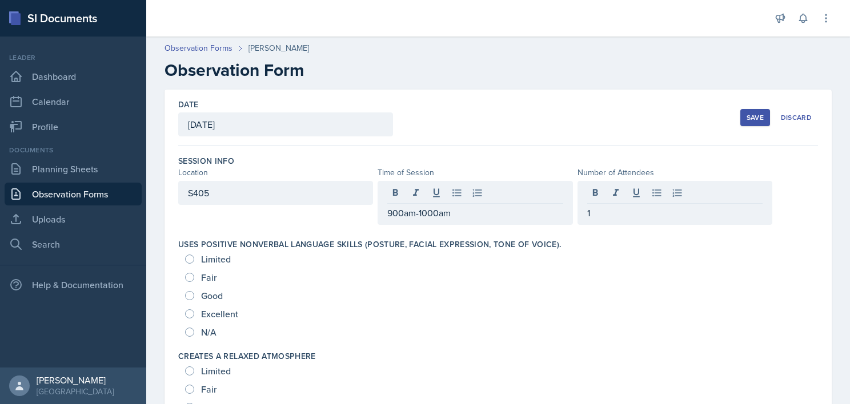
click at [569, 125] on div "Date [DATE] [DATE] 31 1 2 3 4 5 6 7 8 9 10 11 12 13 14 15 16 17 18 19 20 21 22 …" at bounding box center [497, 118] width 639 height 57
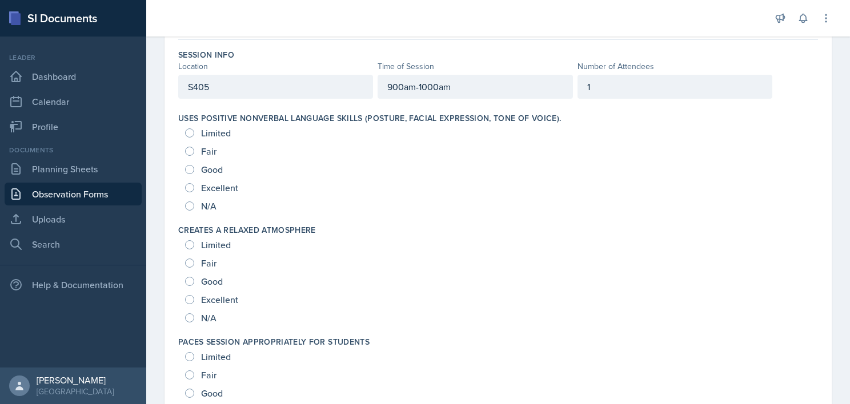
scroll to position [107, 0]
click at [214, 178] on div "Excellent" at bounding box center [212, 187] width 55 height 18
click at [217, 293] on span "Excellent" at bounding box center [219, 298] width 37 height 11
click at [194, 295] on input "Excellent" at bounding box center [189, 299] width 9 height 9
radio input "true"
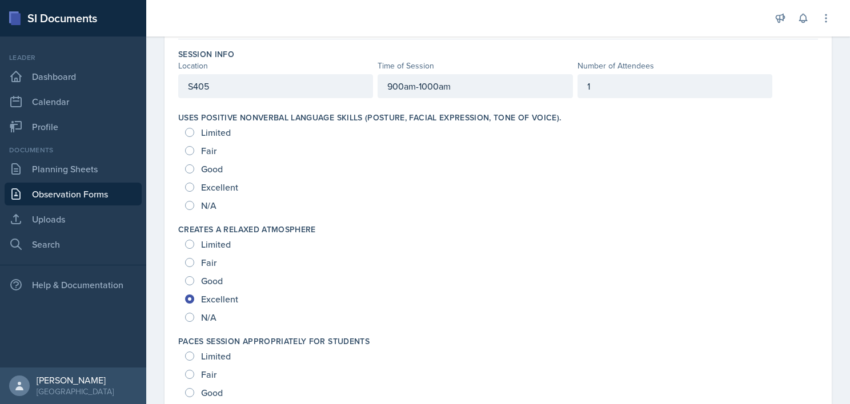
click at [217, 183] on span "Excellent" at bounding box center [219, 187] width 37 height 11
click at [194, 183] on input "Excellent" at bounding box center [189, 187] width 9 height 9
radio input "true"
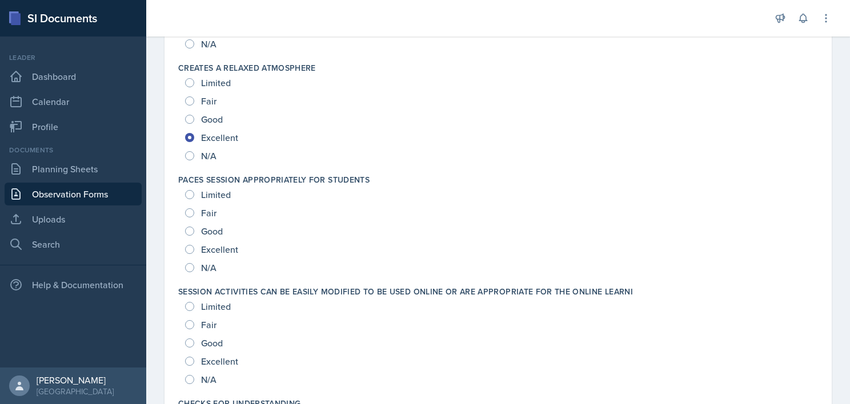
scroll to position [271, 0]
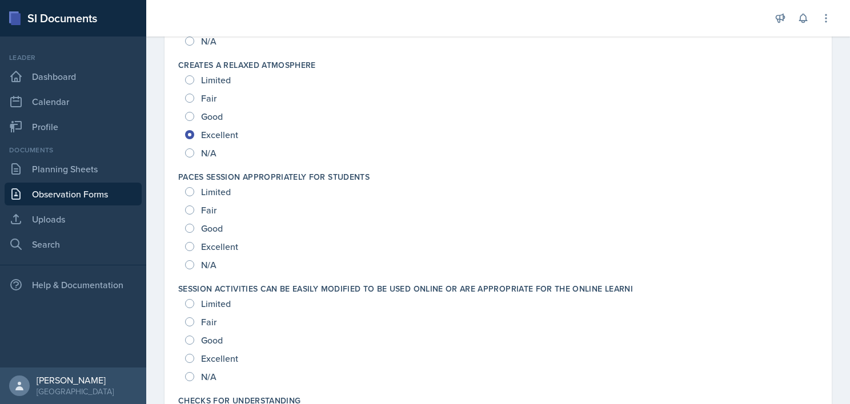
click at [214, 245] on span "Excellent" at bounding box center [219, 246] width 37 height 11
click at [194, 245] on input "Excellent" at bounding box center [189, 246] width 9 height 9
radio input "true"
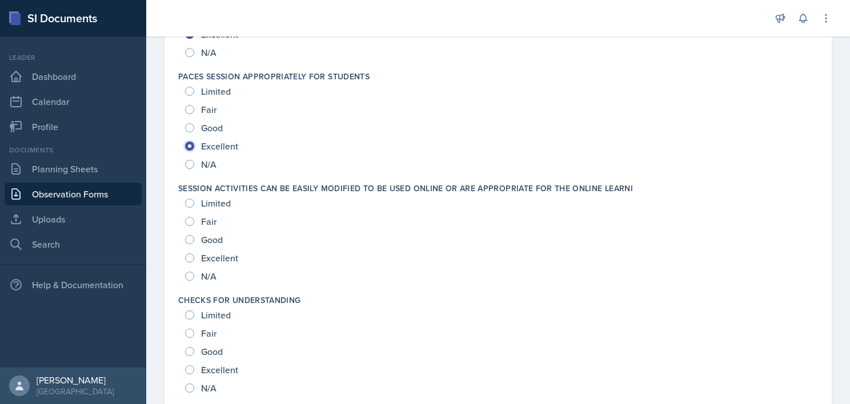
scroll to position [376, 0]
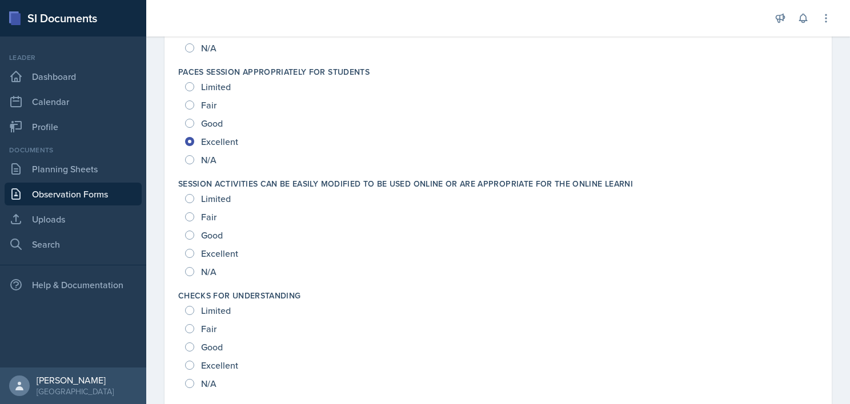
click at [214, 251] on span "Excellent" at bounding box center [219, 253] width 37 height 11
click at [194, 251] on input "Excellent" at bounding box center [189, 253] width 9 height 9
radio input "true"
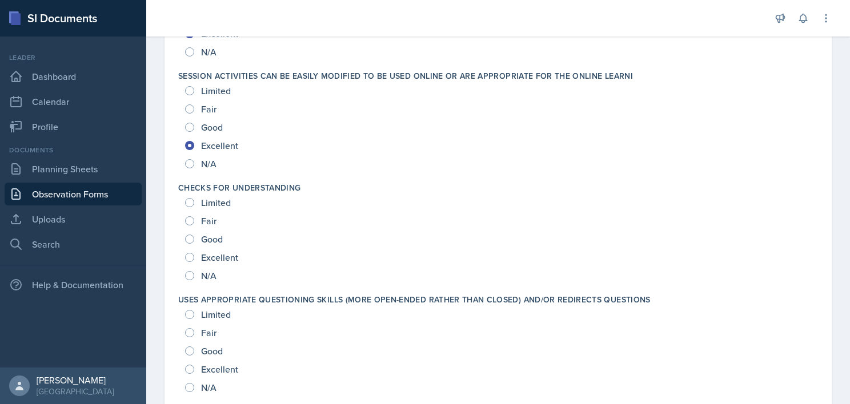
click at [214, 252] on span "Excellent" at bounding box center [219, 257] width 37 height 11
click at [194, 253] on input "Excellent" at bounding box center [189, 257] width 9 height 9
radio input "true"
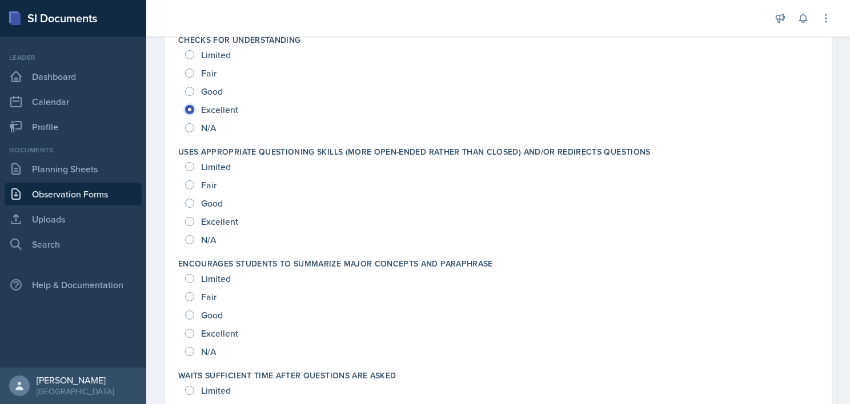
scroll to position [633, 0]
click at [215, 221] on span "Excellent" at bounding box center [219, 220] width 37 height 11
click at [194, 221] on input "Excellent" at bounding box center [189, 220] width 9 height 9
radio input "true"
click at [215, 335] on span "Excellent" at bounding box center [219, 332] width 37 height 11
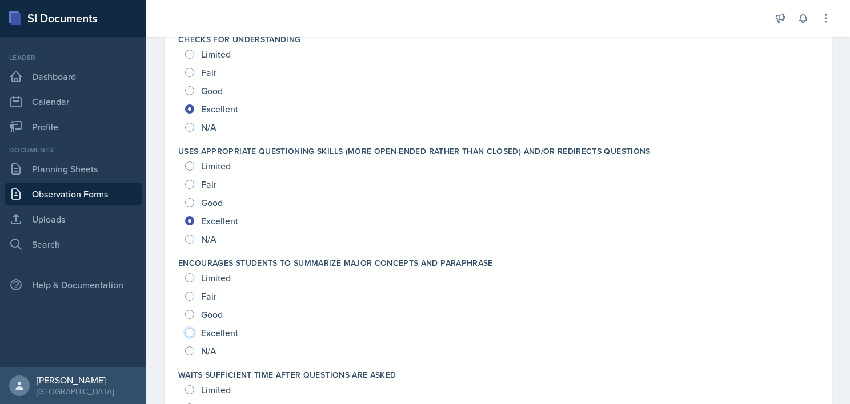
click at [194, 335] on input "Excellent" at bounding box center [189, 332] width 9 height 9
radio input "true"
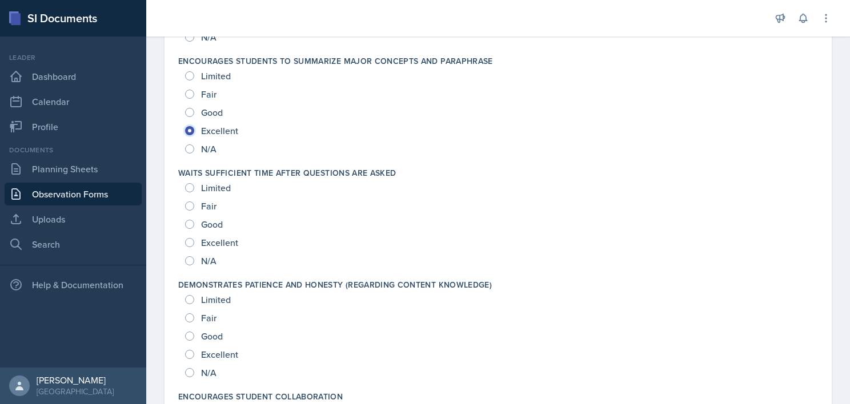
scroll to position [835, 0]
click at [224, 240] on span "Excellent" at bounding box center [219, 241] width 37 height 11
click at [194, 240] on input "Excellent" at bounding box center [189, 242] width 9 height 9
radio input "true"
click at [226, 357] on span "Excellent" at bounding box center [219, 353] width 37 height 11
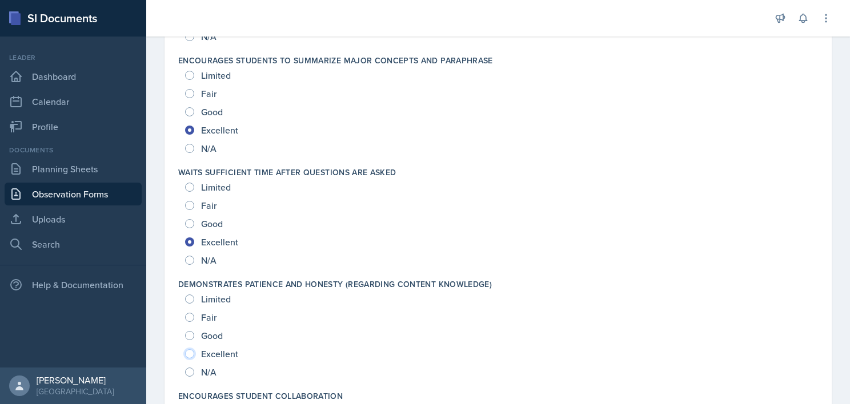
click at [194, 357] on input "Excellent" at bounding box center [189, 353] width 9 height 9
radio input "true"
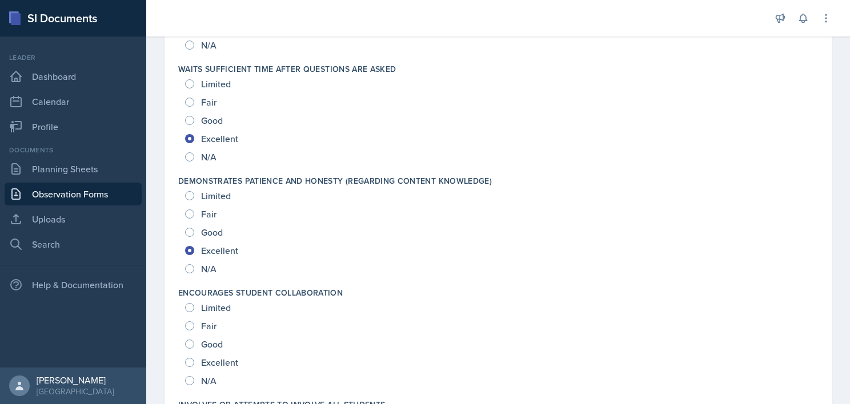
click at [226, 361] on span "Excellent" at bounding box center [219, 362] width 37 height 11
click at [194, 361] on input "Excellent" at bounding box center [189, 362] width 9 height 9
radio input "true"
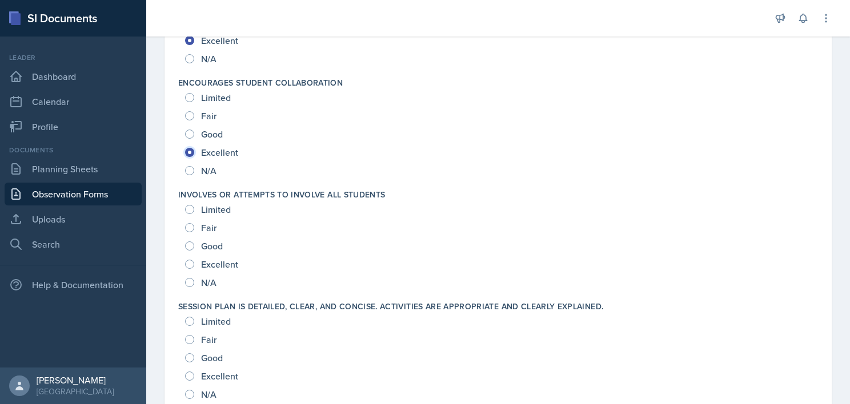
scroll to position [1172, 0]
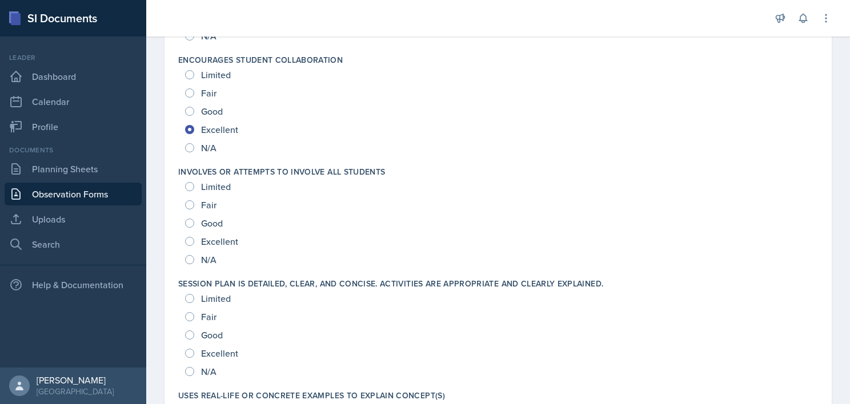
click at [217, 238] on span "Excellent" at bounding box center [219, 241] width 37 height 11
click at [194, 238] on input "Excellent" at bounding box center [189, 241] width 9 height 9
radio input "true"
click at [219, 348] on span "Excellent" at bounding box center [219, 353] width 37 height 11
click at [194, 349] on input "Excellent" at bounding box center [189, 353] width 9 height 9
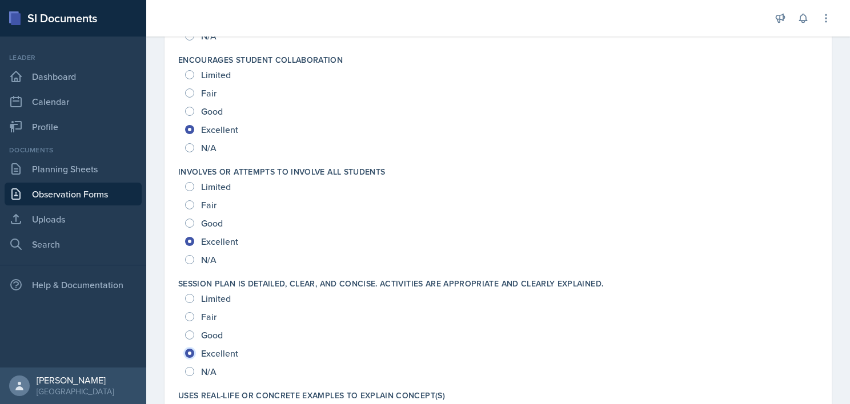
radio input "true"
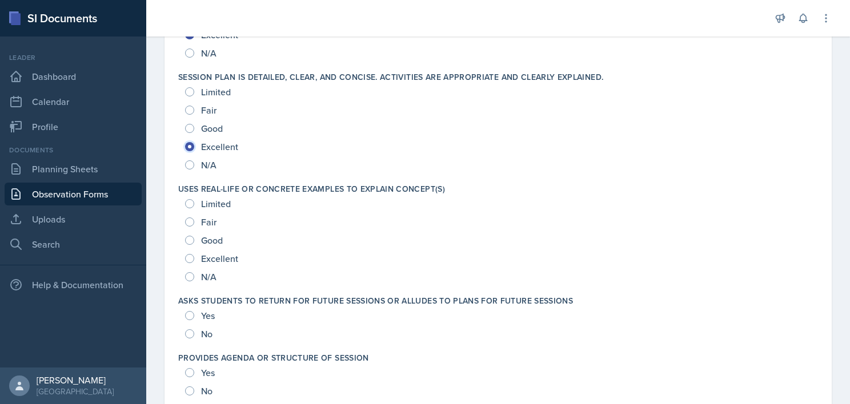
scroll to position [1431, 0]
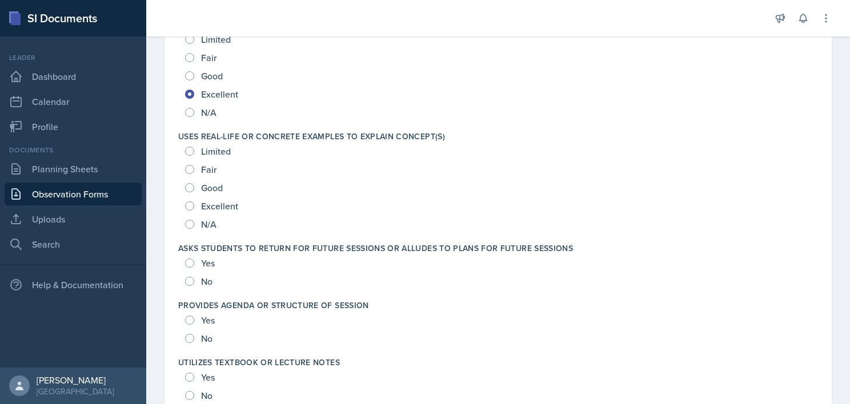
click at [215, 205] on span "Excellent" at bounding box center [219, 205] width 37 height 11
click at [194, 205] on input "Excellent" at bounding box center [189, 206] width 9 height 9
radio input "true"
click at [200, 263] on div "Yes" at bounding box center [201, 263] width 32 height 18
click at [206, 317] on span "Yes" at bounding box center [208, 320] width 14 height 11
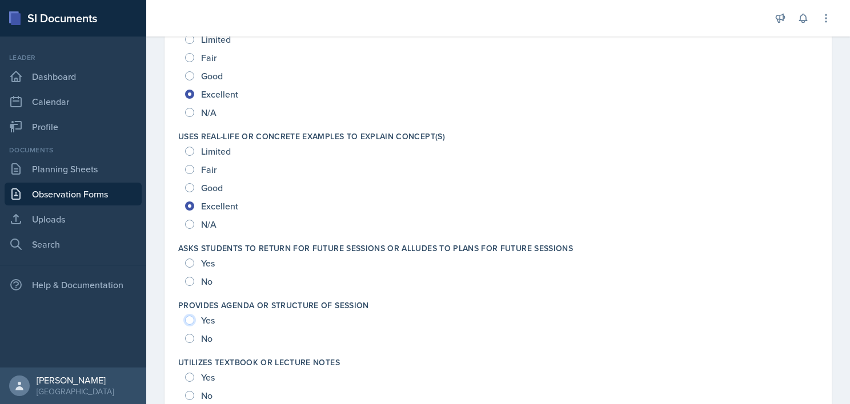
click at [194, 317] on input "Yes" at bounding box center [189, 320] width 9 height 9
radio input "true"
click at [210, 259] on span "Yes" at bounding box center [208, 262] width 14 height 11
click at [194, 259] on input "Yes" at bounding box center [189, 263] width 9 height 9
radio input "true"
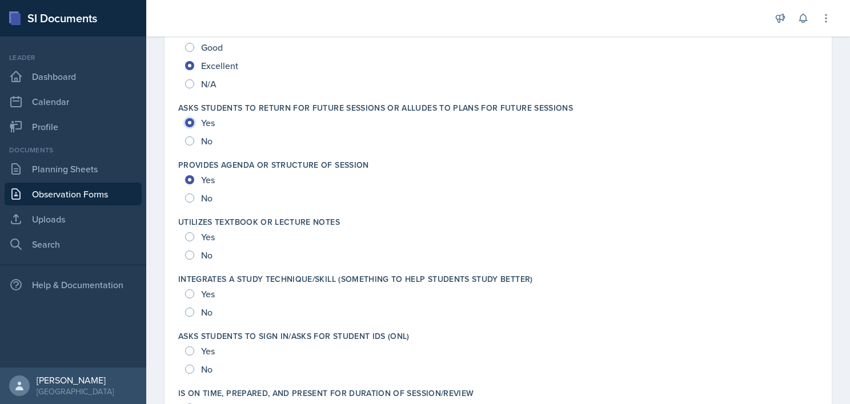
scroll to position [1572, 0]
click at [207, 236] on span "Yes" at bounding box center [208, 235] width 14 height 11
click at [194, 236] on input "Yes" at bounding box center [189, 235] width 9 height 9
radio input "true"
click at [208, 290] on span "Yes" at bounding box center [208, 292] width 14 height 11
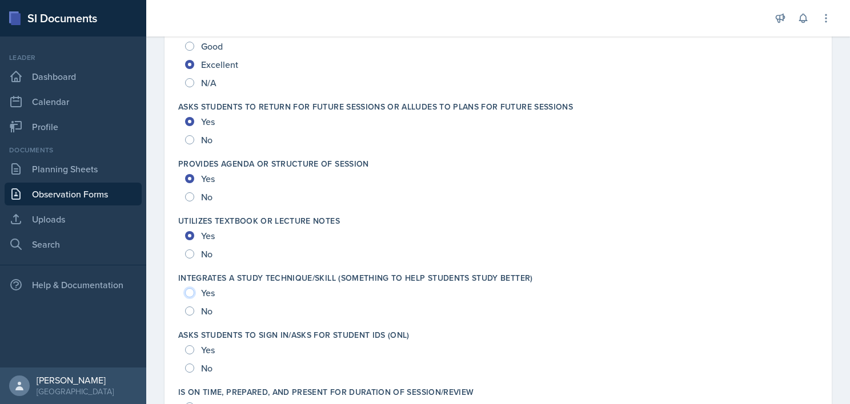
click at [194, 290] on input "Yes" at bounding box center [189, 292] width 9 height 9
radio input "true"
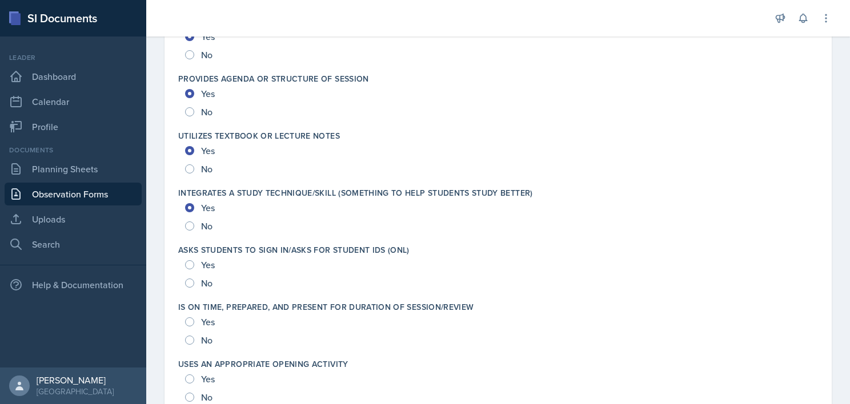
click at [204, 261] on span "Yes" at bounding box center [208, 264] width 14 height 11
click at [194, 261] on input "Yes" at bounding box center [189, 264] width 9 height 9
radio input "true"
click at [203, 321] on span "Yes" at bounding box center [208, 321] width 14 height 11
click at [194, 321] on input "Yes" at bounding box center [189, 321] width 9 height 9
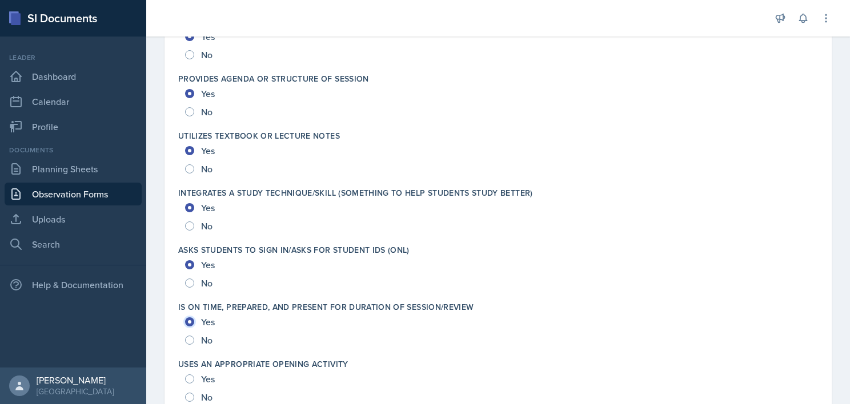
radio input "true"
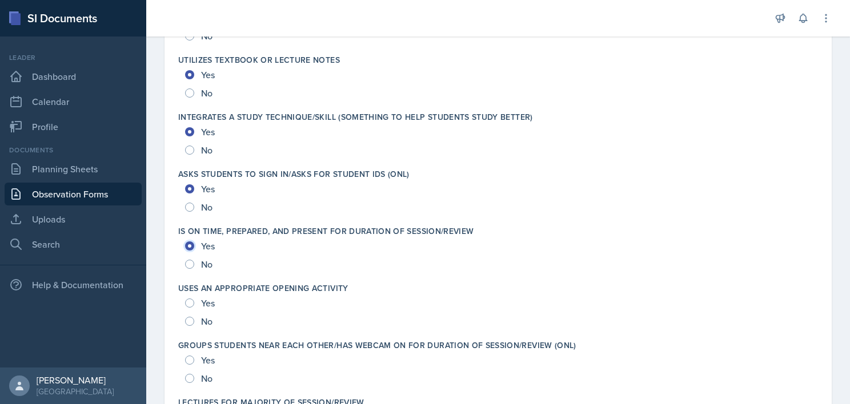
scroll to position [1737, 0]
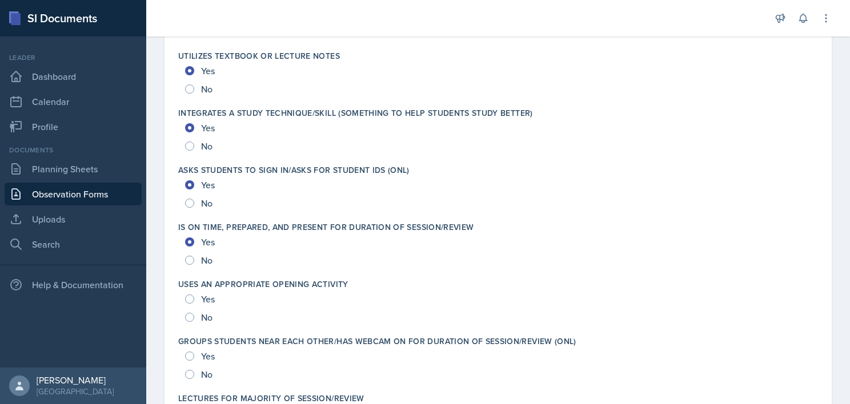
click at [200, 295] on div "Yes" at bounding box center [201, 299] width 32 height 18
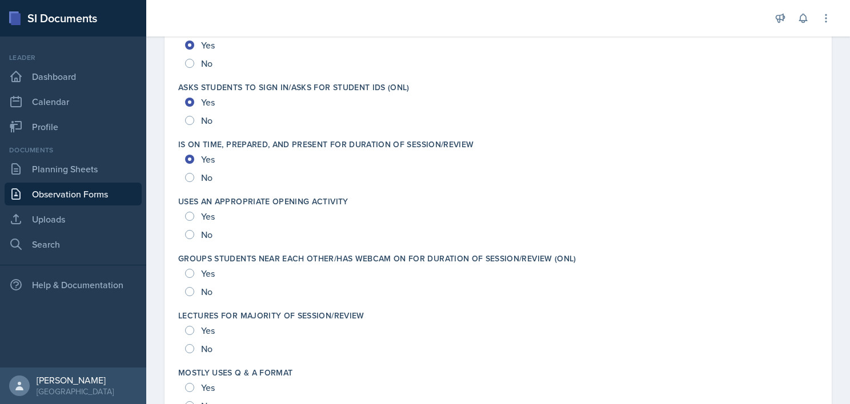
scroll to position [1825, 0]
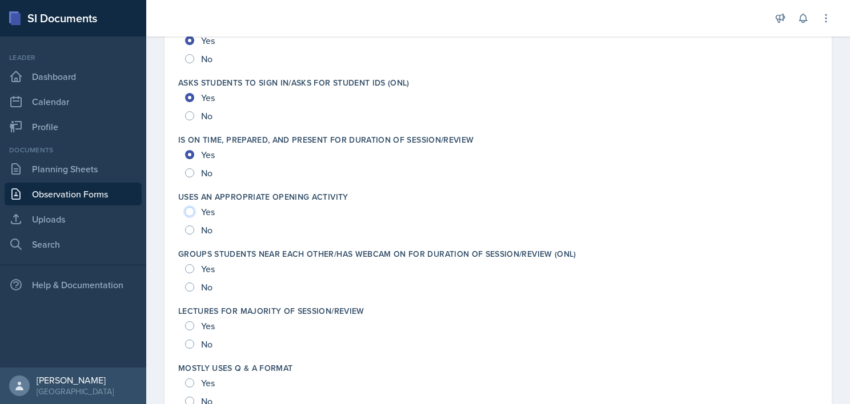
click at [188, 207] on input "Yes" at bounding box center [189, 211] width 9 height 9
radio input "true"
click at [204, 267] on span "Yes" at bounding box center [208, 268] width 14 height 11
click at [194, 267] on input "Yes" at bounding box center [189, 268] width 9 height 9
radio input "true"
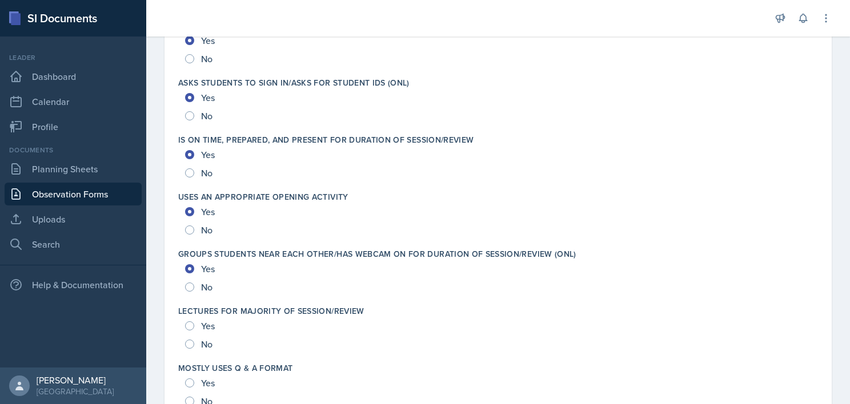
click at [205, 327] on span "Yes" at bounding box center [208, 325] width 14 height 11
click at [194, 327] on input "Yes" at bounding box center [189, 325] width 9 height 9
radio input "true"
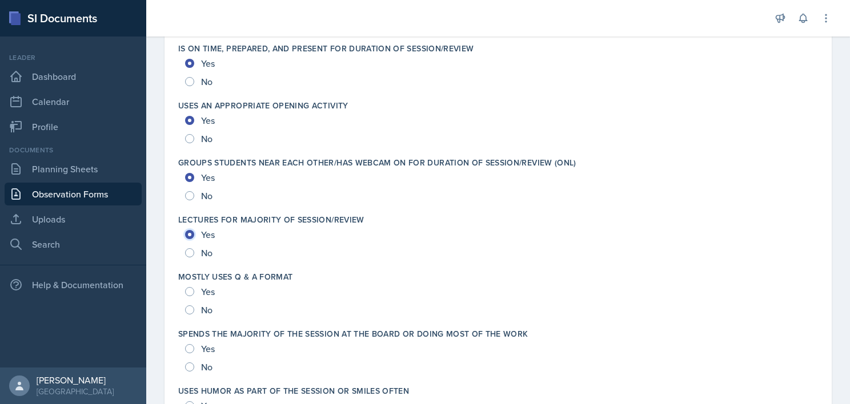
scroll to position [1923, 0]
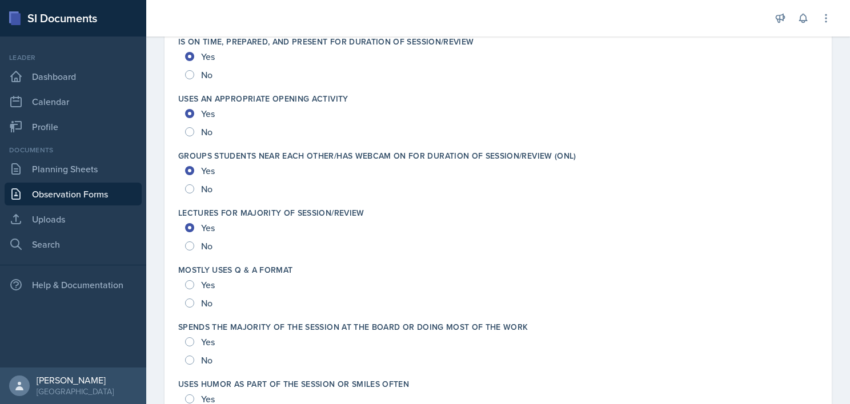
click at [200, 287] on div "Yes" at bounding box center [201, 285] width 32 height 18
click at [203, 281] on span "Yes" at bounding box center [208, 284] width 14 height 11
click at [194, 281] on input "Yes" at bounding box center [189, 284] width 9 height 9
radio input "true"
click at [207, 337] on span "Yes" at bounding box center [208, 341] width 14 height 11
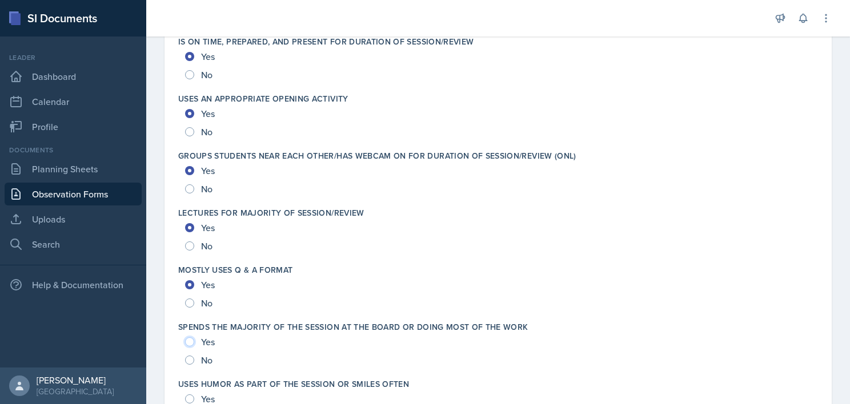
click at [194, 337] on input "Yes" at bounding box center [189, 341] width 9 height 9
radio input "true"
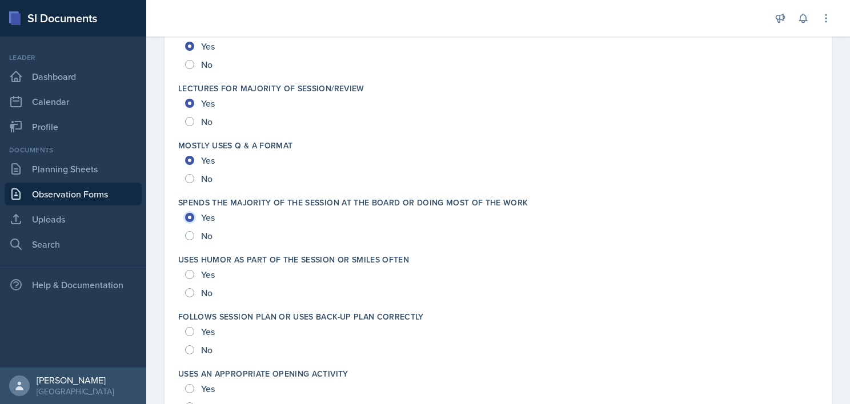
scroll to position [2046, 0]
click at [204, 271] on span "Yes" at bounding box center [208, 275] width 14 height 11
click at [194, 271] on input "Yes" at bounding box center [189, 275] width 9 height 9
radio input "true"
click at [206, 329] on span "Yes" at bounding box center [208, 332] width 14 height 11
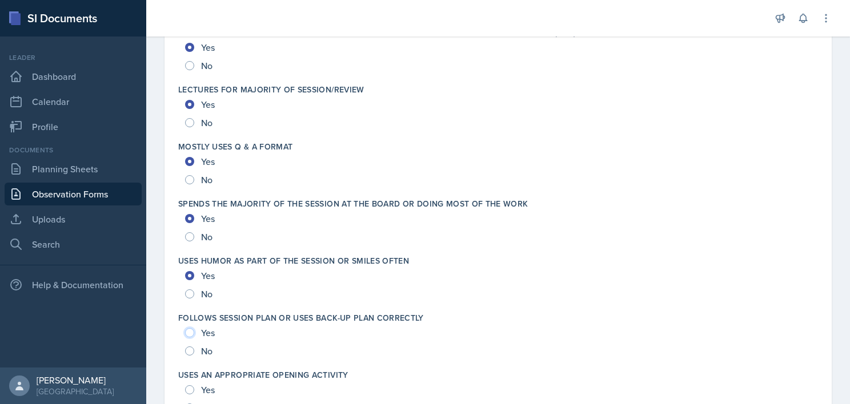
click at [194, 329] on input "Yes" at bounding box center [189, 332] width 9 height 9
radio input "true"
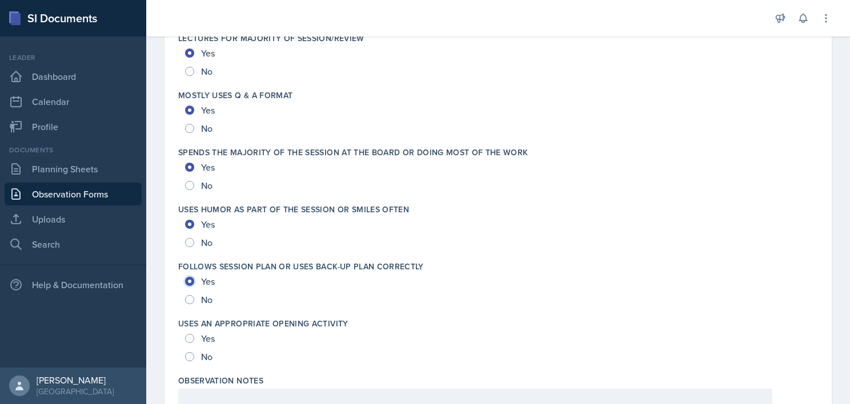
scroll to position [2099, 0]
click at [206, 332] on span "Yes" at bounding box center [208, 337] width 14 height 11
click at [194, 333] on input "Yes" at bounding box center [189, 337] width 9 height 9
radio input "true"
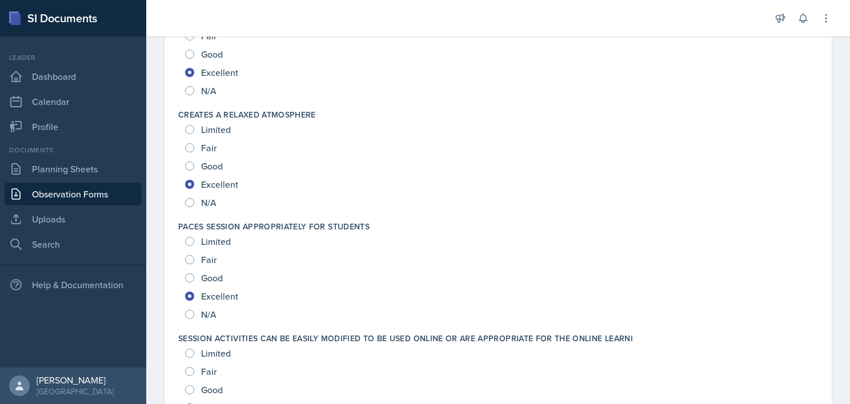
scroll to position [0, 0]
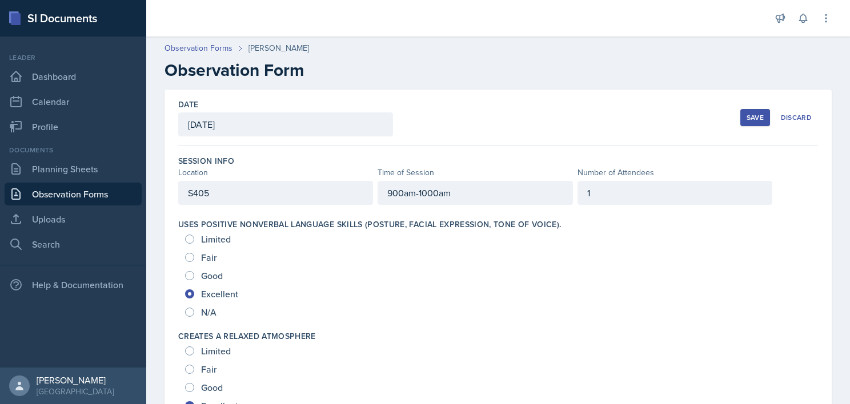
click at [746, 119] on div "Save" at bounding box center [754, 117] width 17 height 9
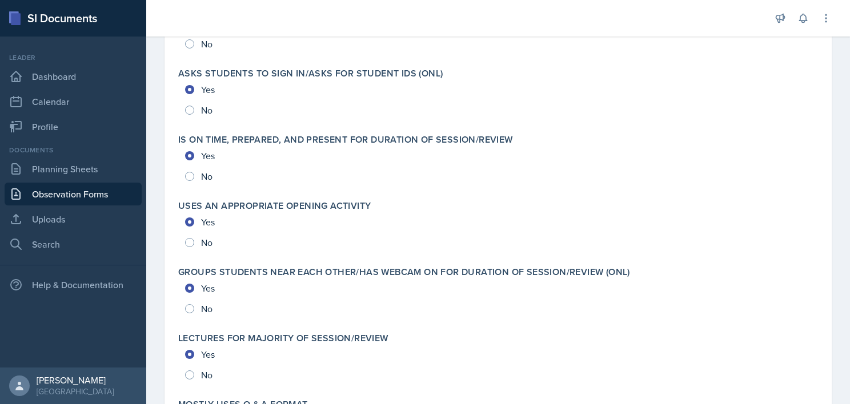
scroll to position [2479, 0]
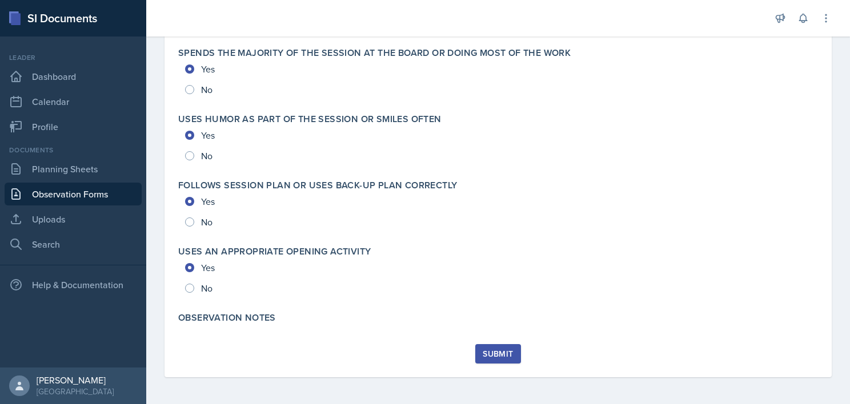
click at [493, 356] on div "Submit" at bounding box center [497, 353] width 30 height 9
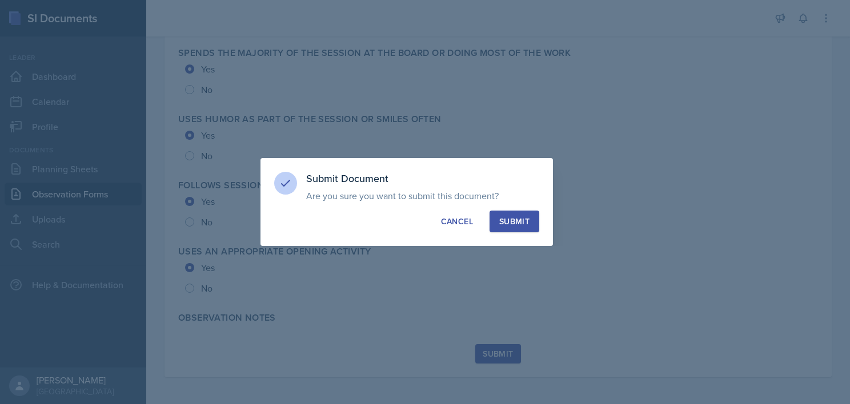
click at [507, 230] on button "Submit" at bounding box center [514, 222] width 50 height 22
radio input "true"
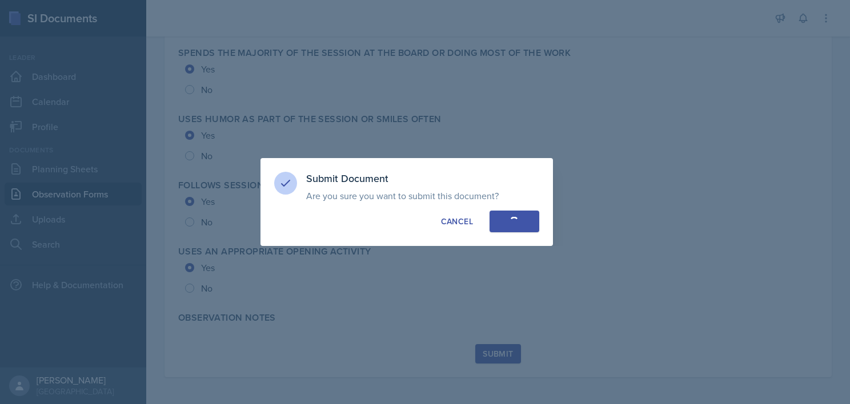
radio input "true"
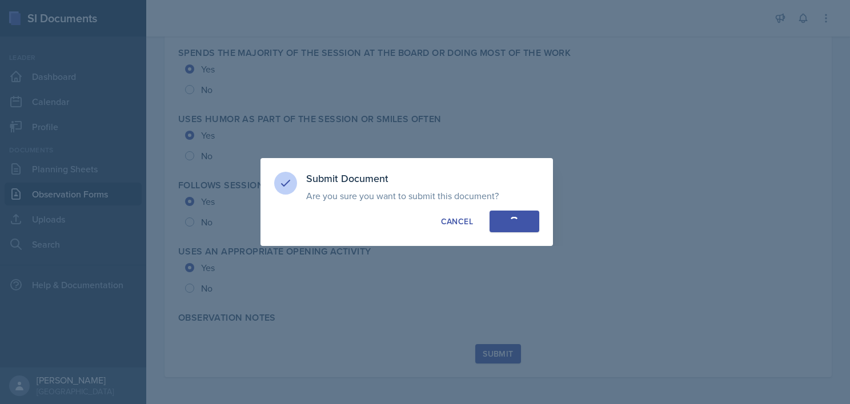
radio input "true"
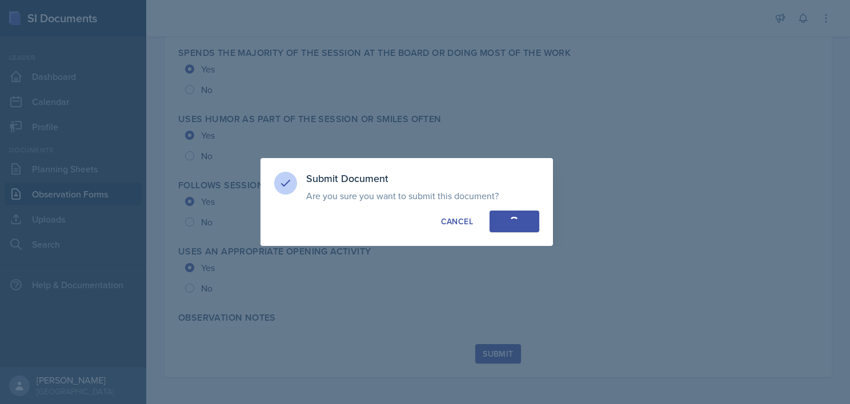
radio input "true"
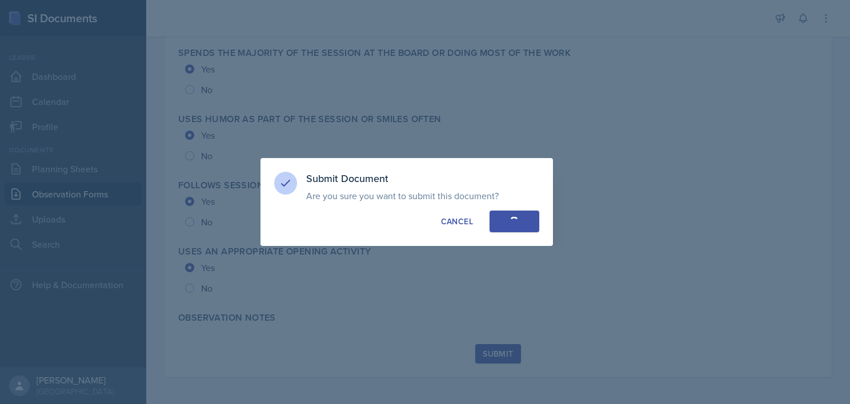
radio input "true"
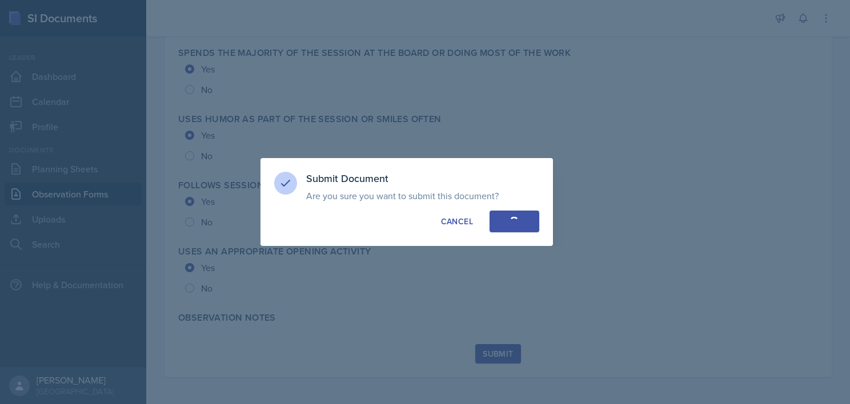
radio input "true"
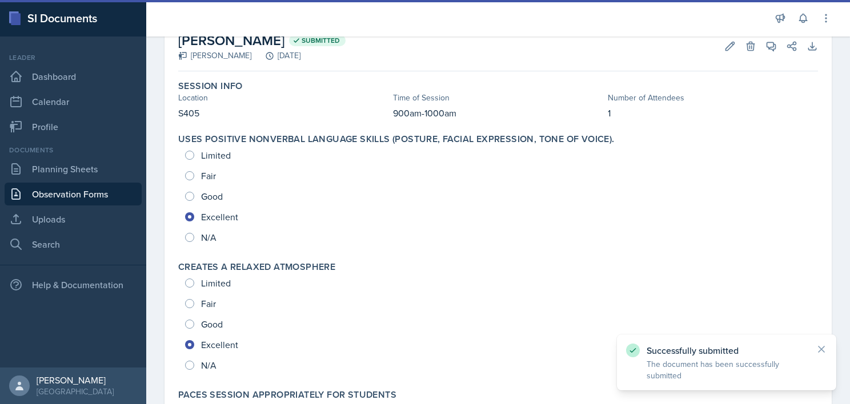
scroll to position [67, 0]
click at [76, 198] on link "Observation Forms" at bounding box center [73, 194] width 137 height 23
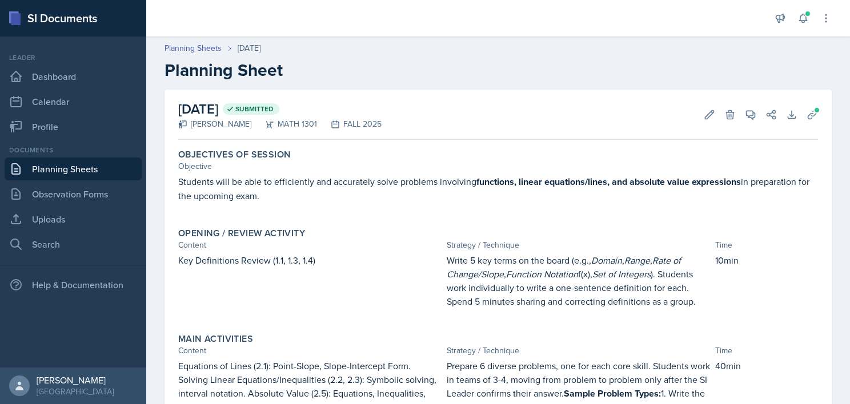
click at [342, 182] on p "Students will be able to efficiently and accurately solve problems involving fu…" at bounding box center [497, 189] width 639 height 28
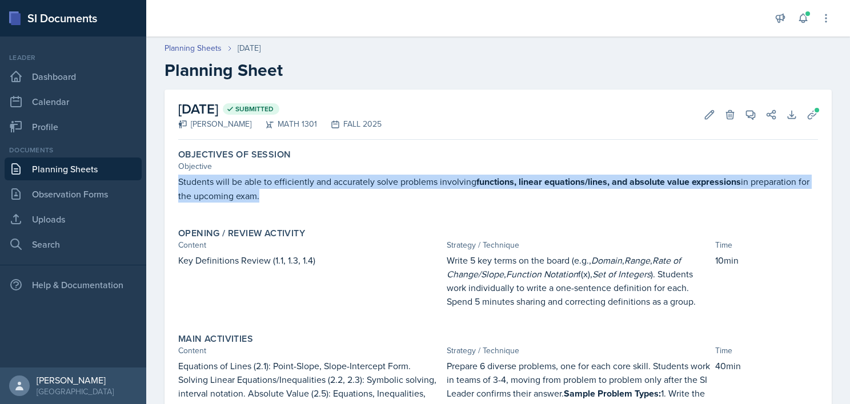
click at [342, 182] on p "Students will be able to efficiently and accurately solve problems involving fu…" at bounding box center [497, 189] width 639 height 28
copy p "Students will be able to efficiently and accurately solve problems involving fu…"
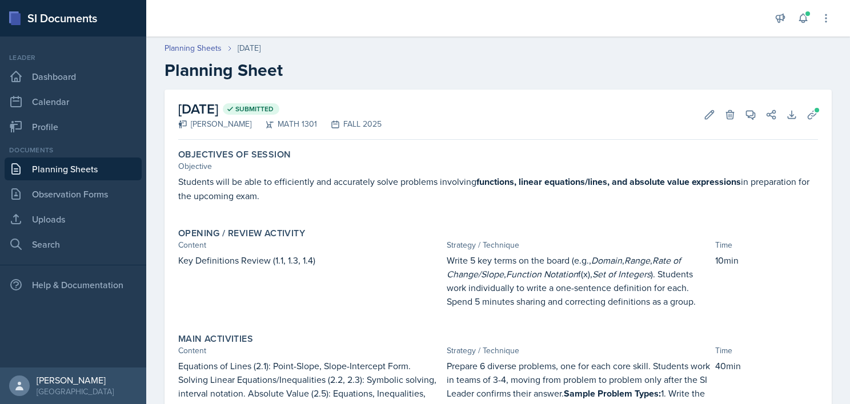
click at [301, 253] on p "Key Definitions Review (1.1, 1.3, 1.4)" at bounding box center [310, 260] width 264 height 14
copy div "Key Definitions Review (1.1, 1.3, 1.4)"
click at [520, 268] on em "Function Notation" at bounding box center [542, 274] width 72 height 13
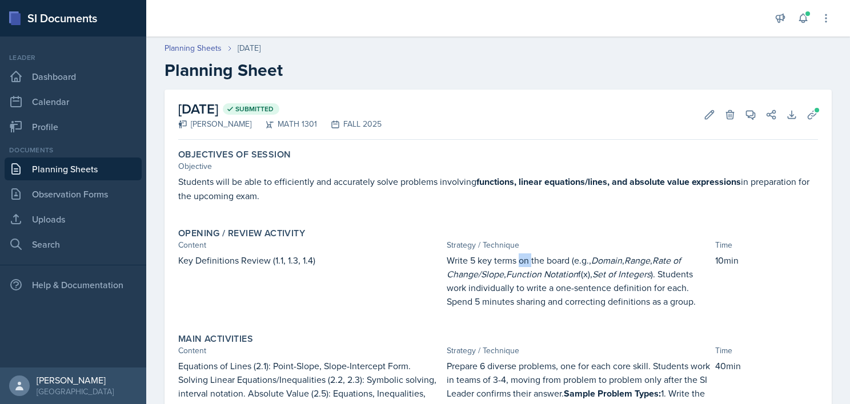
click at [520, 268] on em "Function Notation" at bounding box center [542, 274] width 72 height 13
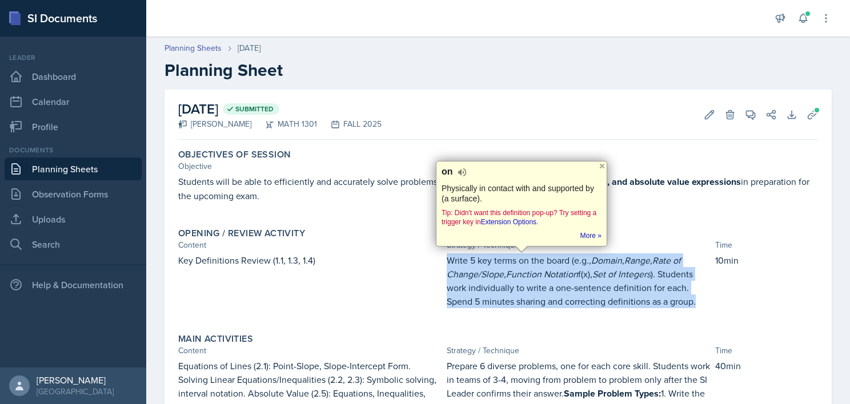
click at [520, 266] on p "Write 5 key terms on the board (e.g., Domain , Range , Rate of Change/Slope , F…" at bounding box center [578, 280] width 264 height 55
copy p "Write 5 key terms on the board (e.g., Domain , Range , Rate of Change/Slope , F…"
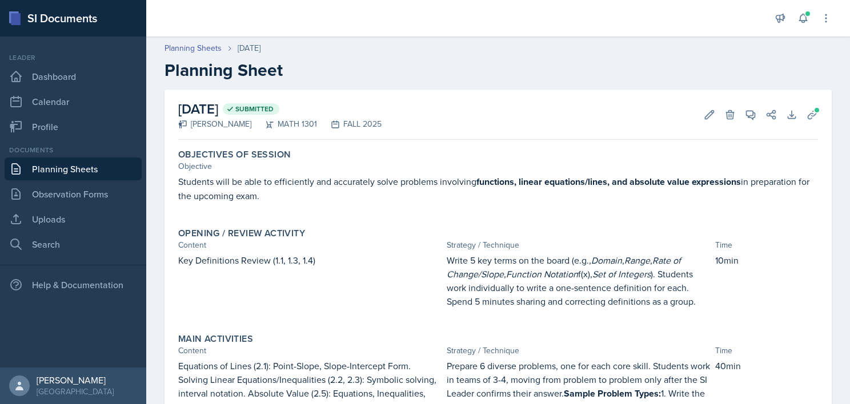
click at [230, 383] on p "Equations of Lines (2.1): Point-Slope, Slope-Intercept Form. Solving Linear Equ…" at bounding box center [310, 386] width 264 height 55
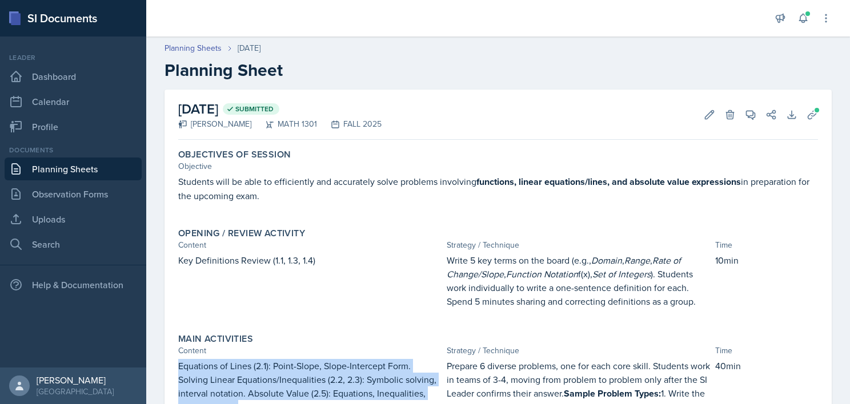
click at [230, 383] on p "Equations of Lines (2.1): Point-Slope, Slope-Intercept Form. Solving Linear Equ…" at bounding box center [310, 386] width 264 height 55
copy div "Equations of Lines (2.1): Point-Slope, Slope-Intercept Form. Solving Linear Equ…"
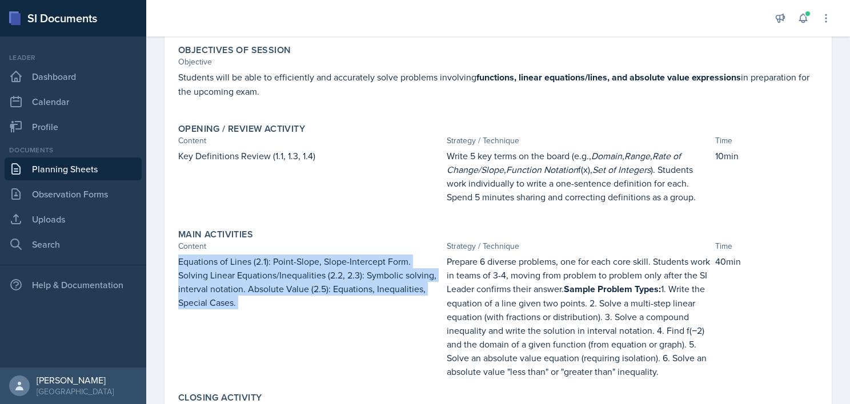
scroll to position [105, 0]
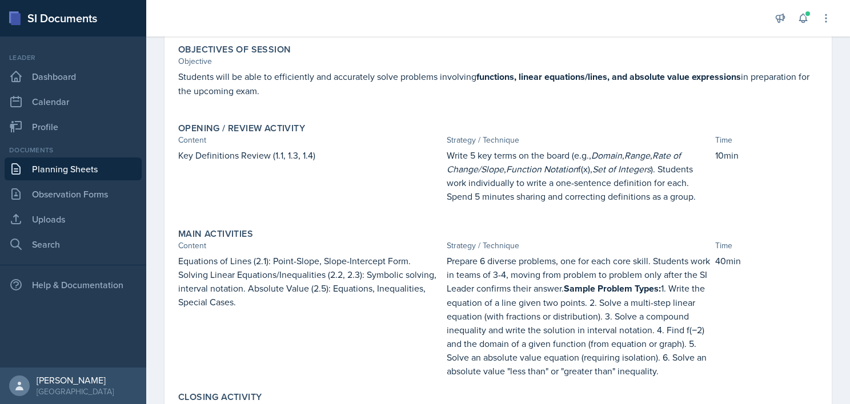
click at [499, 299] on p "Prepare 6 diverse problems, one for each core skill. Students work in teams of …" at bounding box center [578, 316] width 264 height 124
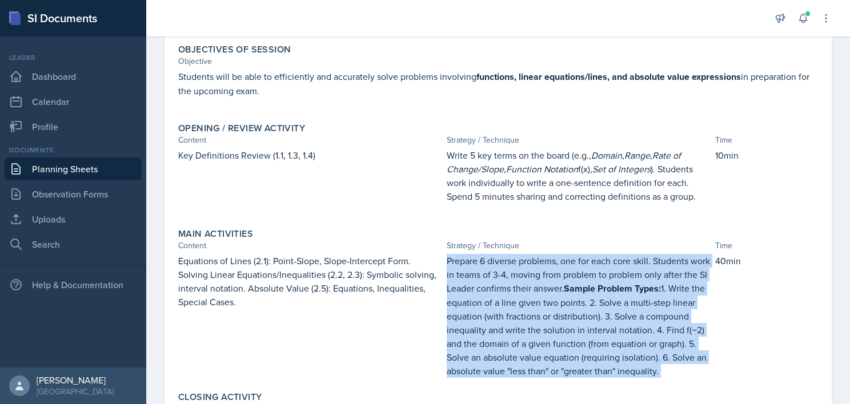
click at [499, 299] on p "Prepare 6 diverse problems, one for each core skill. Students work in teams of …" at bounding box center [578, 316] width 264 height 124
copy div "Prepare 6 diverse problems, one for each core skill. Students work in teams of …"
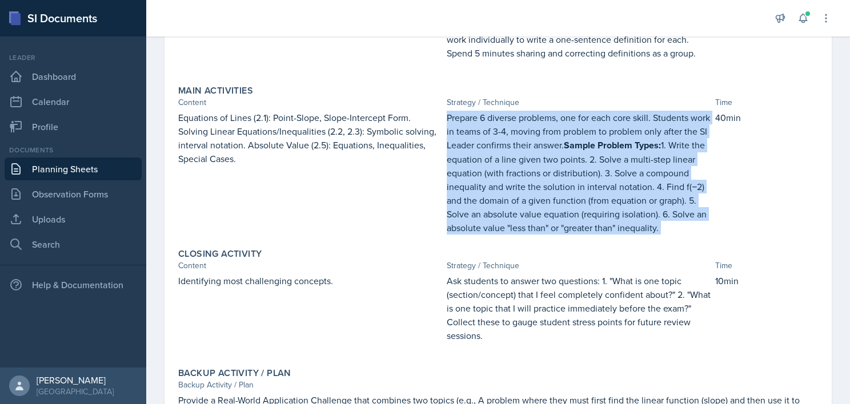
scroll to position [253, 0]
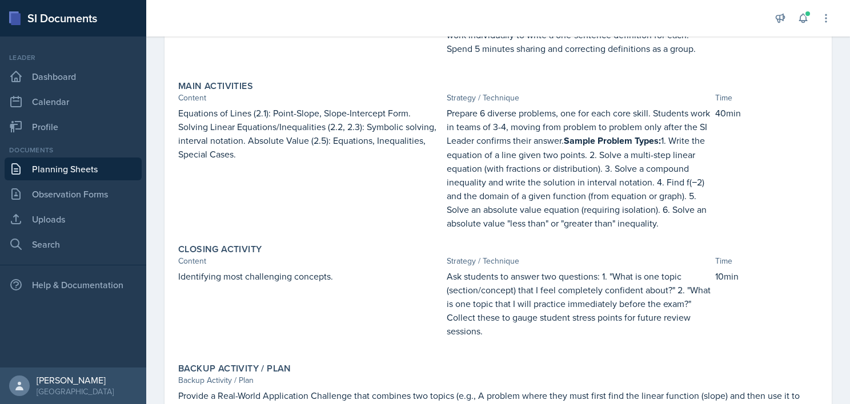
click at [297, 286] on p at bounding box center [310, 288] width 264 height 11
click at [293, 274] on p "Identifying most challenging concepts." at bounding box center [310, 276] width 264 height 14
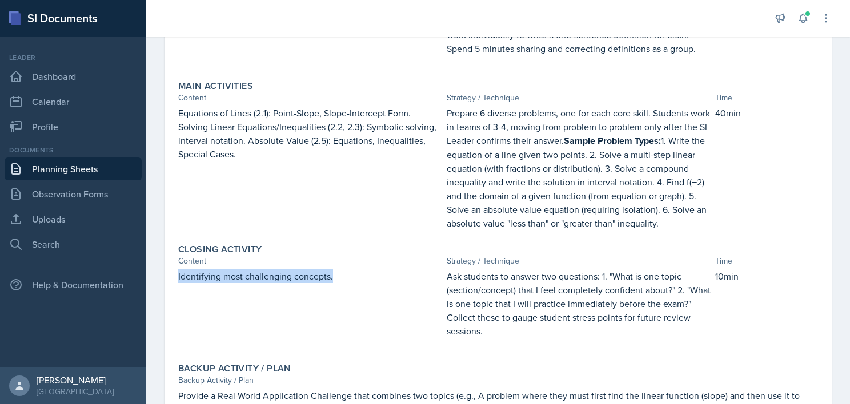
copy p "Identifying most challenging concepts."
click at [293, 274] on p "Identifying most challenging concepts." at bounding box center [310, 276] width 264 height 14
click at [525, 301] on p "Ask students to answer two questions: 1. "What is one topic (section/concept) t…" at bounding box center [578, 303] width 264 height 69
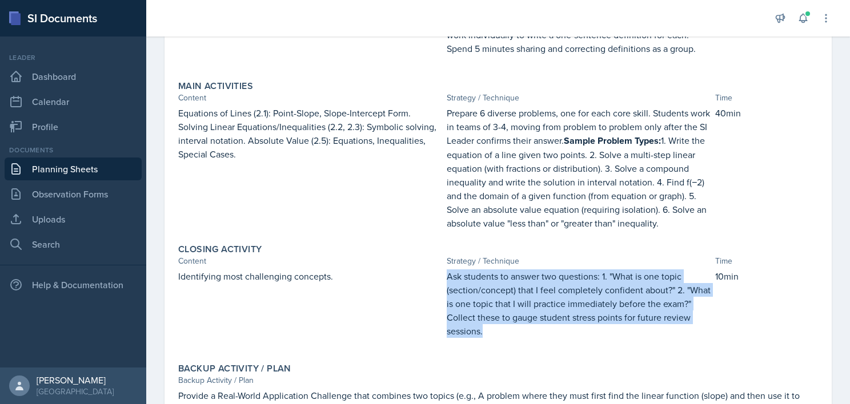
click at [525, 301] on p "Ask students to answer two questions: 1. "What is one topic (section/concept) t…" at bounding box center [578, 303] width 264 height 69
copy p "Ask students to answer two questions: 1. "What is one topic (section/concept) t…"
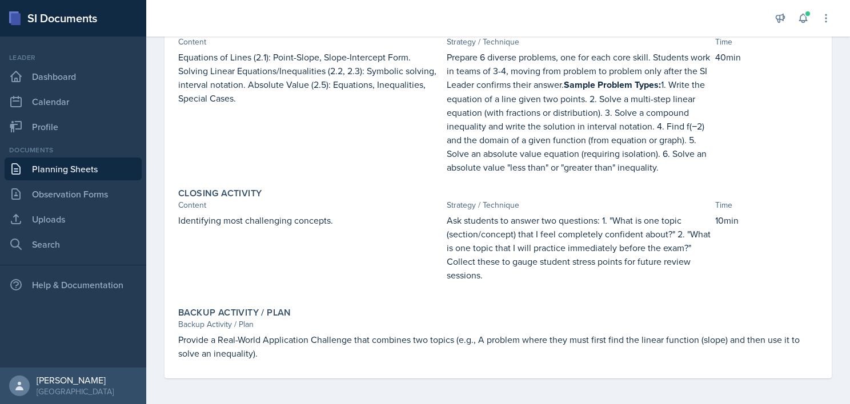
click at [377, 337] on p "Provide a Real-World Application Challenge that combines two topics (e.g., A pr…" at bounding box center [497, 346] width 639 height 27
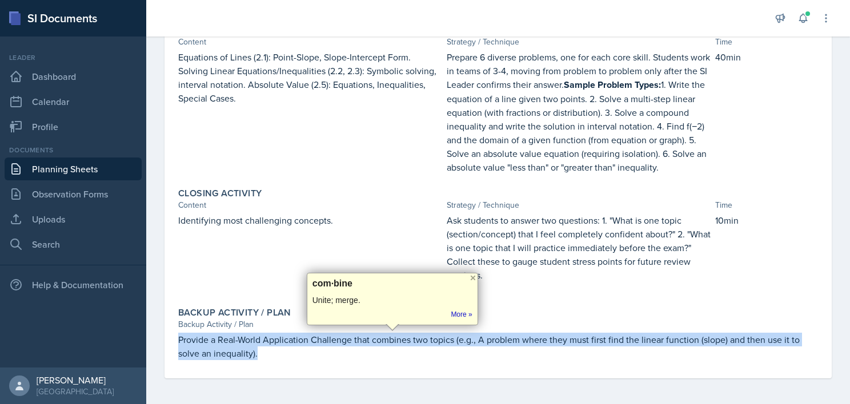
click at [377, 337] on p "Provide a Real-World Application Challenge that combines two topics (e.g., A pr…" at bounding box center [497, 346] width 639 height 27
copy div "Provide a Real-World Application Challenge that combines two topics (e.g., A pr…"
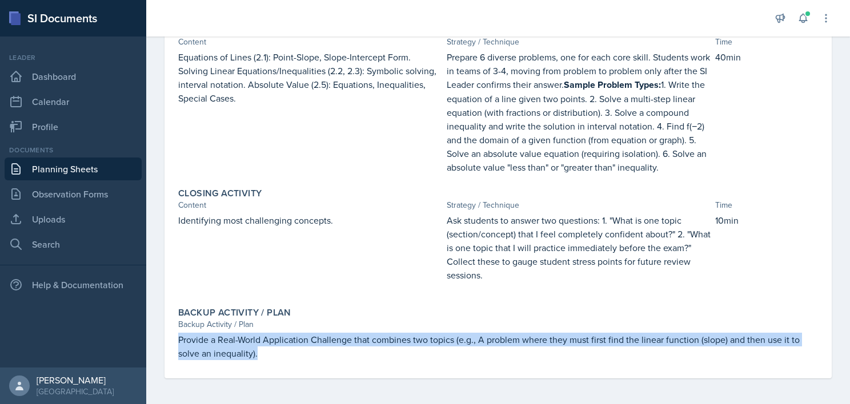
scroll to position [0, 0]
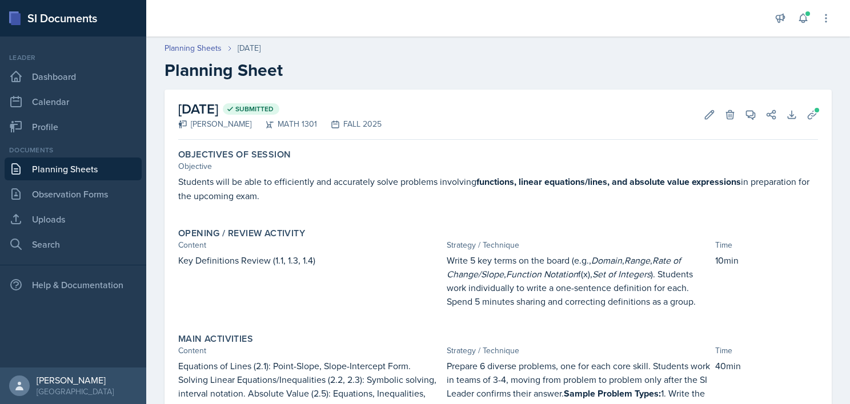
click at [320, 183] on p "Students will be able to efficiently and accurately solve problems involving fu…" at bounding box center [497, 189] width 639 height 28
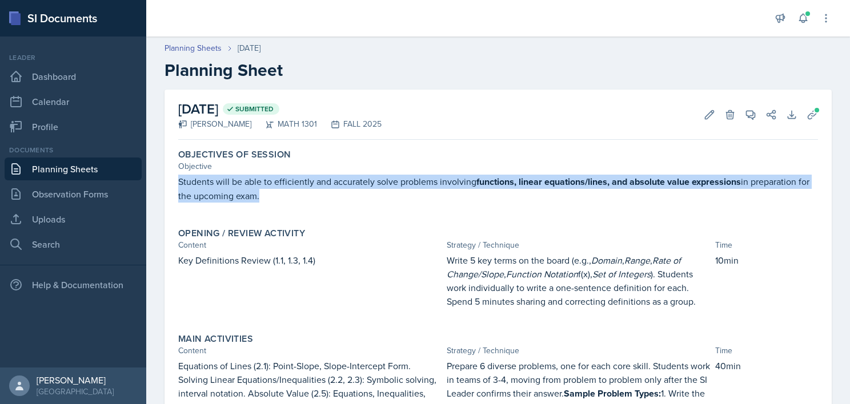
copy p "Students will be able to efficiently and accurately solve problems involving fu…"
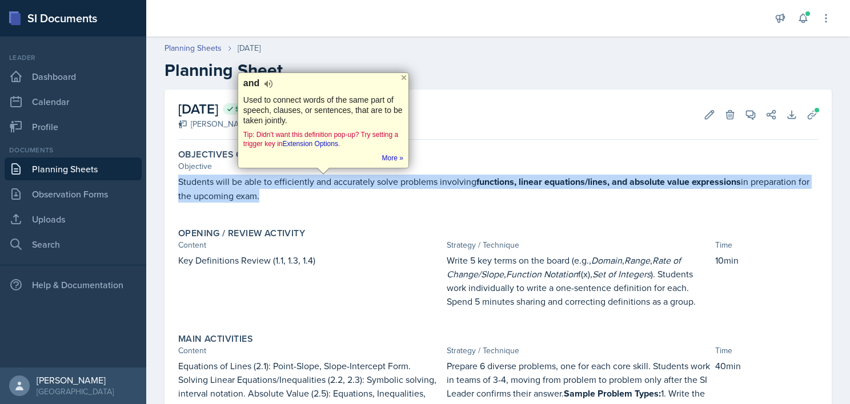
click at [320, 183] on p "Students will be able to efficiently and accurately solve problems involving fu…" at bounding box center [497, 189] width 639 height 28
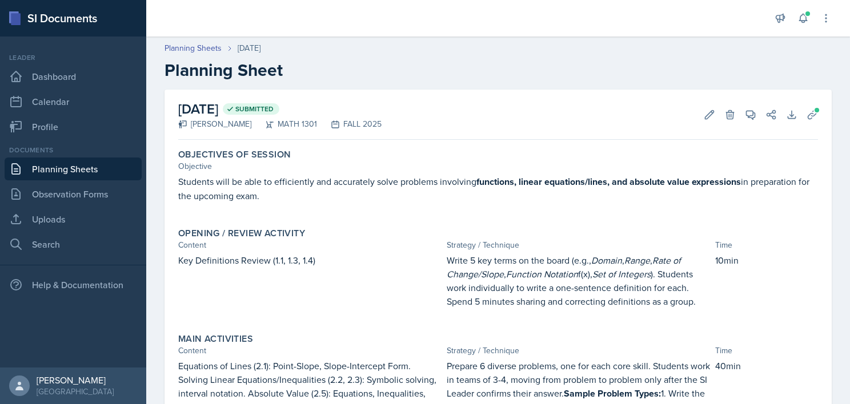
click at [245, 268] on div "Key Definitions Review (1.1, 1.3, 1.4)" at bounding box center [310, 286] width 264 height 66
copy div "Key Definitions Review (1.1, 1.3, 1.4)"
click at [528, 262] on p "Write 5 key terms on the board (e.g., Domain , Range , Rate of Change/Slope , F…" at bounding box center [578, 280] width 264 height 55
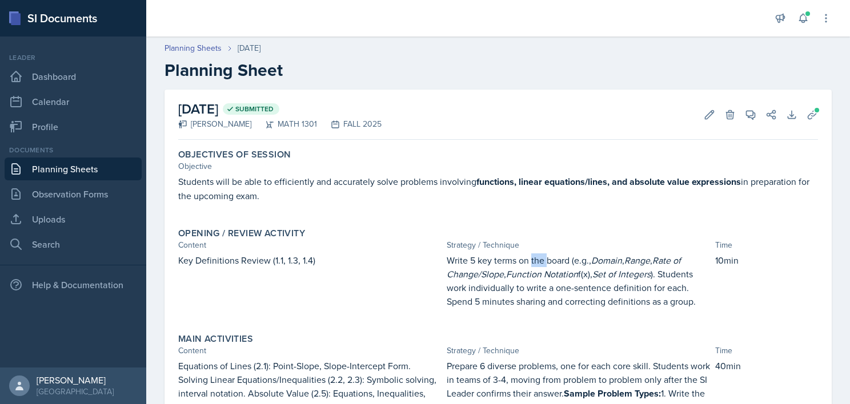
click at [528, 262] on p "Write 5 key terms on the board (e.g., Domain , Range , Rate of Change/Slope , F…" at bounding box center [578, 280] width 264 height 55
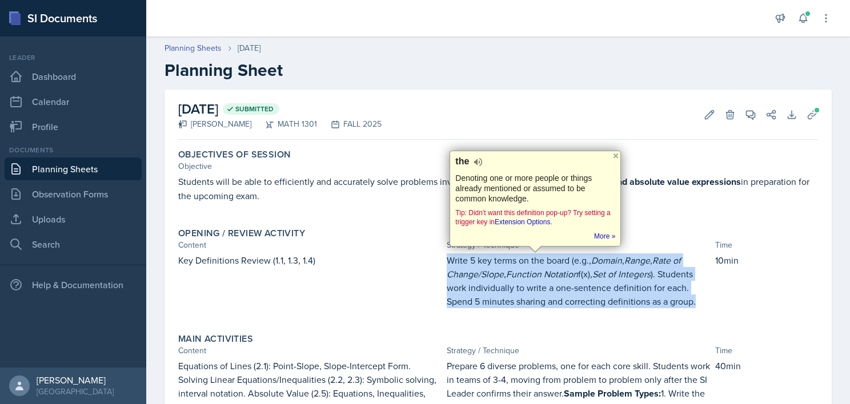
click at [528, 262] on p "Write 5 key terms on the board (e.g., Domain , Range , Rate of Change/Slope , F…" at bounding box center [578, 280] width 264 height 55
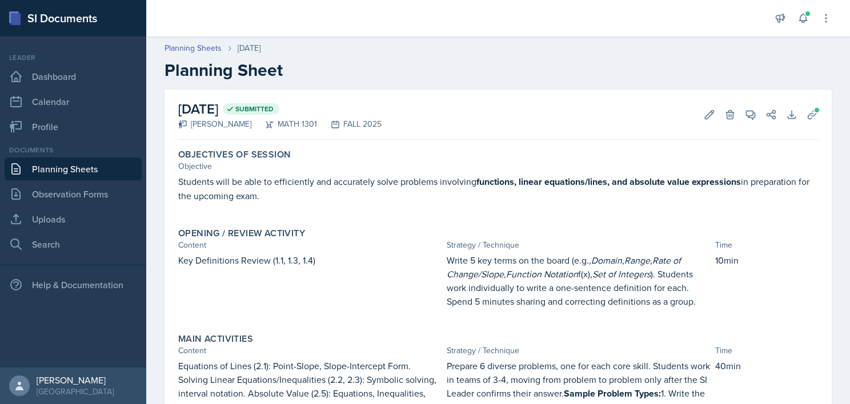
click at [249, 385] on p "Equations of Lines (2.1): Point-Slope, Slope-Intercept Form. Solving Linear Equ…" at bounding box center [310, 386] width 264 height 55
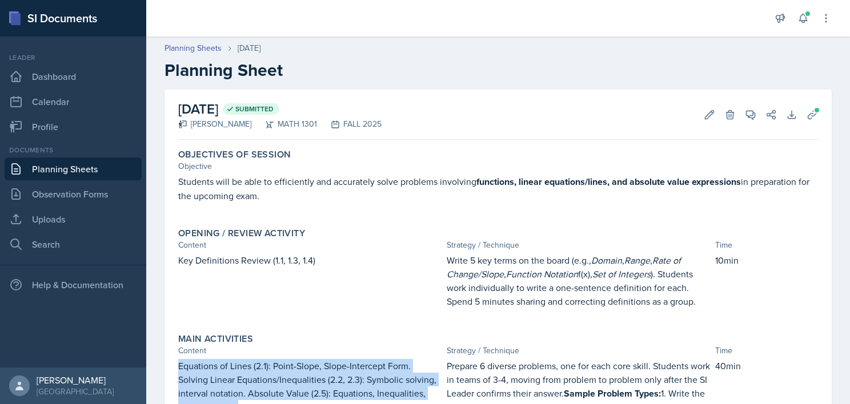
click at [249, 385] on p "Equations of Lines (2.1): Point-Slope, Slope-Intercept Form. Solving Linear Equ…" at bounding box center [310, 386] width 264 height 55
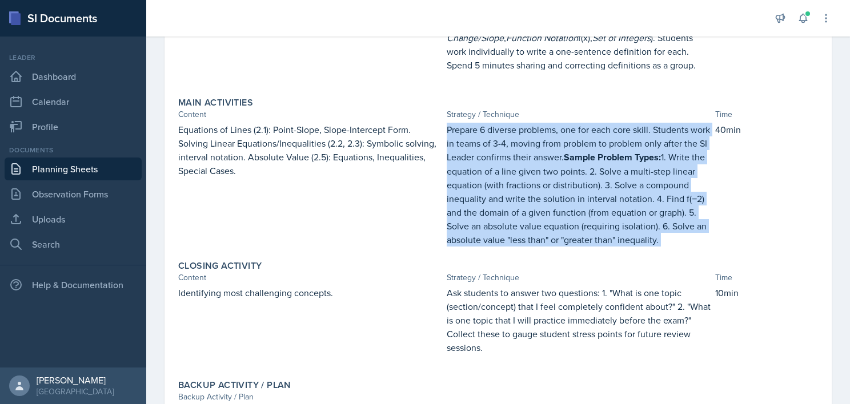
scroll to position [237, 0]
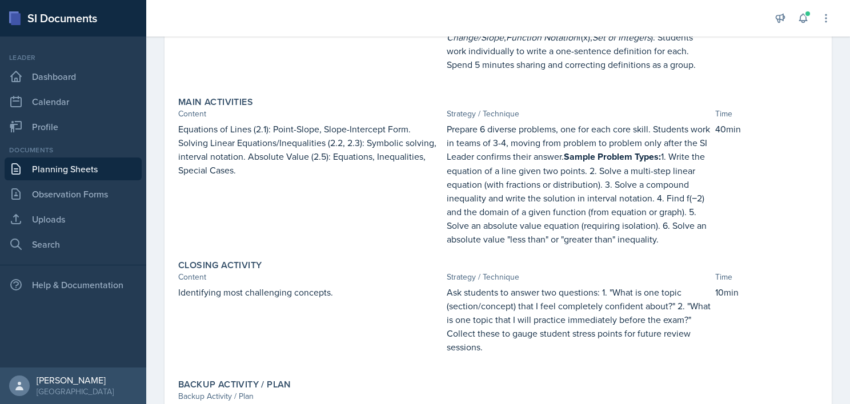
click at [245, 290] on p "Identifying most challenging concepts." at bounding box center [310, 292] width 264 height 14
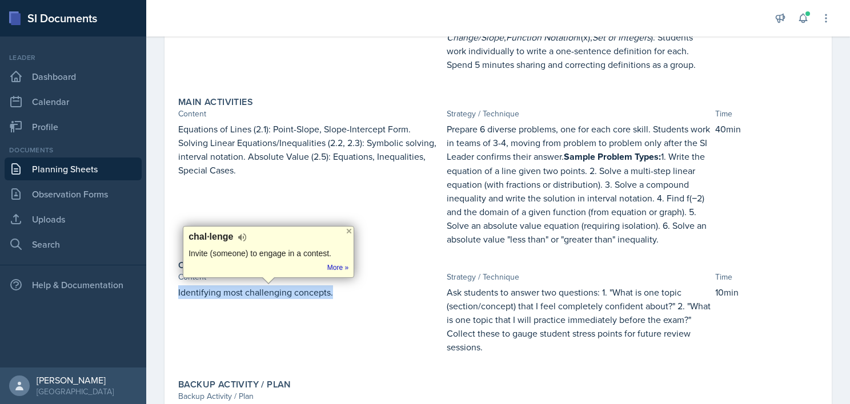
click at [245, 290] on p "Identifying most challenging concepts." at bounding box center [310, 292] width 264 height 14
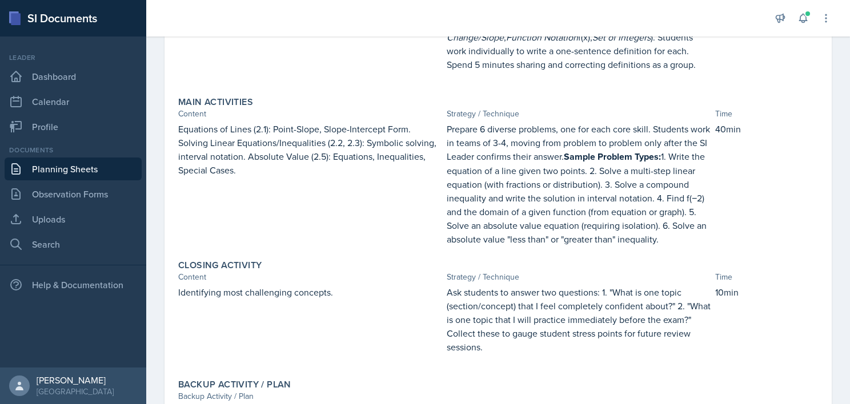
click at [497, 337] on p "Ask students to answer two questions: 1. "What is one topic (section/concept) t…" at bounding box center [578, 319] width 264 height 69
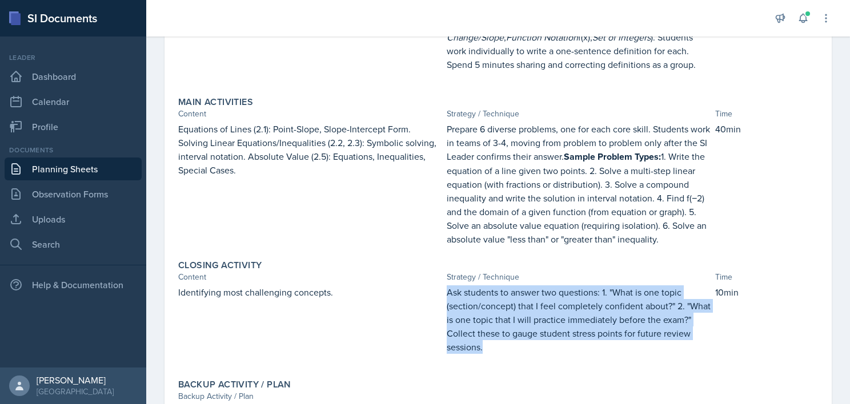
click at [497, 337] on p "Ask students to answer two questions: 1. "What is one topic (section/concept) t…" at bounding box center [578, 319] width 264 height 69
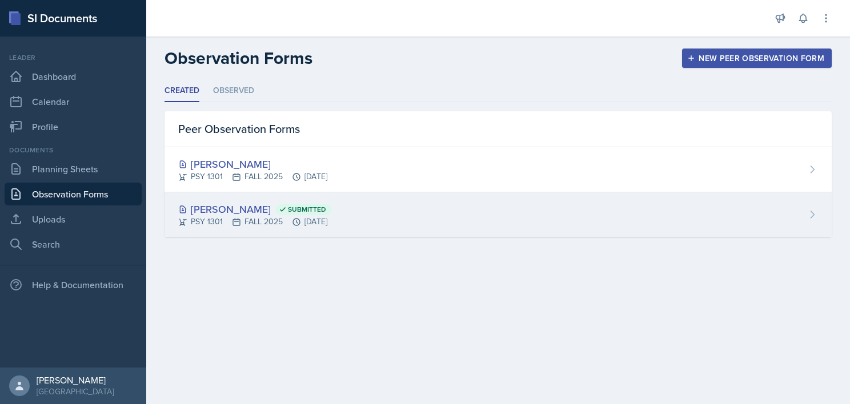
click at [227, 210] on div "Mika Meissner Submitted" at bounding box center [255, 209] width 154 height 15
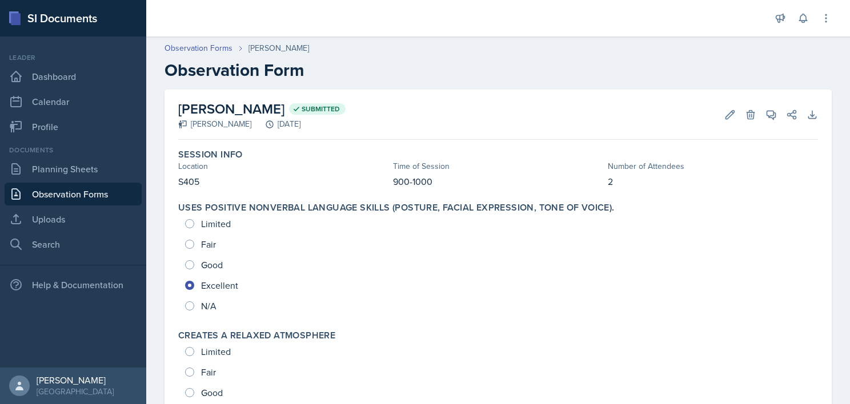
click at [236, 178] on p "S405" at bounding box center [283, 182] width 210 height 14
copy div "S405"
click at [413, 183] on p "900-1000" at bounding box center [498, 182] width 210 height 14
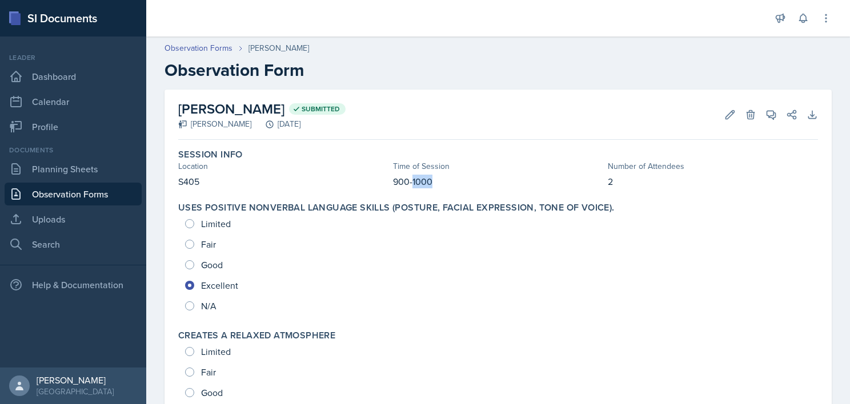
click at [413, 183] on p "900-1000" at bounding box center [498, 182] width 210 height 14
copy div "900-1000"
click at [413, 183] on p "900-1000" at bounding box center [498, 182] width 210 height 14
